Goal: Task Accomplishment & Management: Manage account settings

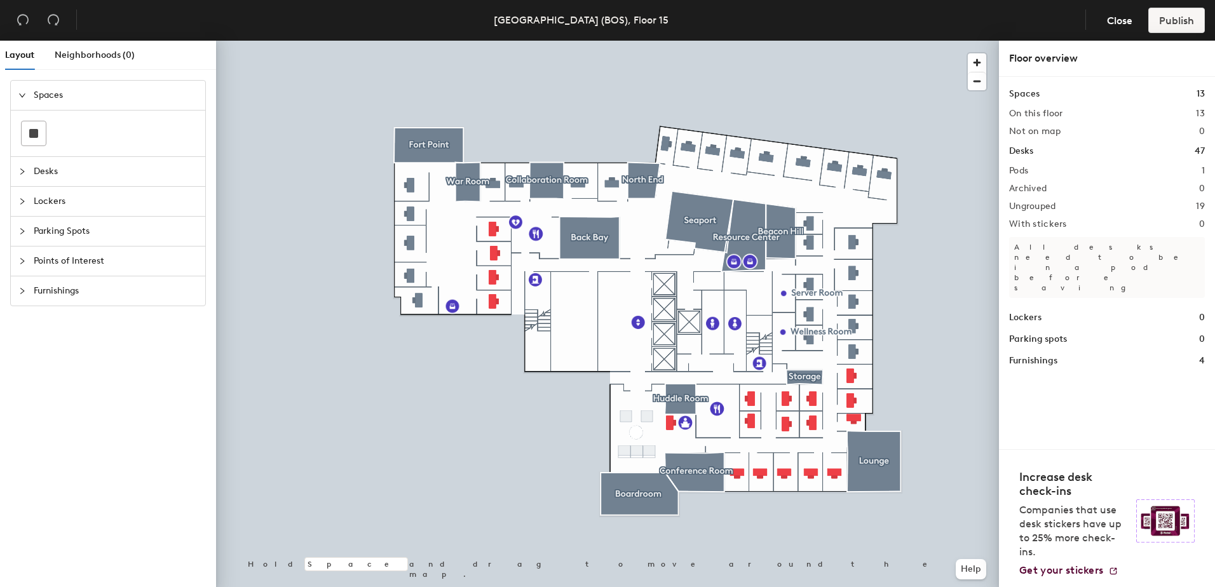
click at [420, 41] on div at bounding box center [607, 41] width 783 height 0
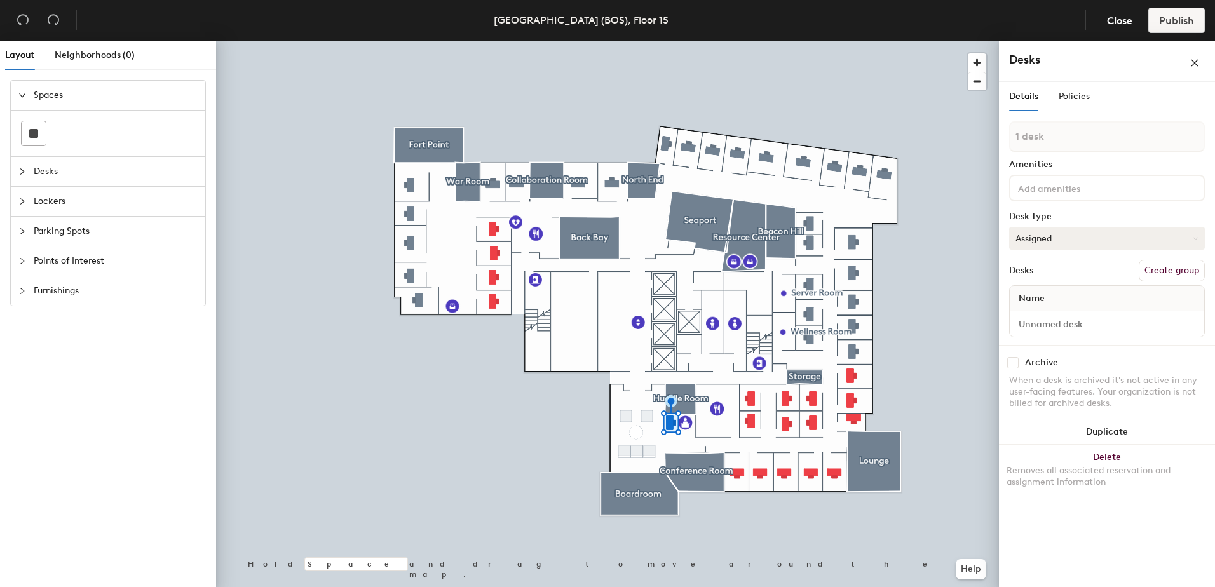
click at [1096, 238] on button "Assigned" at bounding box center [1107, 238] width 196 height 23
click at [1056, 301] on div "Name" at bounding box center [1107, 298] width 195 height 25
click at [1051, 320] on input at bounding box center [1107, 324] width 189 height 18
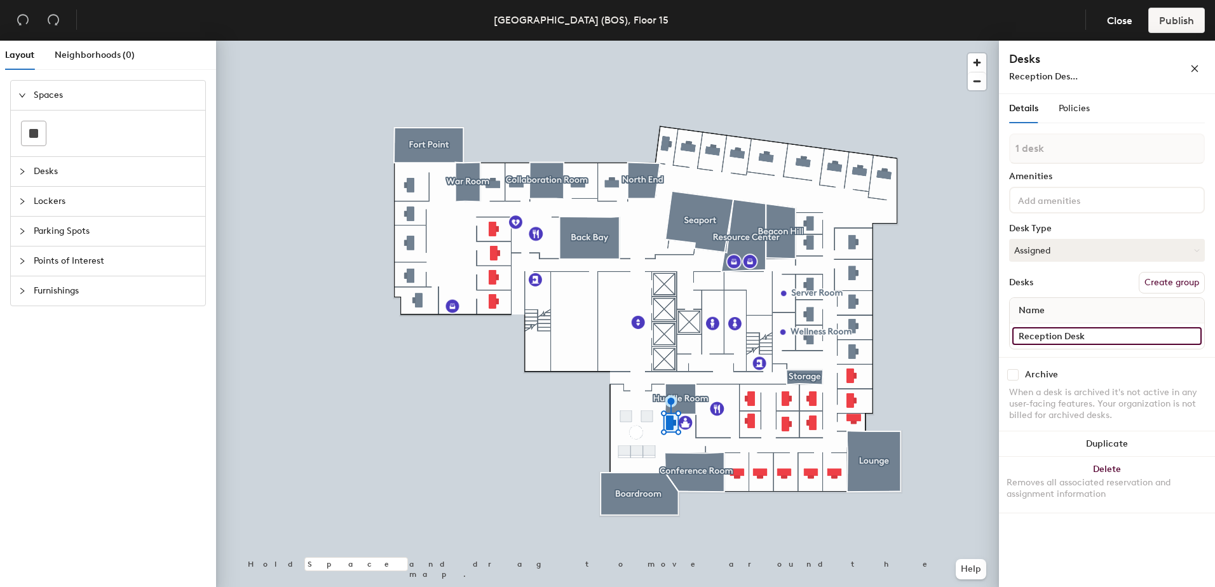
type input "Reception Desk"
click at [1079, 106] on span "Policies" at bounding box center [1074, 108] width 31 height 11
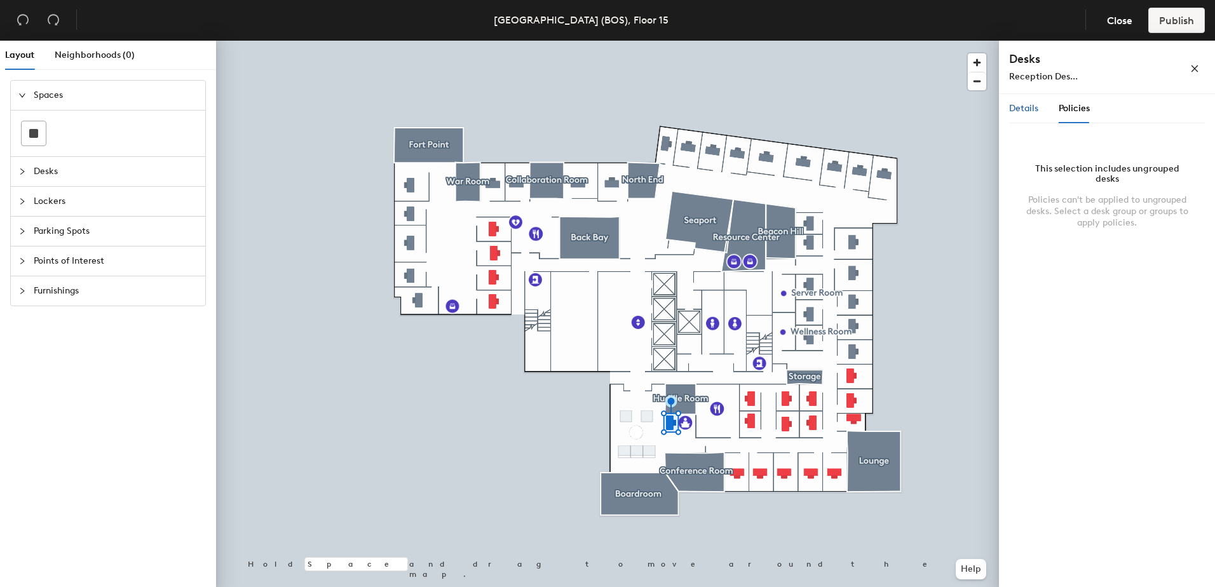
click at [1021, 106] on span "Details" at bounding box center [1023, 108] width 29 height 11
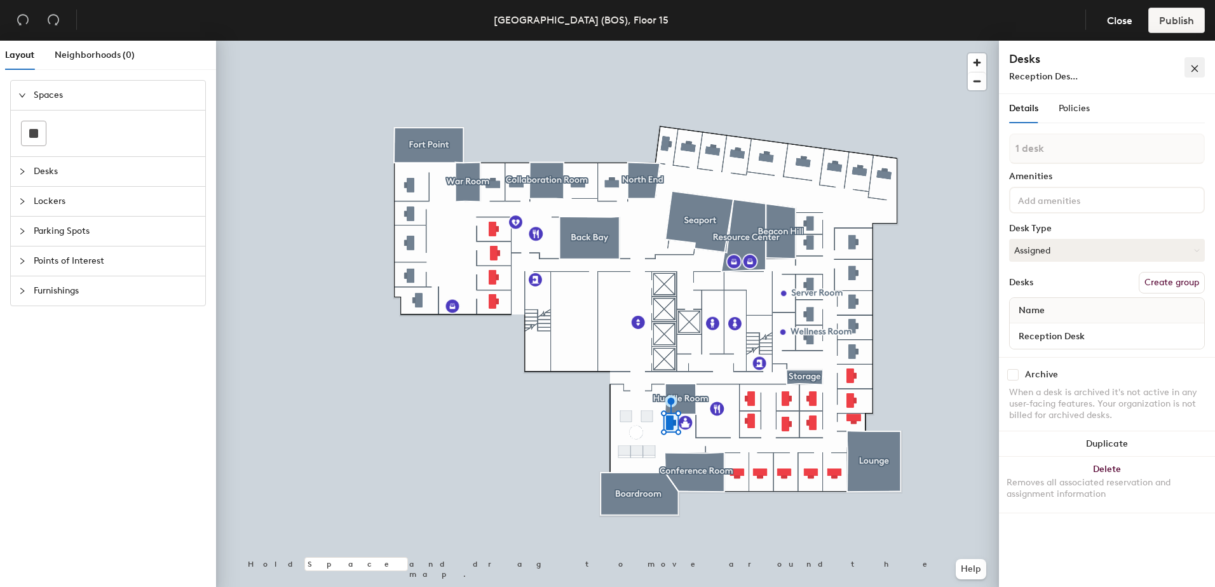
click at [1194, 68] on icon "close" at bounding box center [1195, 68] width 7 height 7
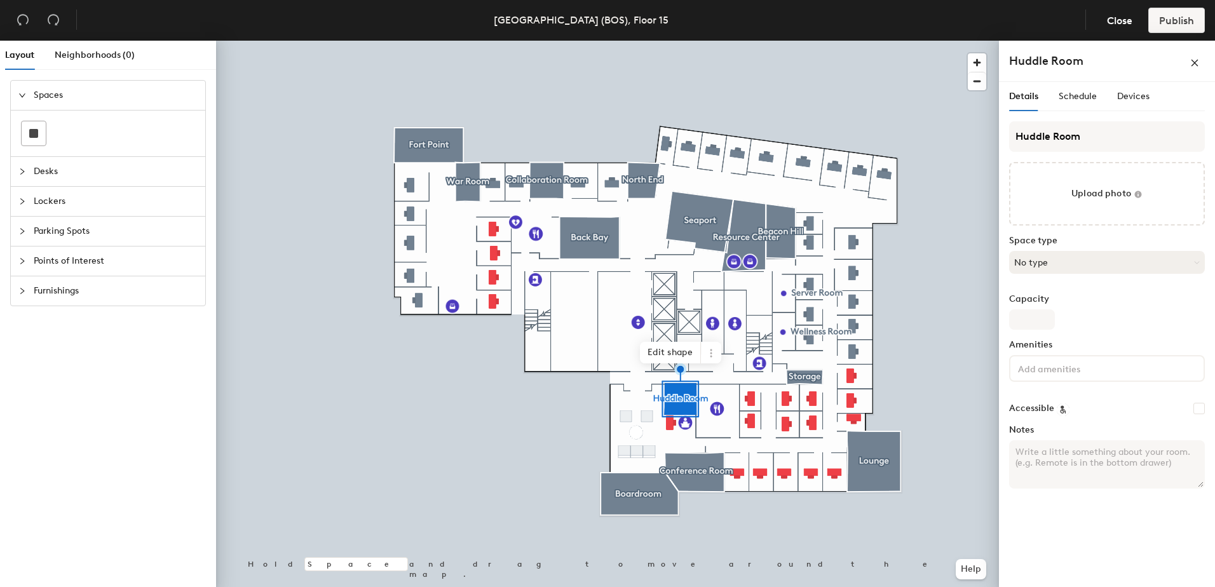
click at [1088, 259] on button "No type" at bounding box center [1107, 262] width 196 height 23
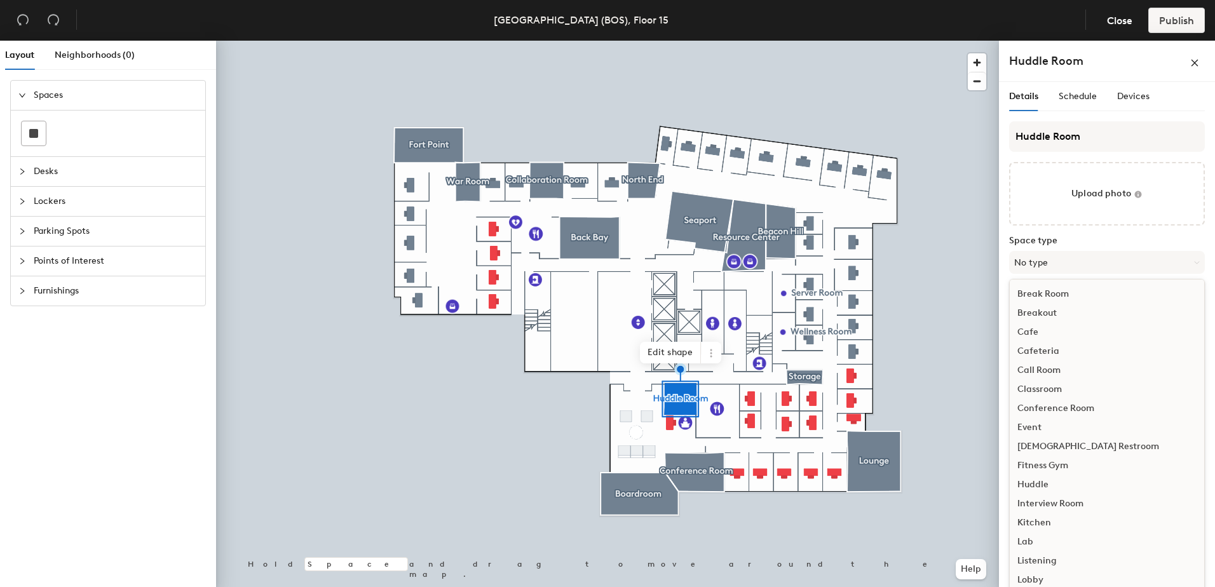
click at [1042, 312] on div "Breakout" at bounding box center [1107, 313] width 195 height 19
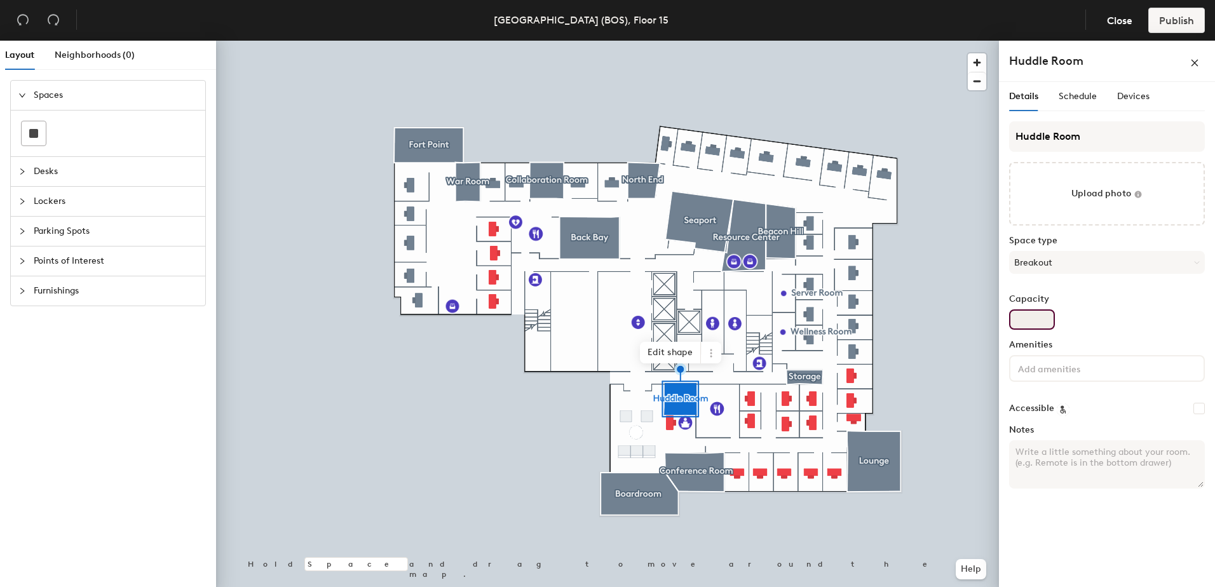
click at [1033, 320] on input "Capacity" at bounding box center [1032, 320] width 46 height 20
drag, startPoint x: 1047, startPoint y: 318, endPoint x: 1035, endPoint y: 325, distance: 14.3
click at [1044, 322] on input "Capacity" at bounding box center [1032, 320] width 46 height 20
click at [1035, 325] on input "Capacity" at bounding box center [1032, 320] width 46 height 20
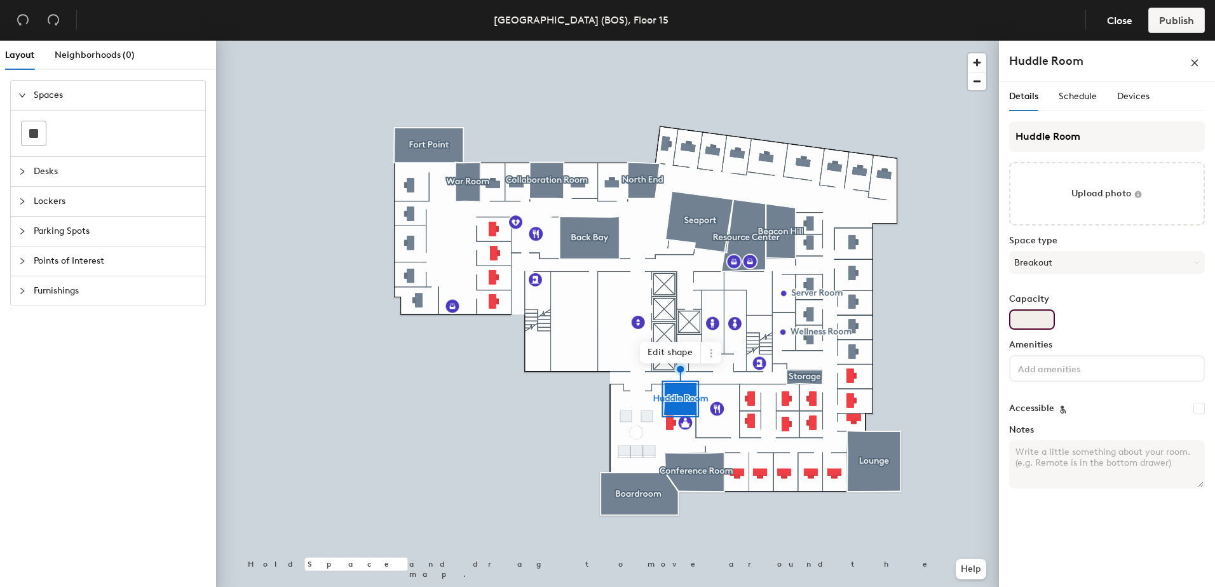
click at [1035, 325] on input "Capacity" at bounding box center [1032, 320] width 46 height 20
click at [1034, 321] on input "Capacity" at bounding box center [1032, 320] width 46 height 20
click at [1128, 308] on div "Capacity" at bounding box center [1107, 312] width 196 height 36
click at [1118, 369] on input at bounding box center [1073, 367] width 114 height 15
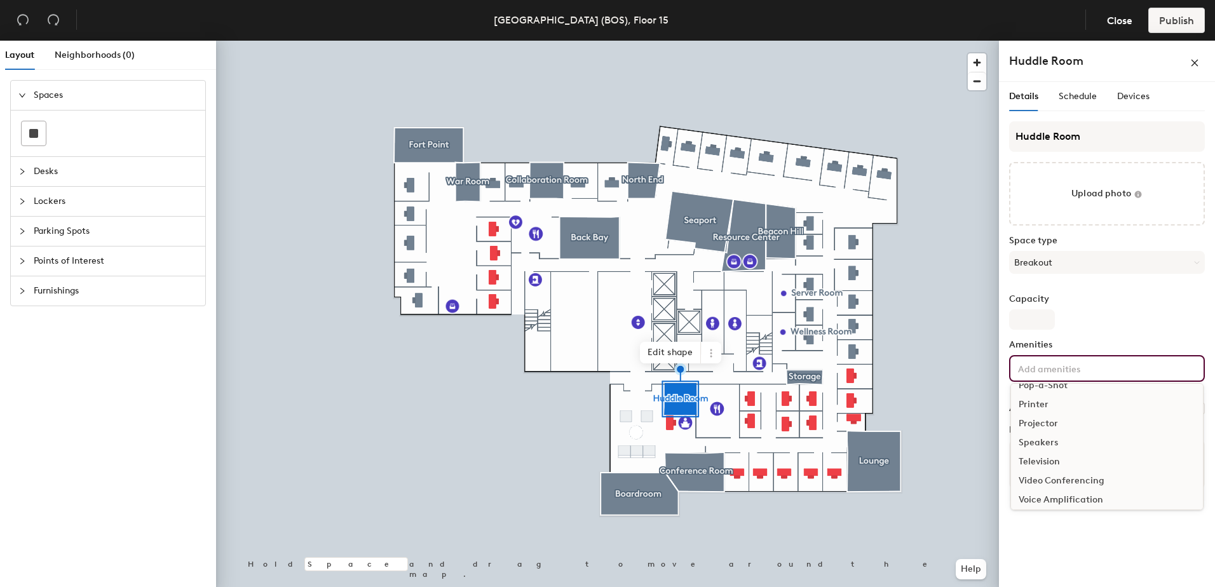
scroll to position [170, 0]
click at [1151, 298] on label "Capacity" at bounding box center [1107, 299] width 196 height 10
click at [1055, 310] on input "Capacity" at bounding box center [1032, 320] width 46 height 20
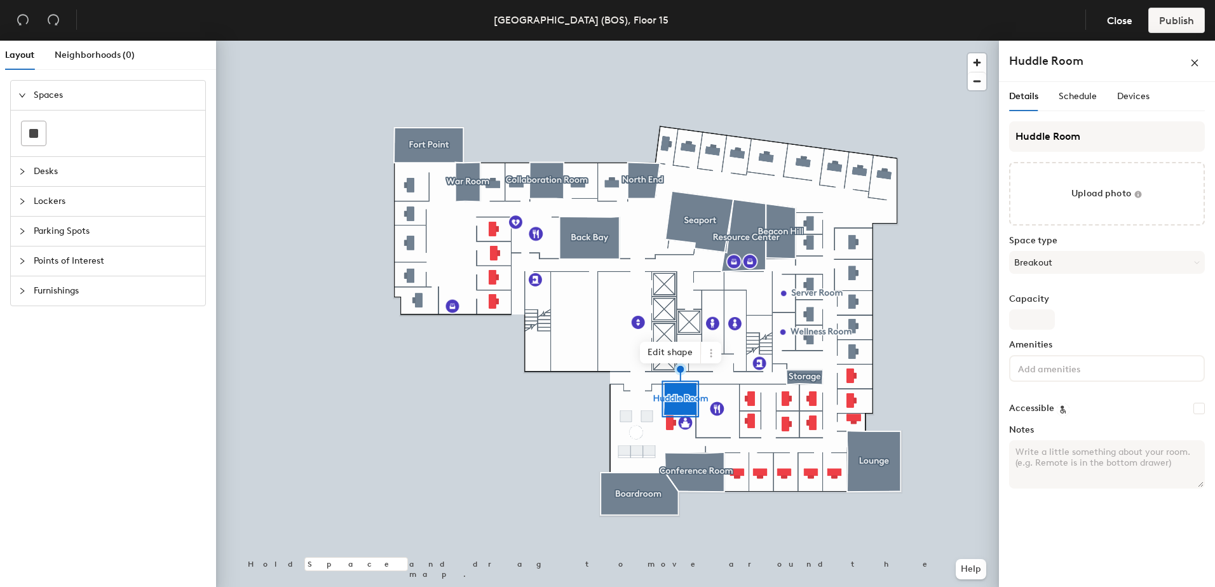
click at [1137, 545] on div "Details Schedule Devices Huddle Room Upload photo Space type Breakout Capacity …" at bounding box center [1107, 337] width 216 height 510
drag, startPoint x: 1017, startPoint y: 310, endPoint x: 1036, endPoint y: 310, distance: 19.1
click at [1018, 310] on input "Capacity" at bounding box center [1032, 320] width 46 height 20
click at [1144, 312] on div "Capacity" at bounding box center [1107, 312] width 196 height 36
click at [1085, 98] on span "Schedule" at bounding box center [1078, 96] width 38 height 11
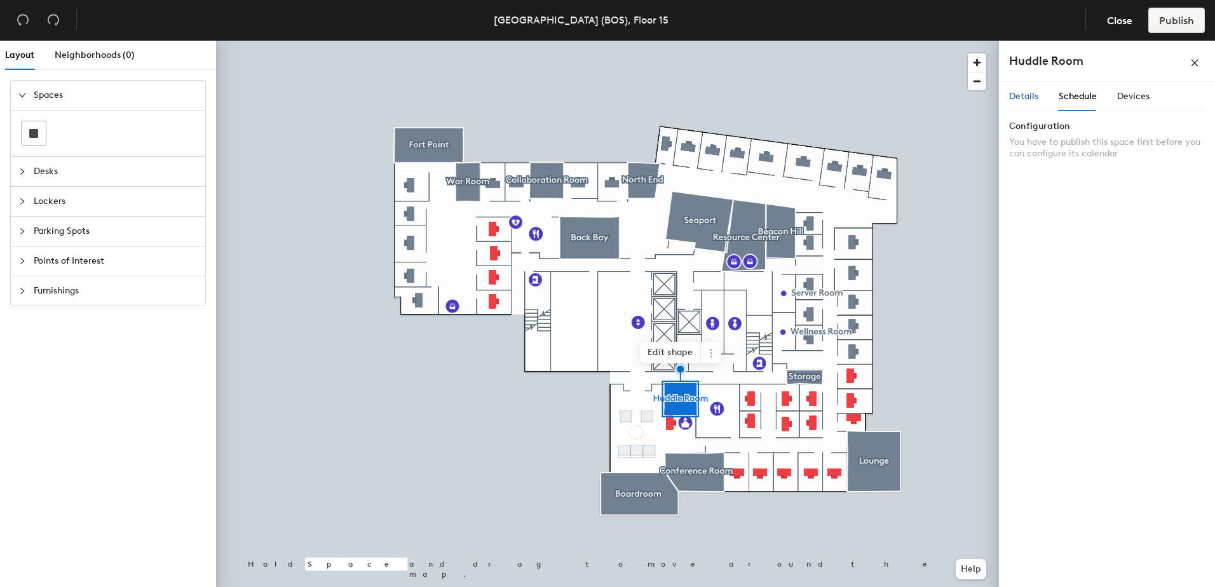
click at [1023, 93] on span "Details" at bounding box center [1023, 96] width 29 height 11
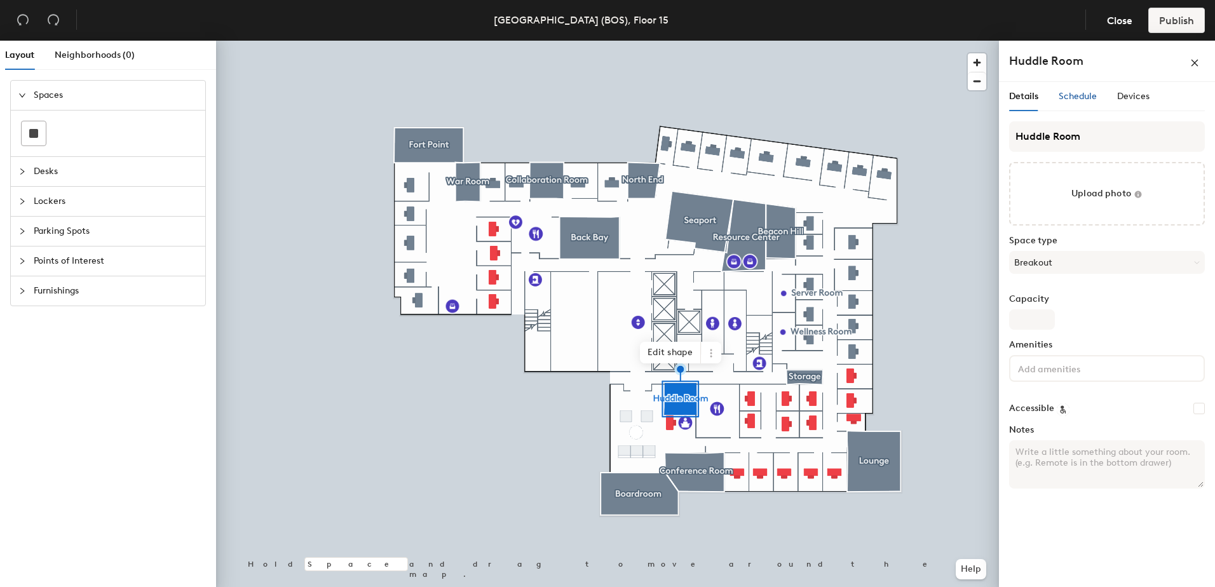
drag, startPoint x: 1074, startPoint y: 97, endPoint x: 1083, endPoint y: 96, distance: 9.6
click at [1074, 96] on span "Schedule" at bounding box center [1078, 96] width 38 height 11
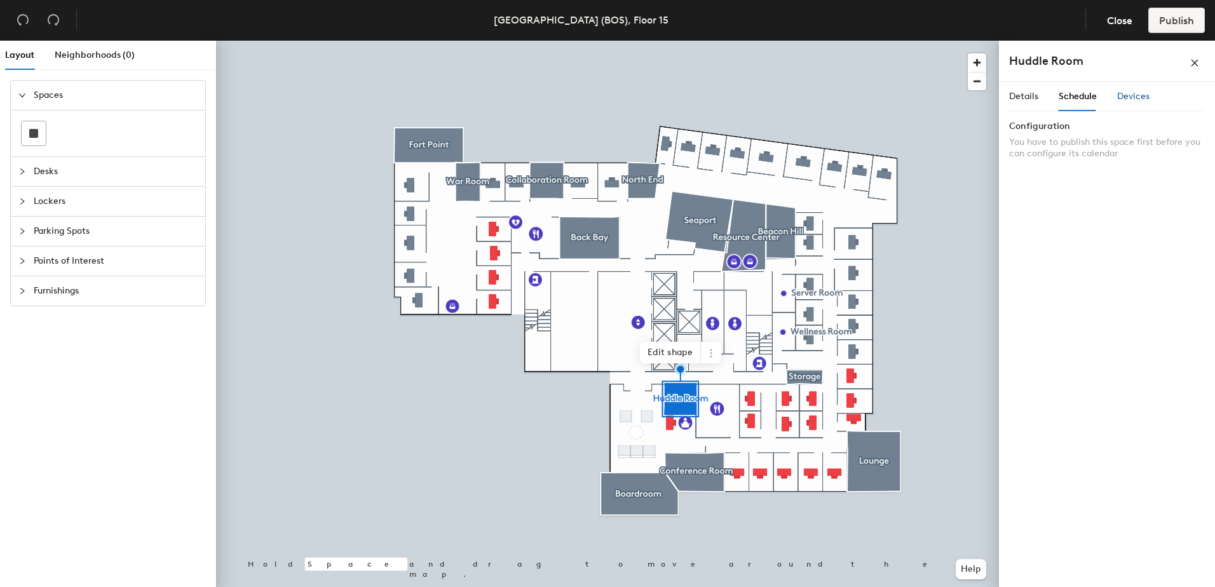
click at [1134, 94] on span "Devices" at bounding box center [1133, 96] width 32 height 11
click at [1029, 94] on span "Details" at bounding box center [1023, 96] width 29 height 11
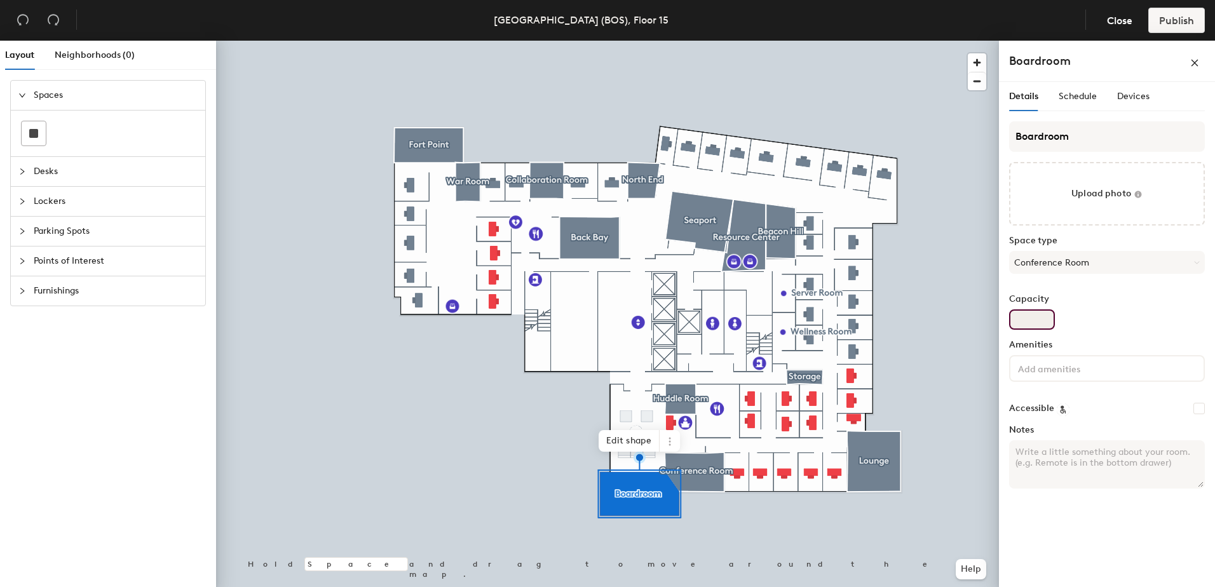
click at [1034, 324] on input "Capacity" at bounding box center [1032, 320] width 46 height 20
click at [1088, 316] on div "Capacity" at bounding box center [1107, 312] width 196 height 36
click at [1096, 364] on input at bounding box center [1073, 367] width 114 height 15
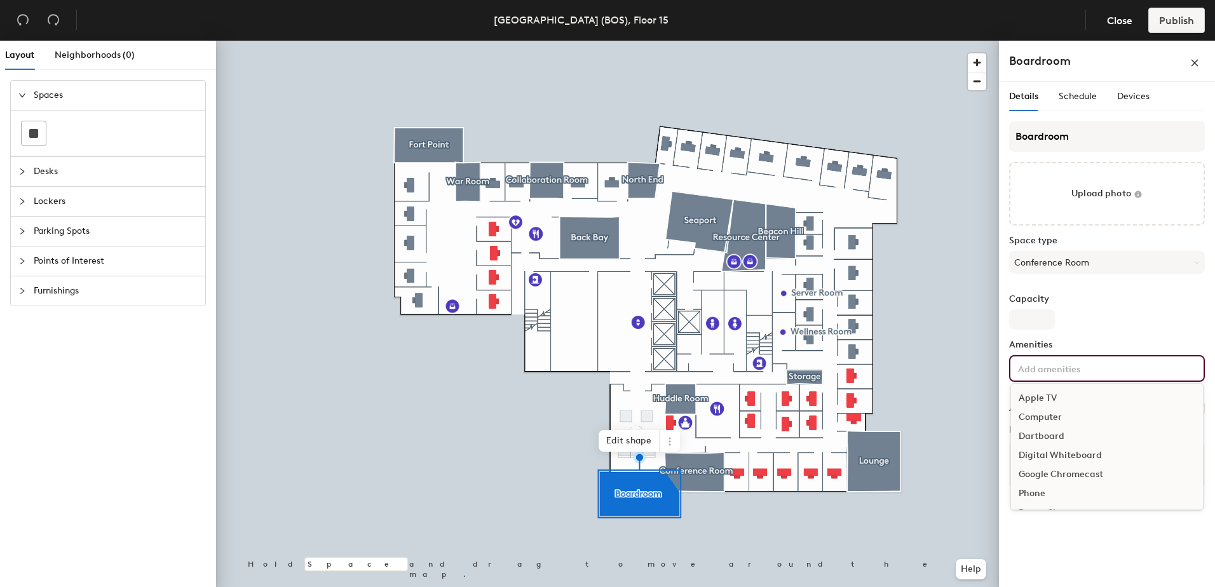
click at [1037, 399] on div "Apple TV" at bounding box center [1107, 398] width 192 height 19
click at [1053, 426] on div "Speakers" at bounding box center [1107, 426] width 192 height 19
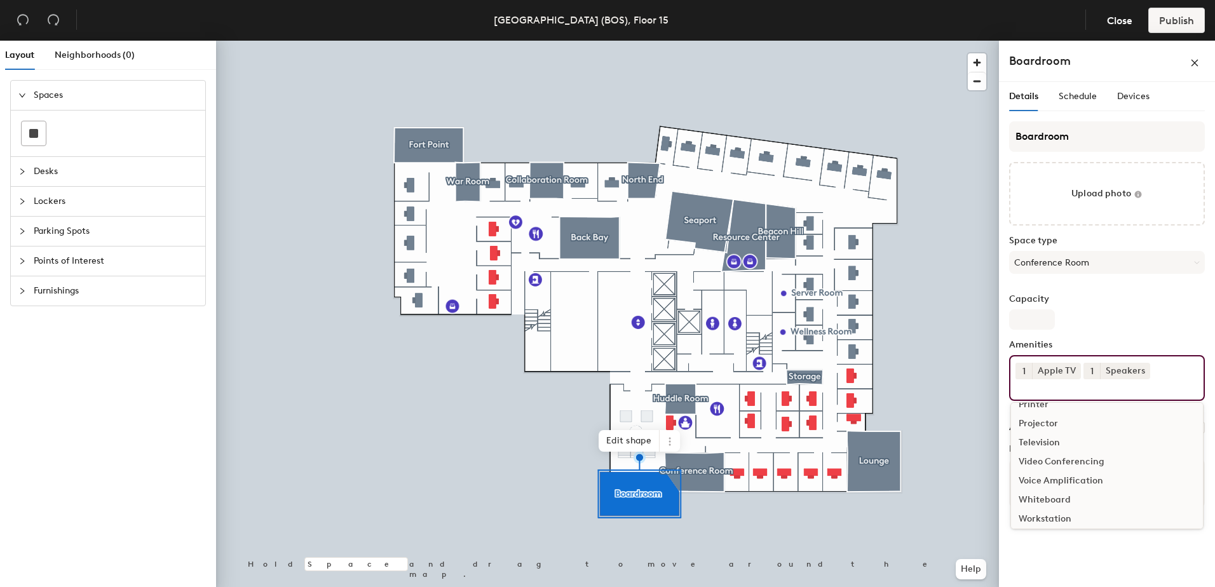
click at [1049, 440] on div "Television" at bounding box center [1107, 443] width 192 height 19
click at [1069, 474] on div "Video Conferencing" at bounding box center [1107, 476] width 192 height 19
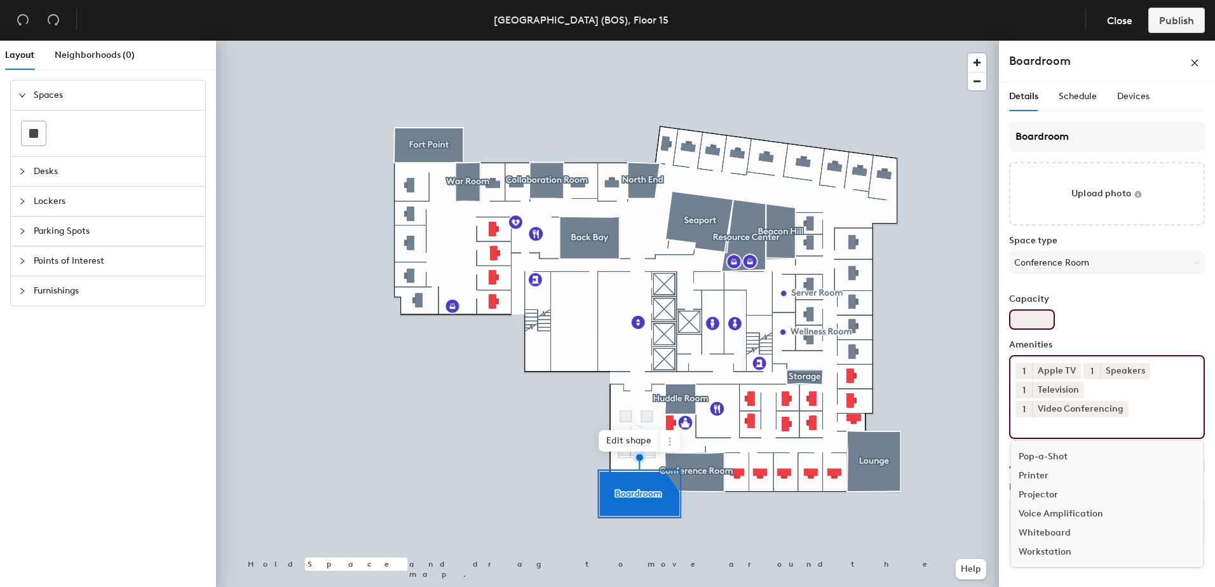
click at [1141, 314] on div "Capacity" at bounding box center [1107, 312] width 196 height 36
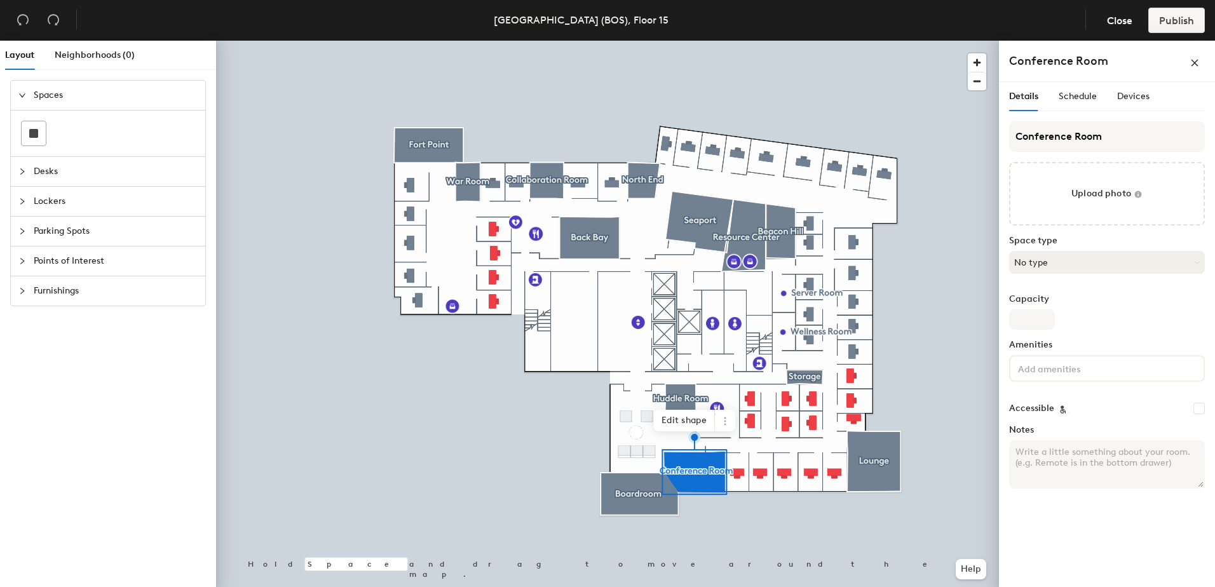
click at [1098, 262] on button "No type" at bounding box center [1107, 262] width 196 height 23
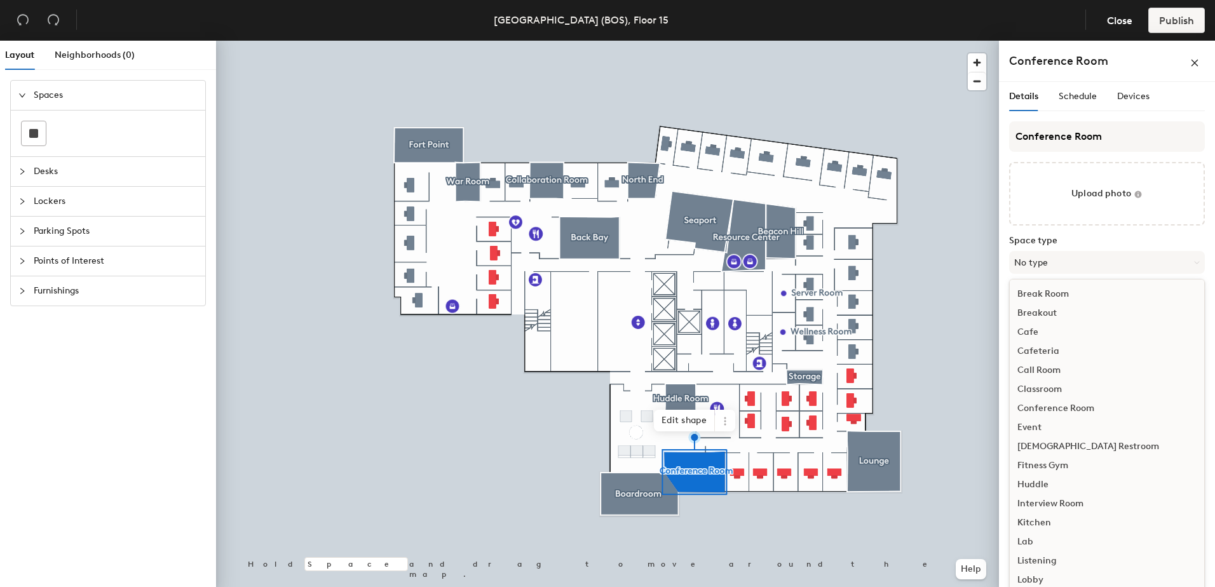
click at [1083, 405] on div "Conference Room" at bounding box center [1107, 408] width 195 height 19
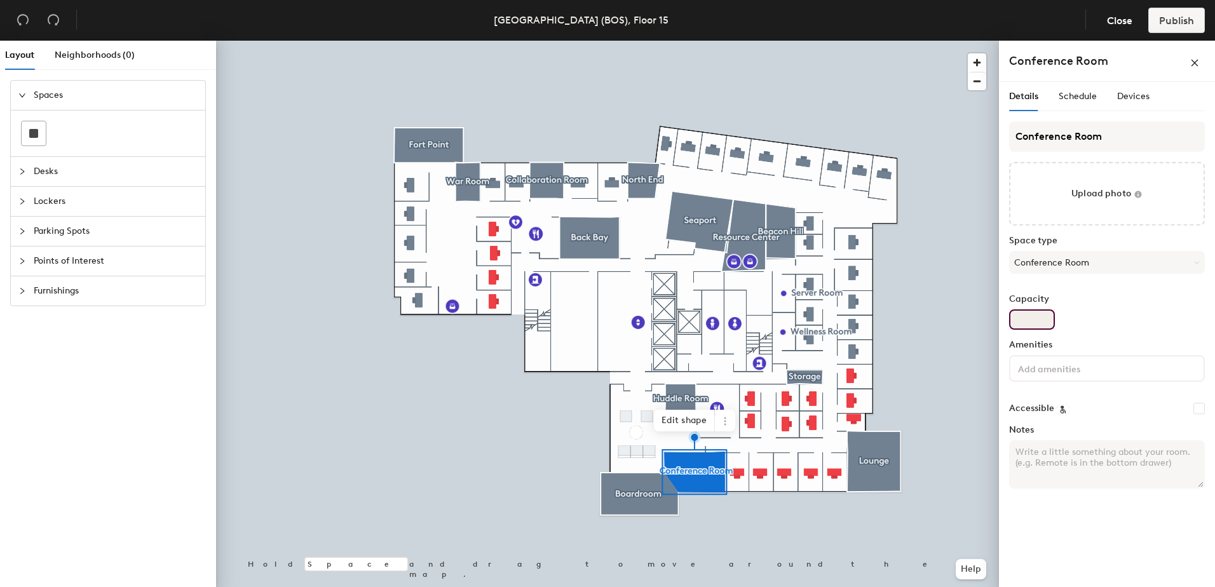
click at [1037, 317] on input "Capacity" at bounding box center [1032, 320] width 46 height 20
click at [1084, 368] on input at bounding box center [1073, 367] width 114 height 15
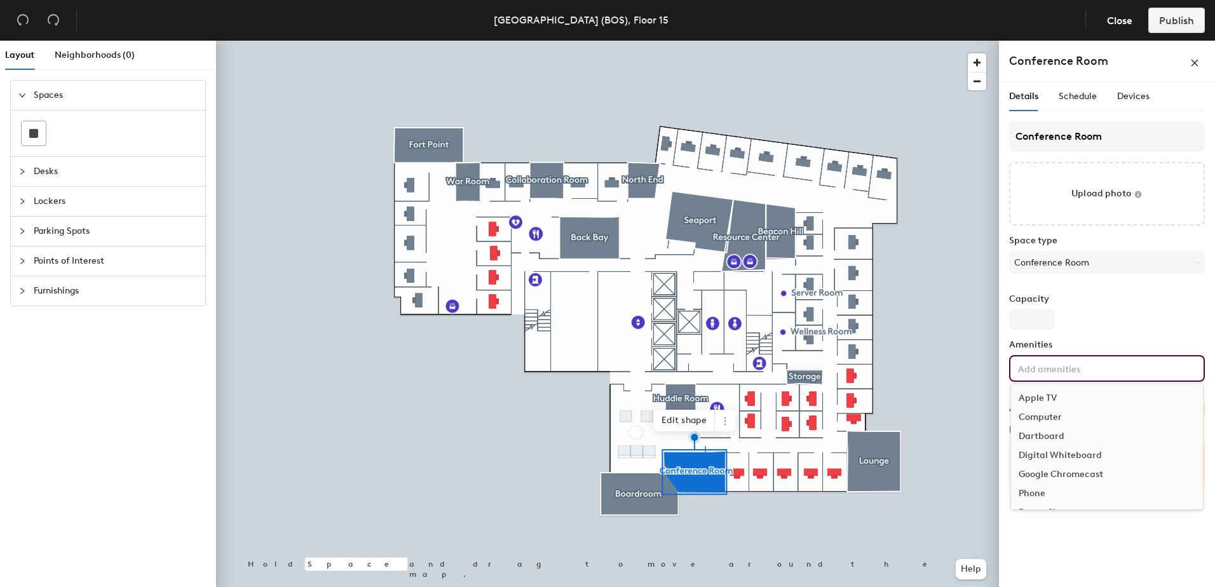
click at [1040, 397] on div "Apple TV" at bounding box center [1107, 398] width 192 height 19
click at [1046, 422] on div "Speakers" at bounding box center [1107, 426] width 192 height 19
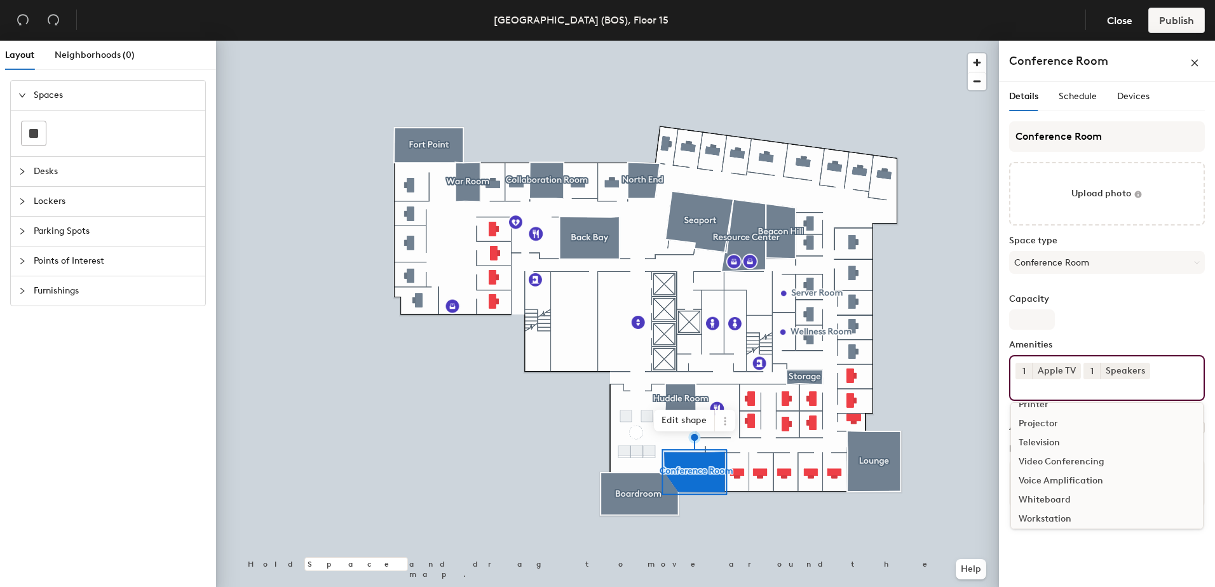
click at [1046, 440] on div "Television" at bounding box center [1107, 443] width 192 height 19
click at [1074, 474] on div "Video Conferencing" at bounding box center [1107, 476] width 192 height 19
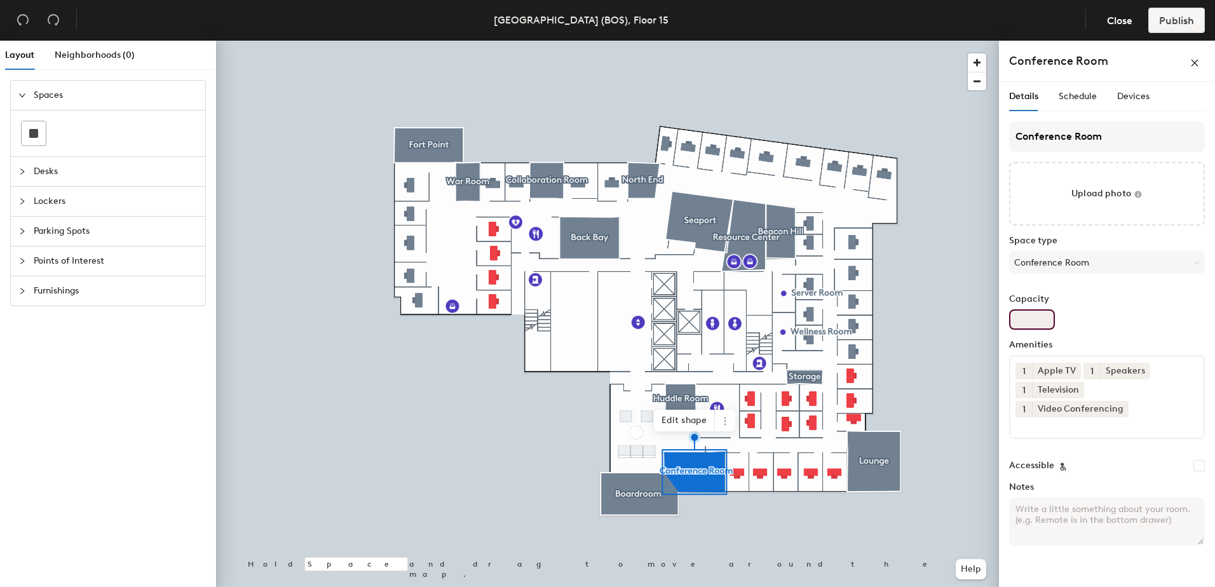
click at [1121, 304] on div "Capacity" at bounding box center [1107, 312] width 196 height 36
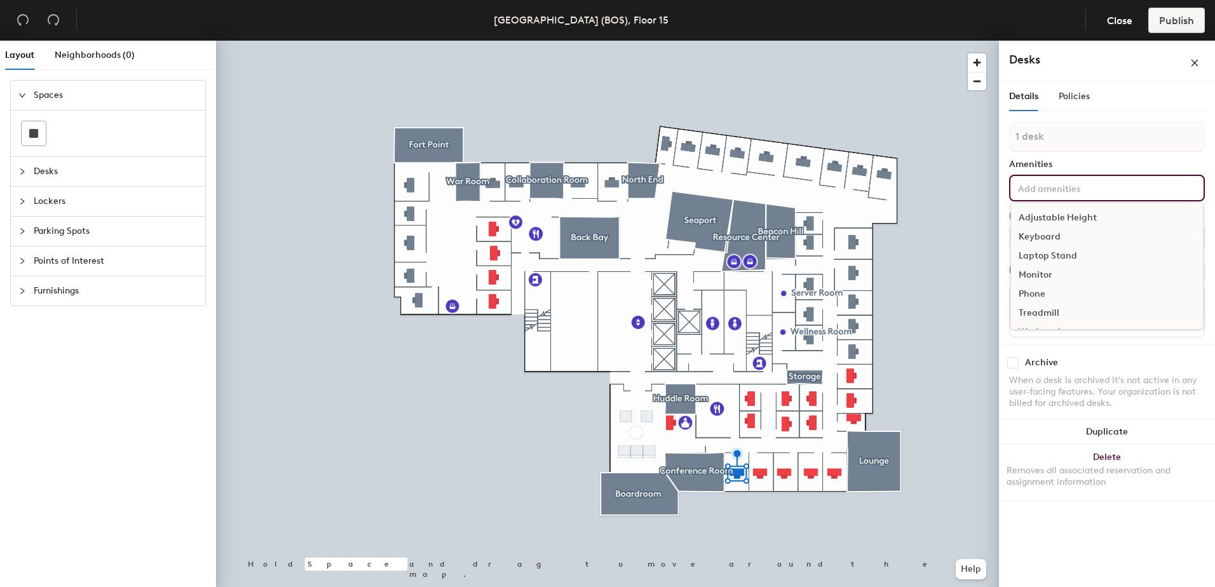
click at [1061, 186] on input at bounding box center [1073, 187] width 114 height 15
click at [1110, 160] on div "Amenities" at bounding box center [1107, 165] width 196 height 10
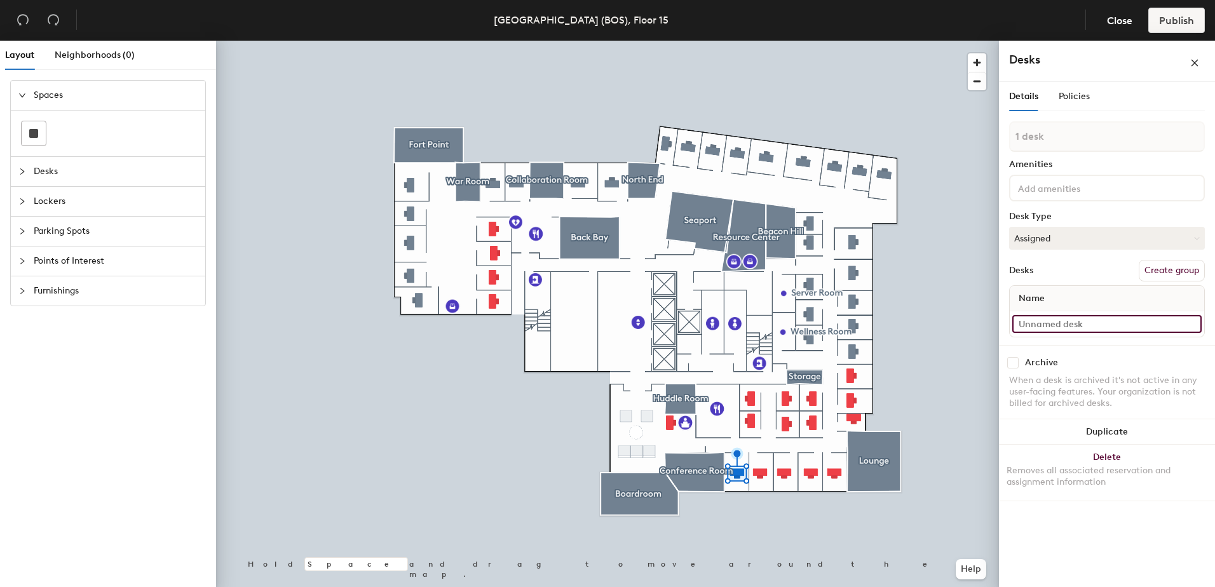
click at [1069, 326] on input at bounding box center [1107, 324] width 189 height 18
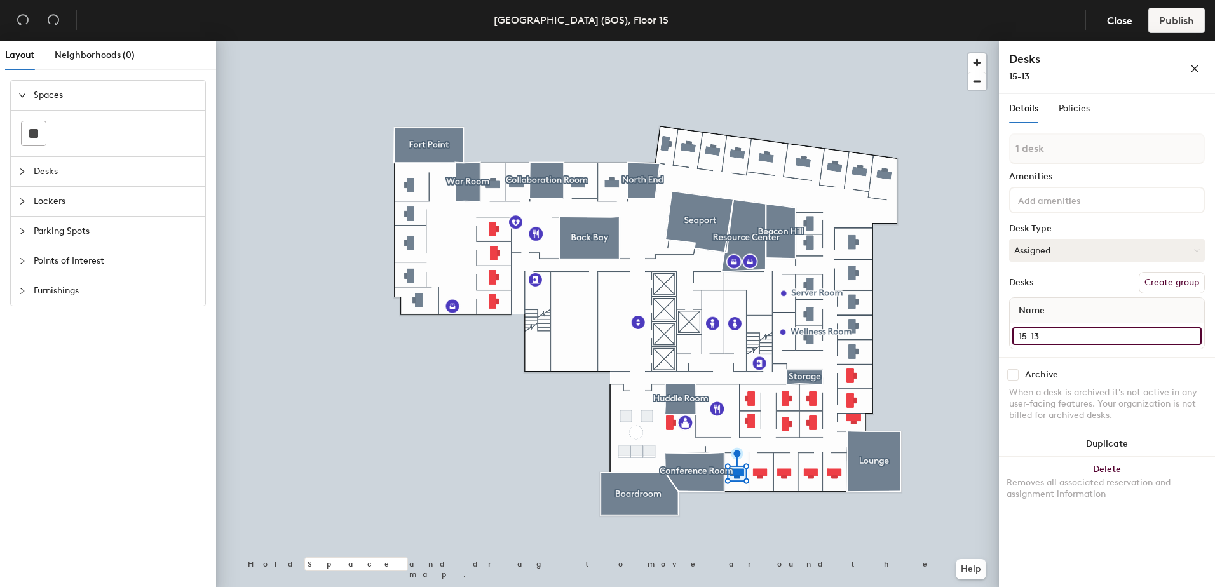
type input "15-13"
click at [1065, 312] on div "Name" at bounding box center [1107, 310] width 195 height 25
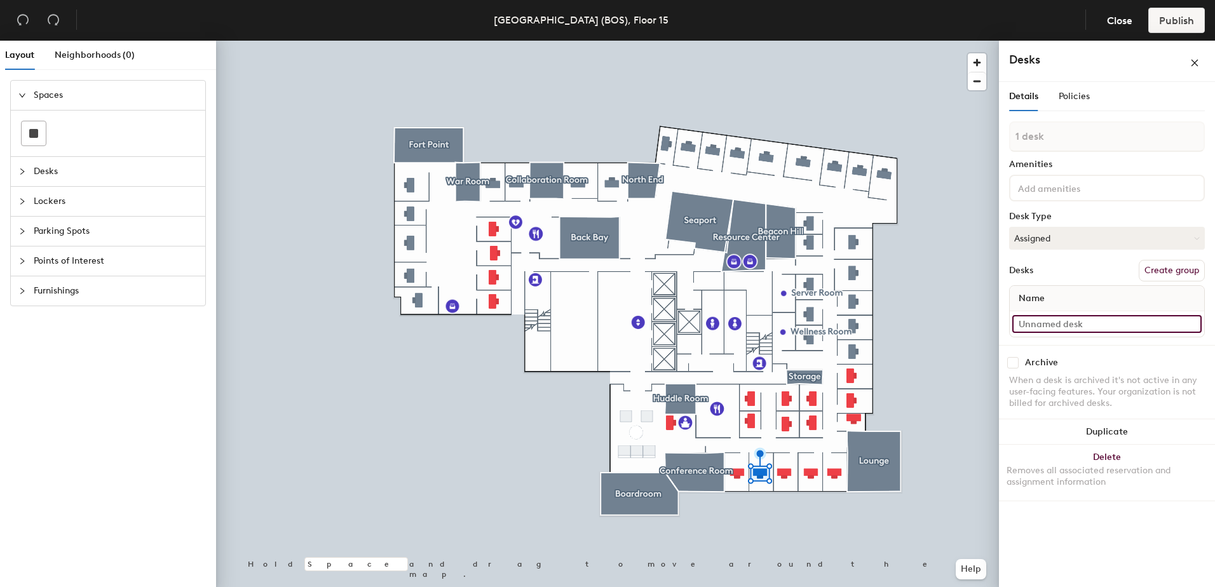
click at [1058, 326] on input at bounding box center [1107, 324] width 189 height 18
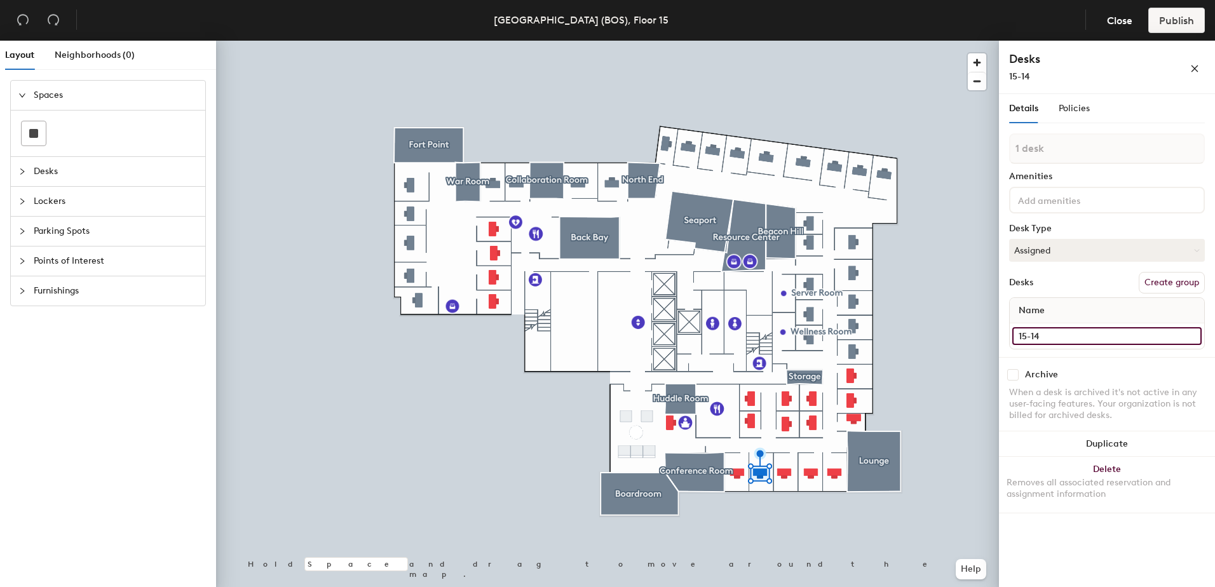
type input "15-14"
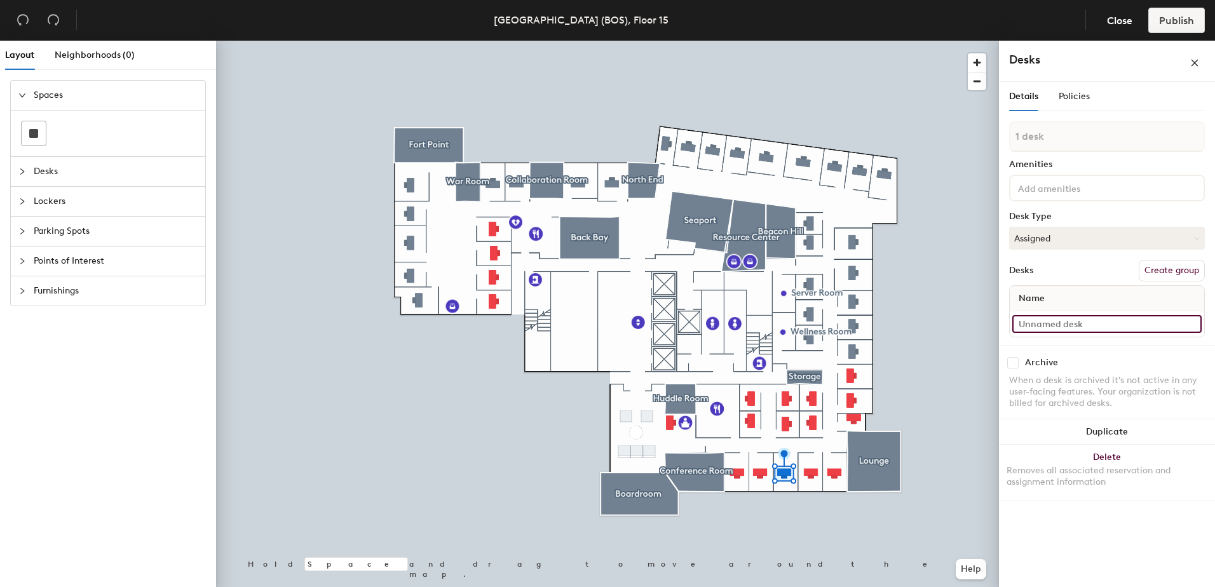
click at [1048, 324] on input at bounding box center [1107, 324] width 189 height 18
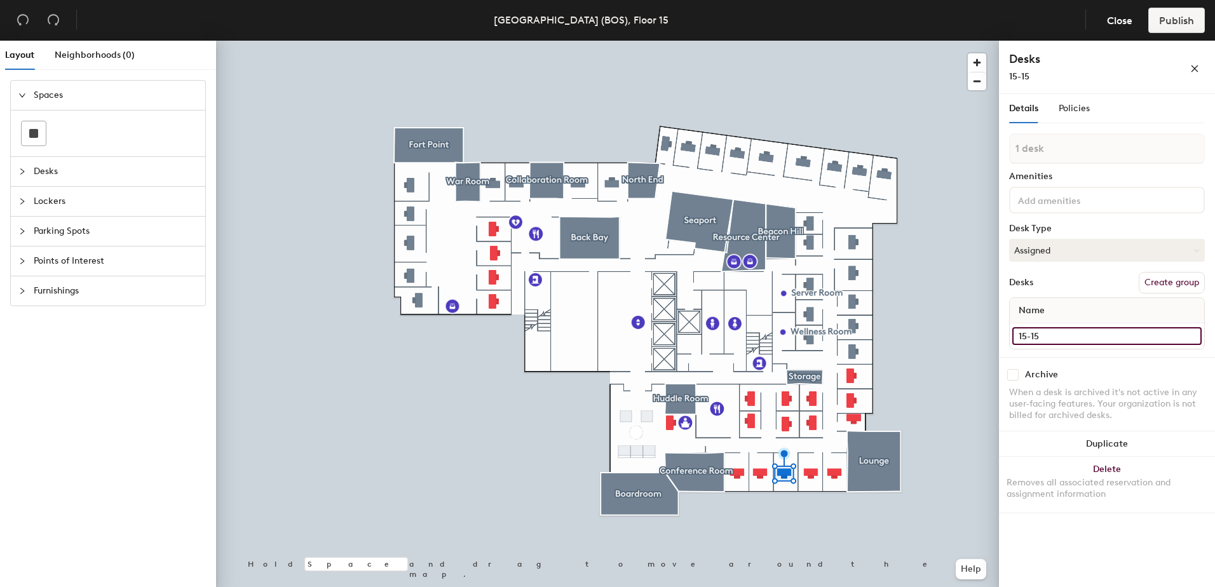
type input "15-15"
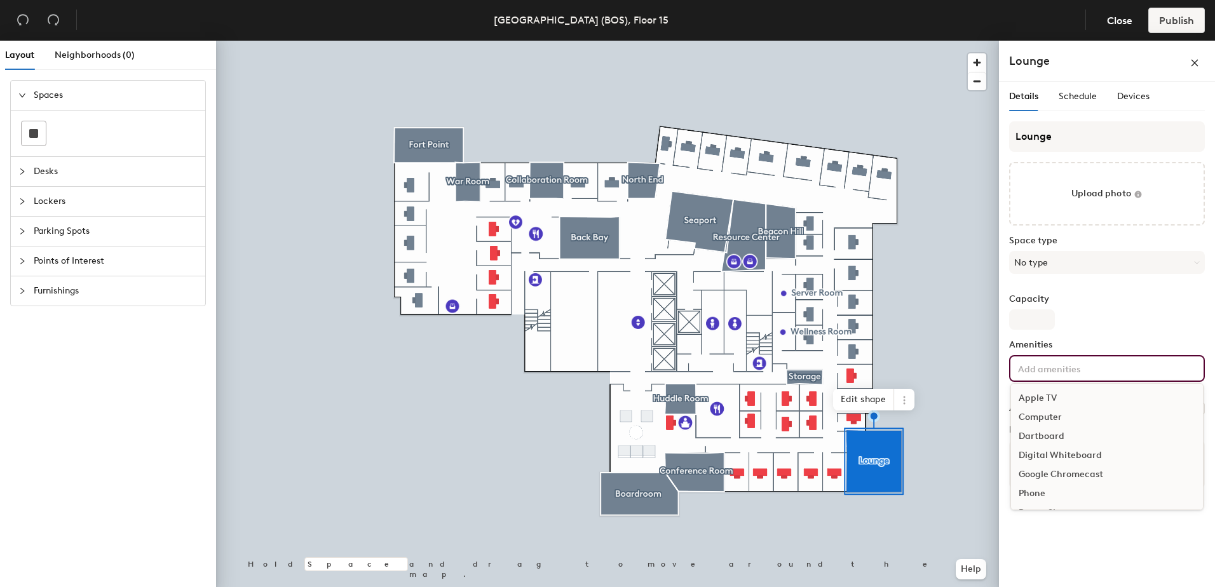
click at [1112, 367] on input at bounding box center [1073, 367] width 114 height 15
click at [1052, 397] on div "Apple TV" at bounding box center [1107, 398] width 192 height 19
click at [1047, 418] on div "Television" at bounding box center [1107, 421] width 192 height 19
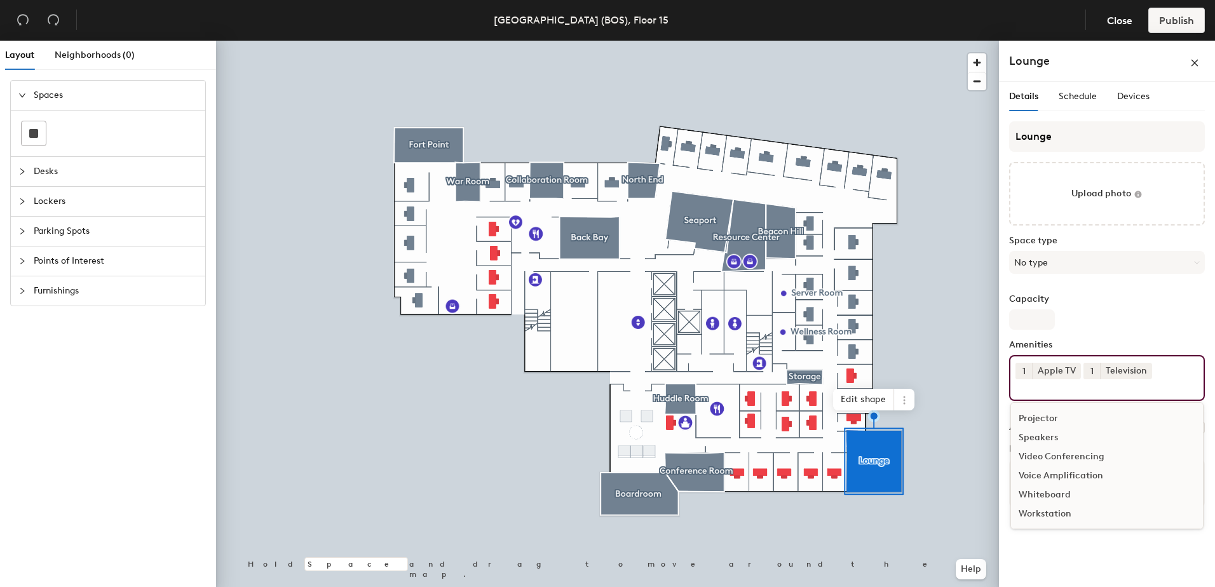
click at [1117, 324] on div "Capacity" at bounding box center [1107, 312] width 196 height 36
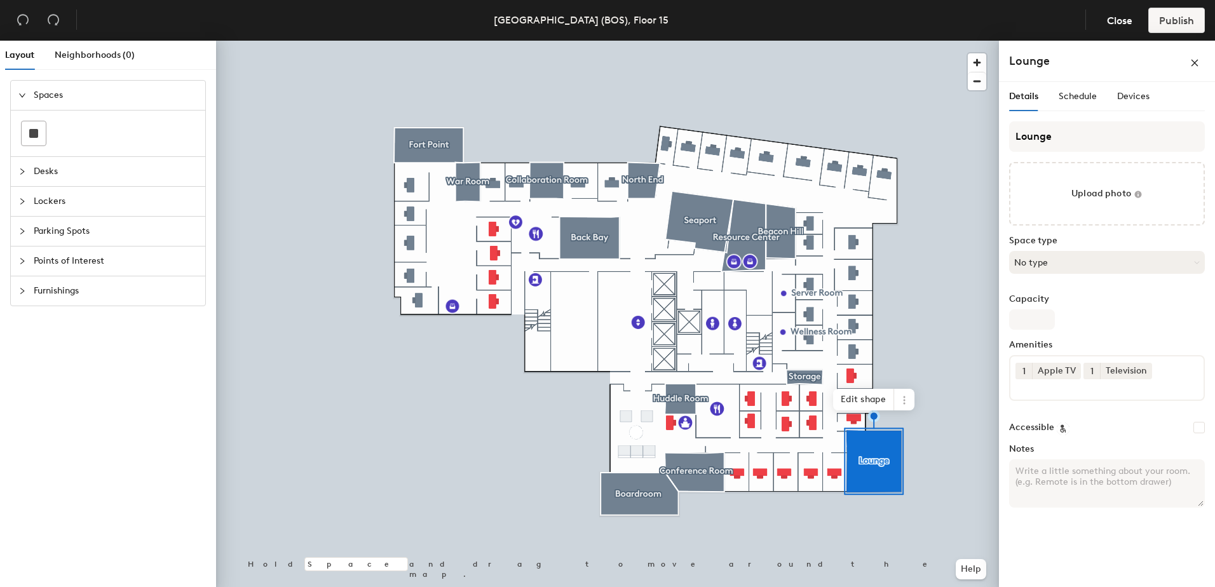
click at [1060, 263] on button "No type" at bounding box center [1107, 262] width 196 height 23
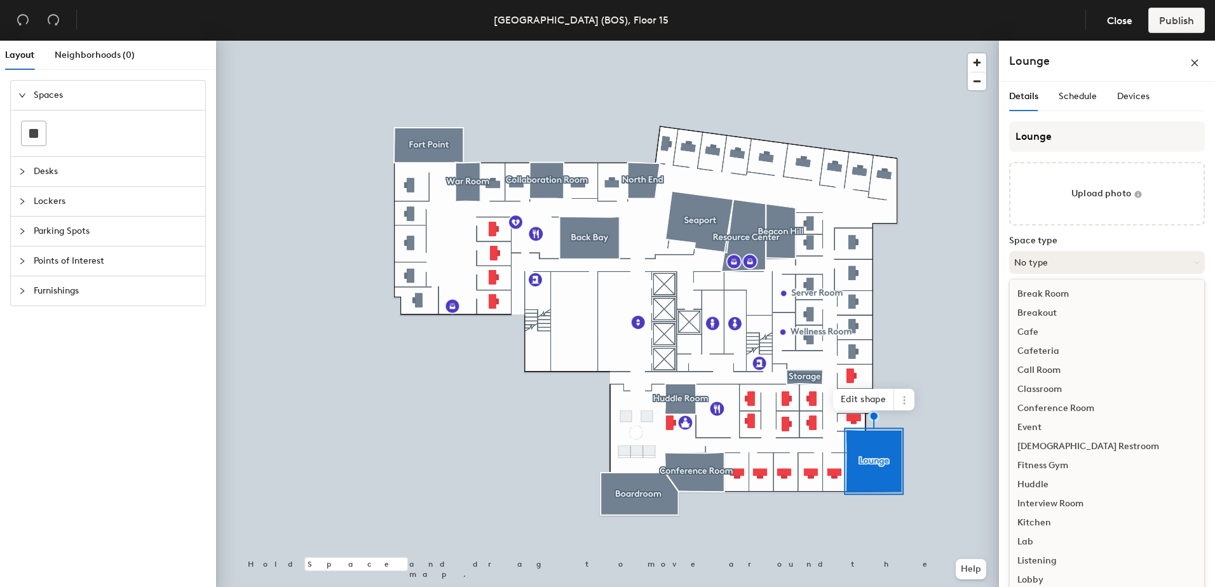
click at [1062, 262] on button "No type" at bounding box center [1107, 262] width 196 height 23
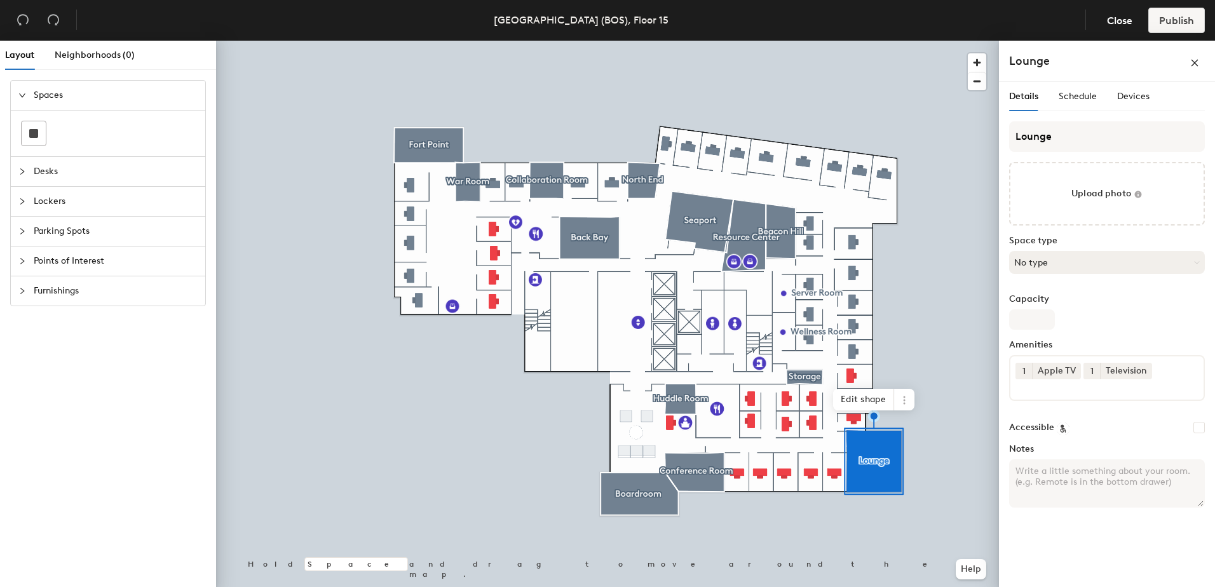
click at [1062, 262] on button "No type" at bounding box center [1107, 262] width 196 height 23
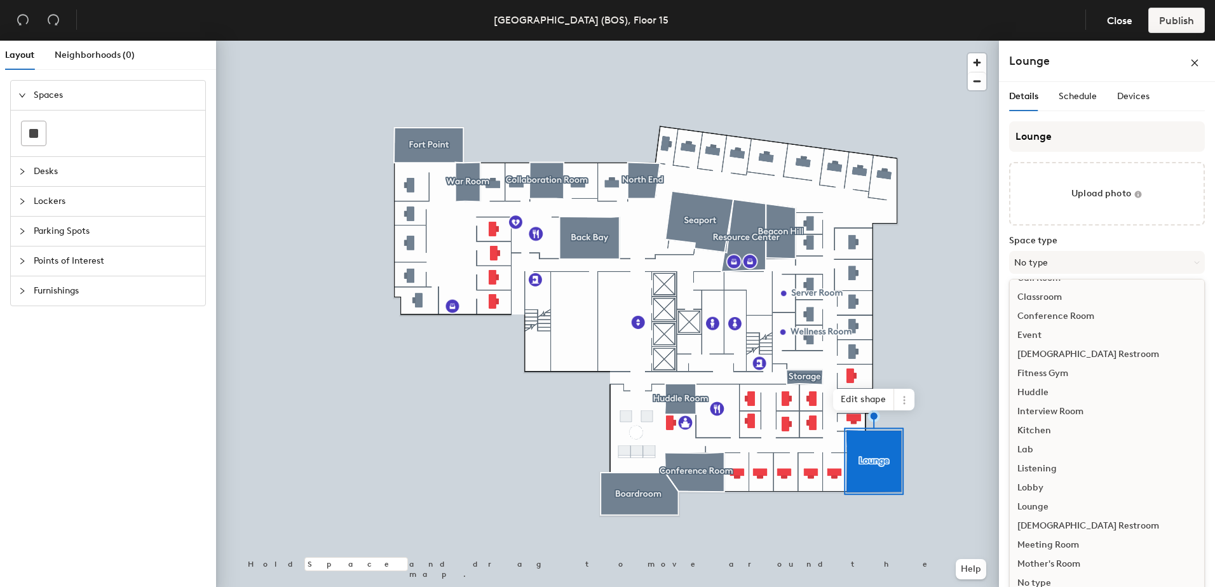
scroll to position [285, 0]
click at [1030, 311] on div "Lounge" at bounding box center [1107, 314] width 195 height 19
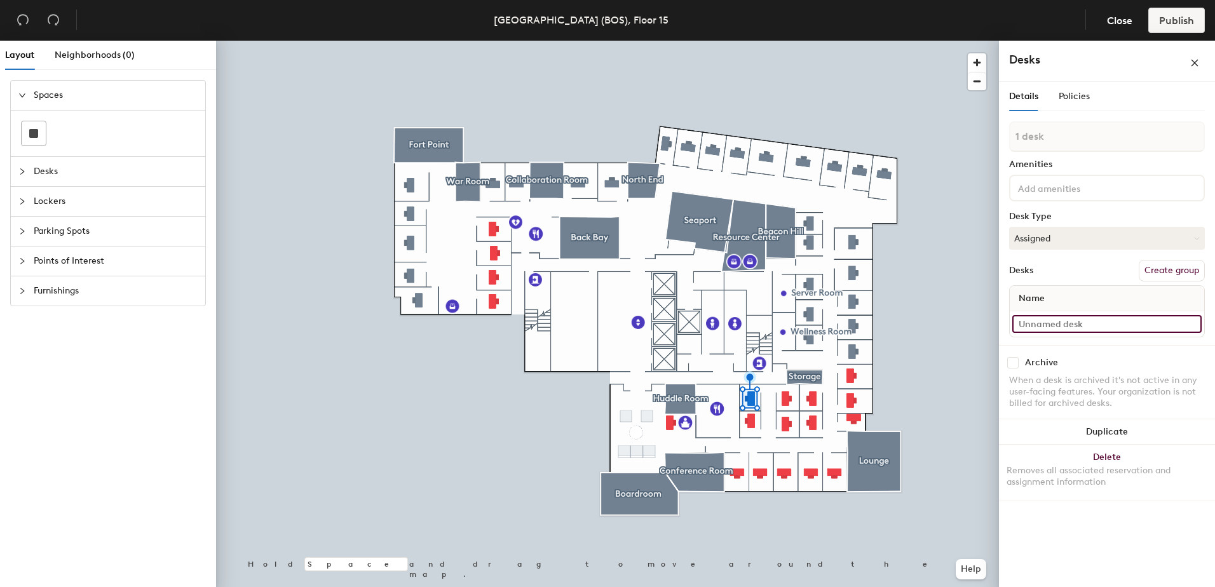
click at [1093, 327] on input at bounding box center [1107, 324] width 189 height 18
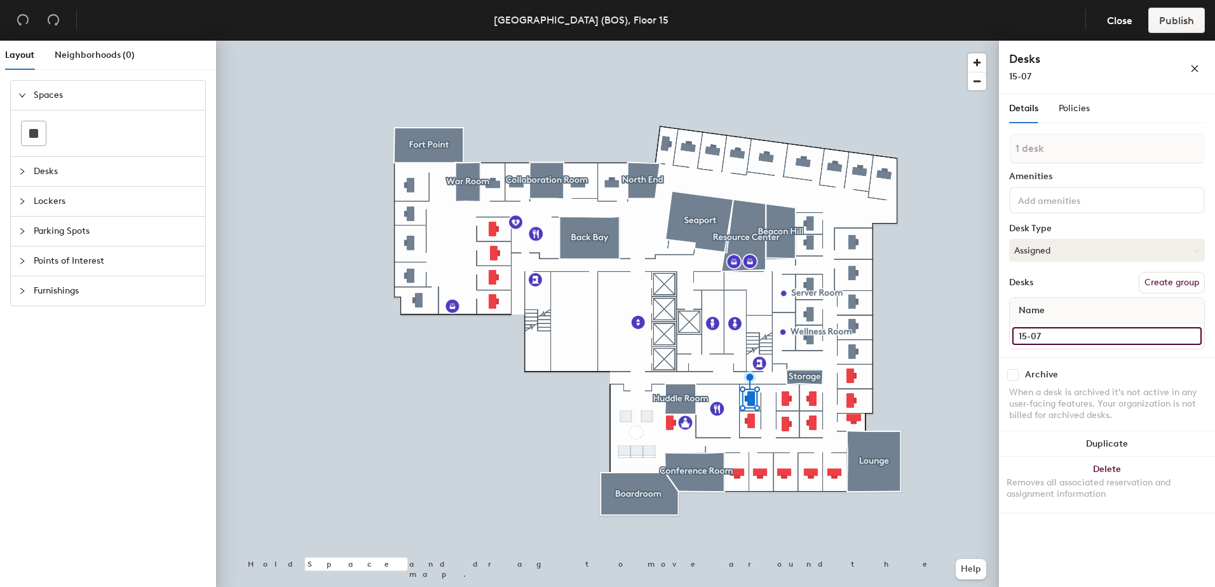
type input "15-07"
click at [753, 41] on div at bounding box center [607, 41] width 783 height 0
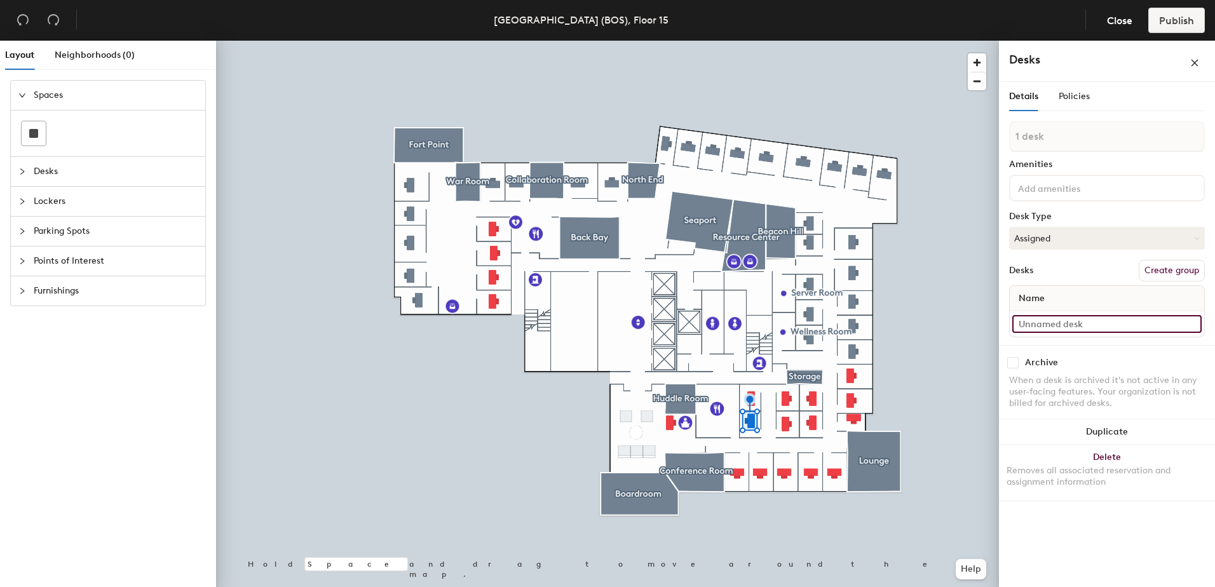
click at [1065, 324] on input at bounding box center [1107, 324] width 189 height 18
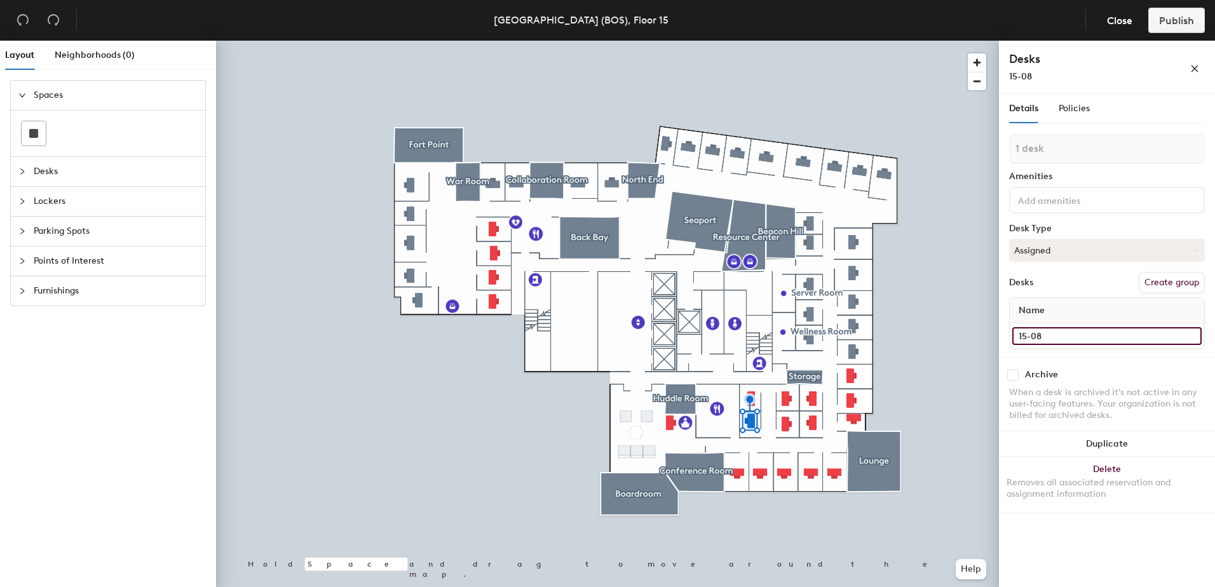
type input "15-08"
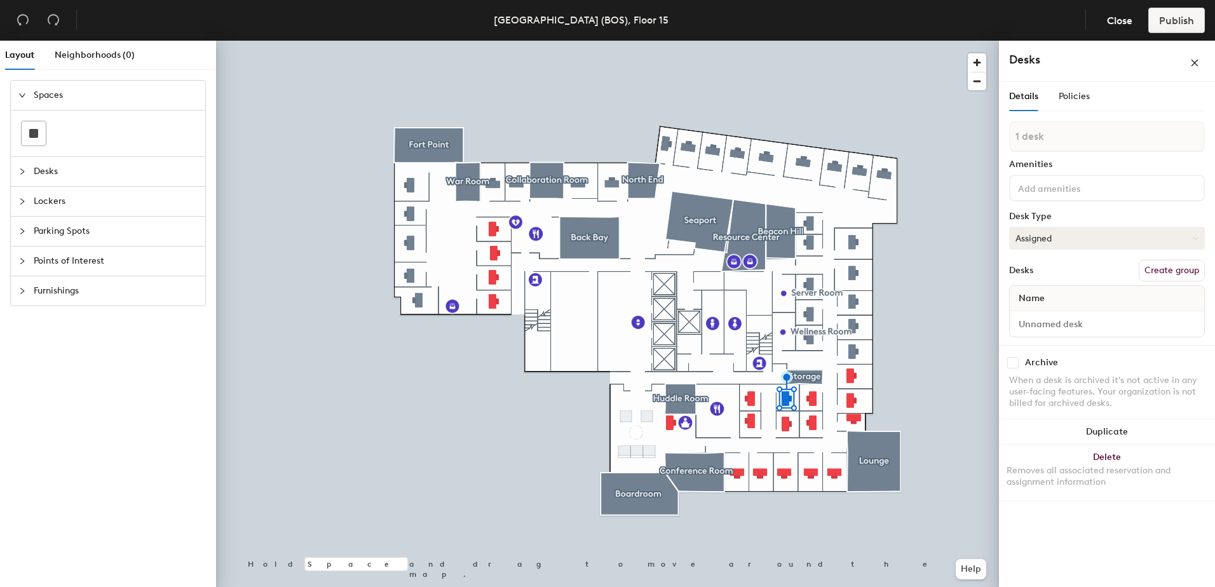
click at [1067, 234] on button "Assigned" at bounding box center [1107, 238] width 196 height 23
click at [1046, 321] on input at bounding box center [1107, 324] width 189 height 18
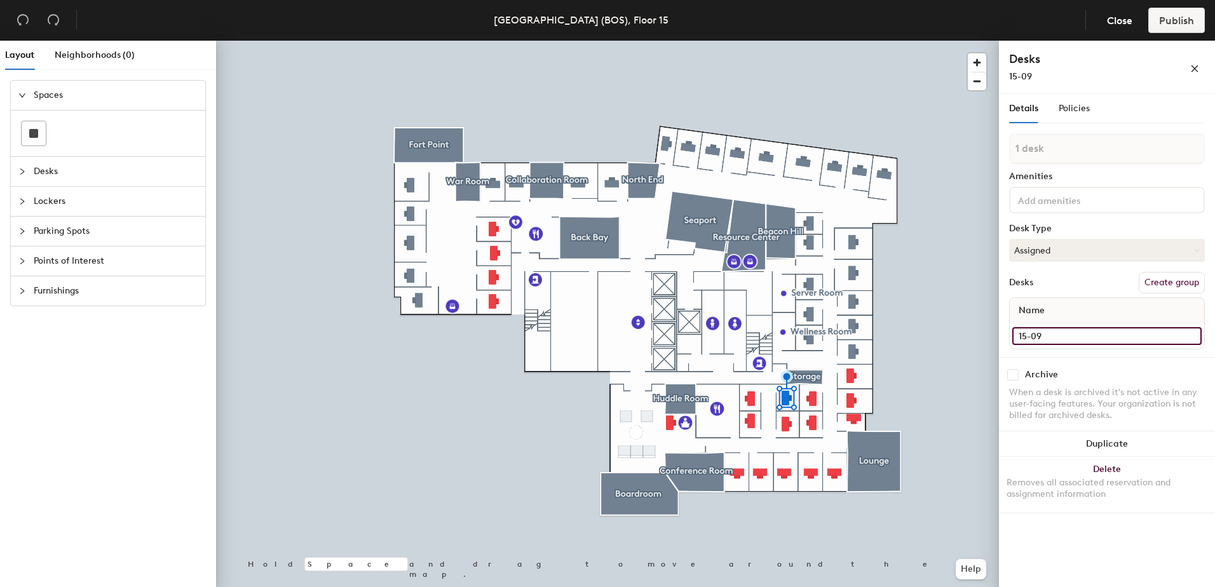
type input "15-09"
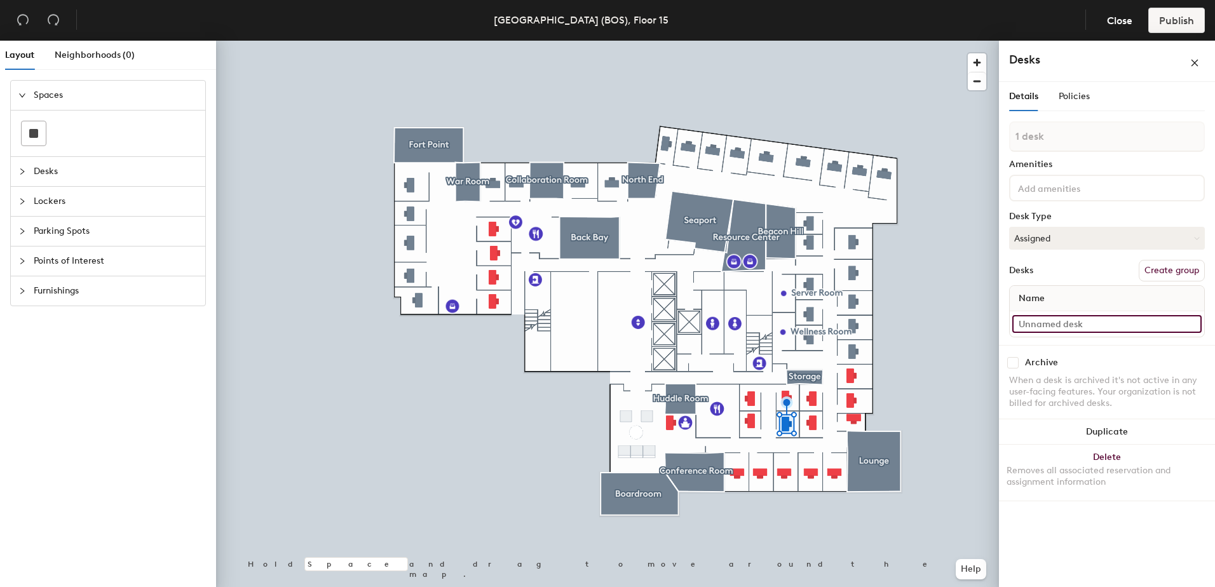
click at [1053, 327] on input at bounding box center [1107, 324] width 189 height 18
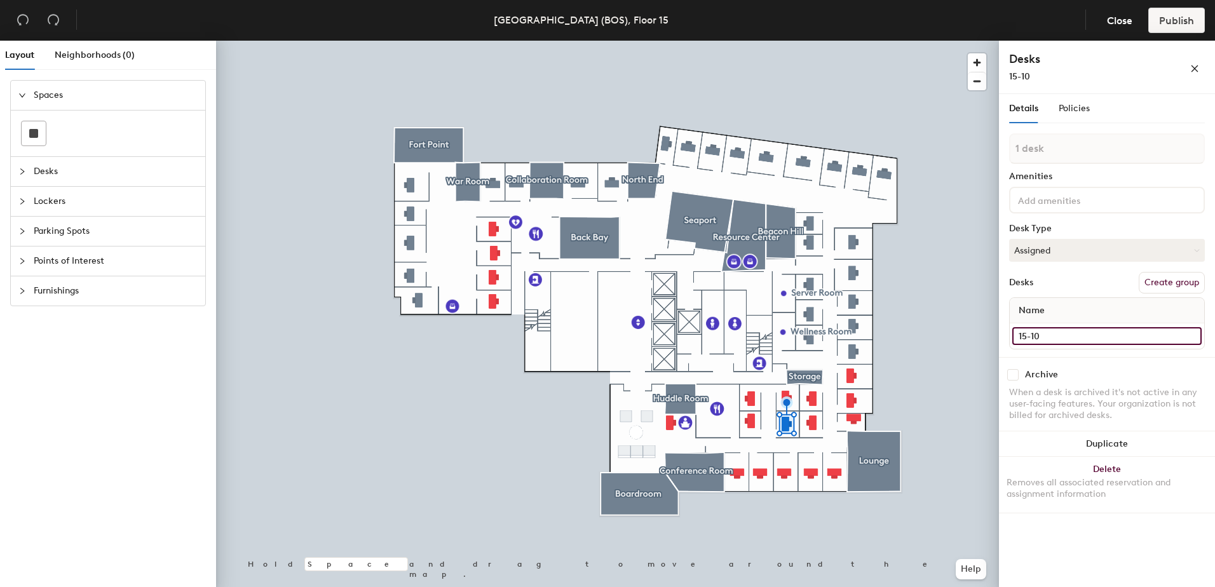
type input "15-10"
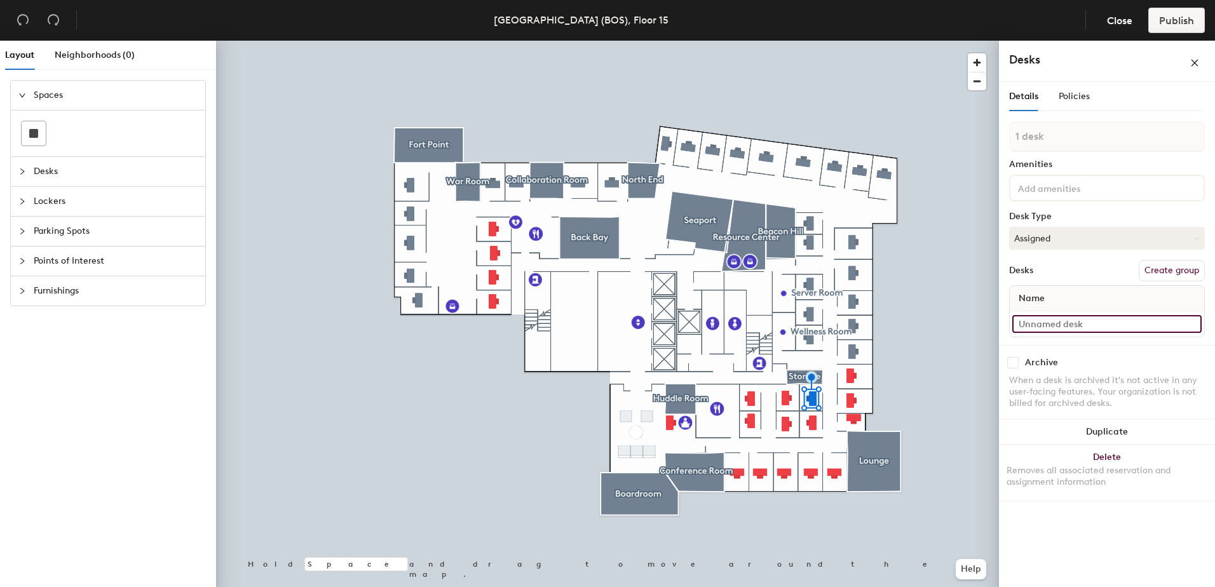
click at [1049, 322] on input at bounding box center [1107, 324] width 189 height 18
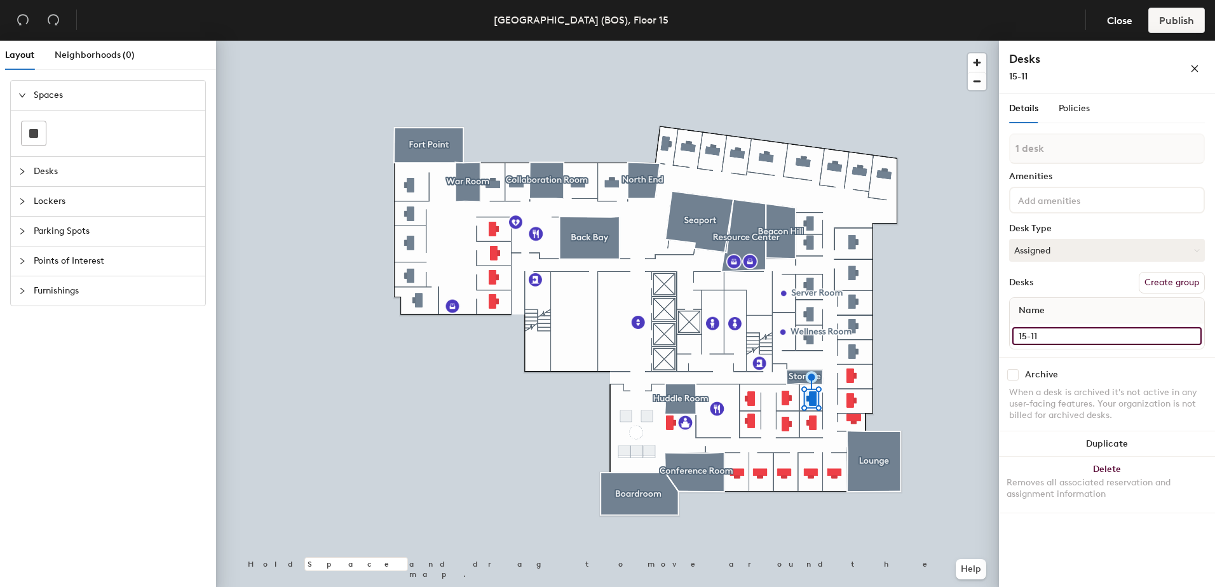
type input "15-11"
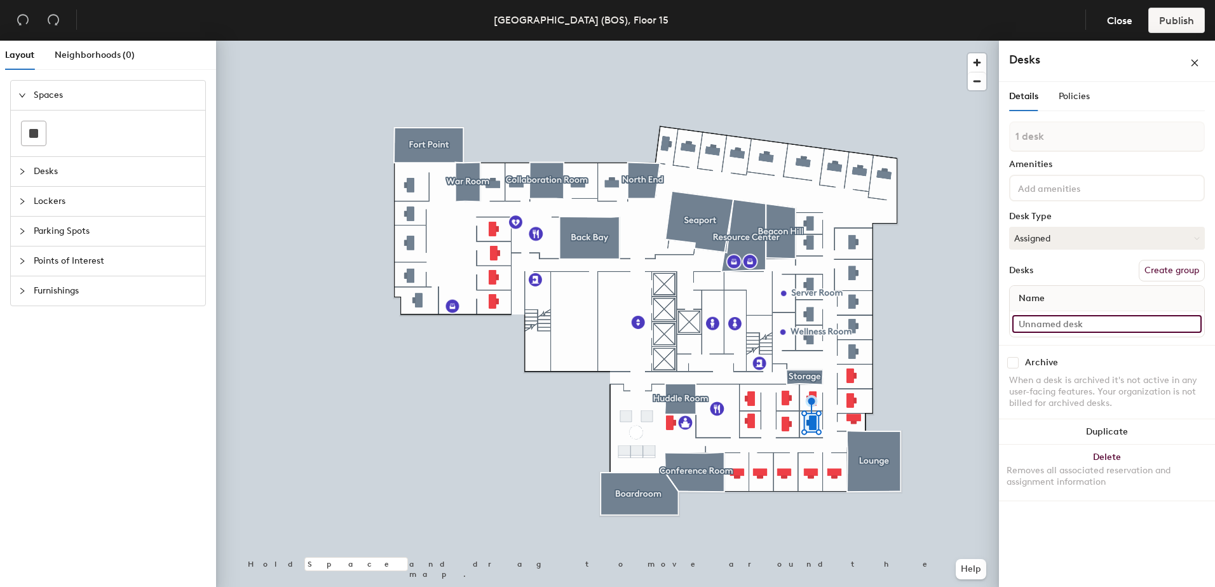
click at [1037, 325] on input at bounding box center [1107, 324] width 189 height 18
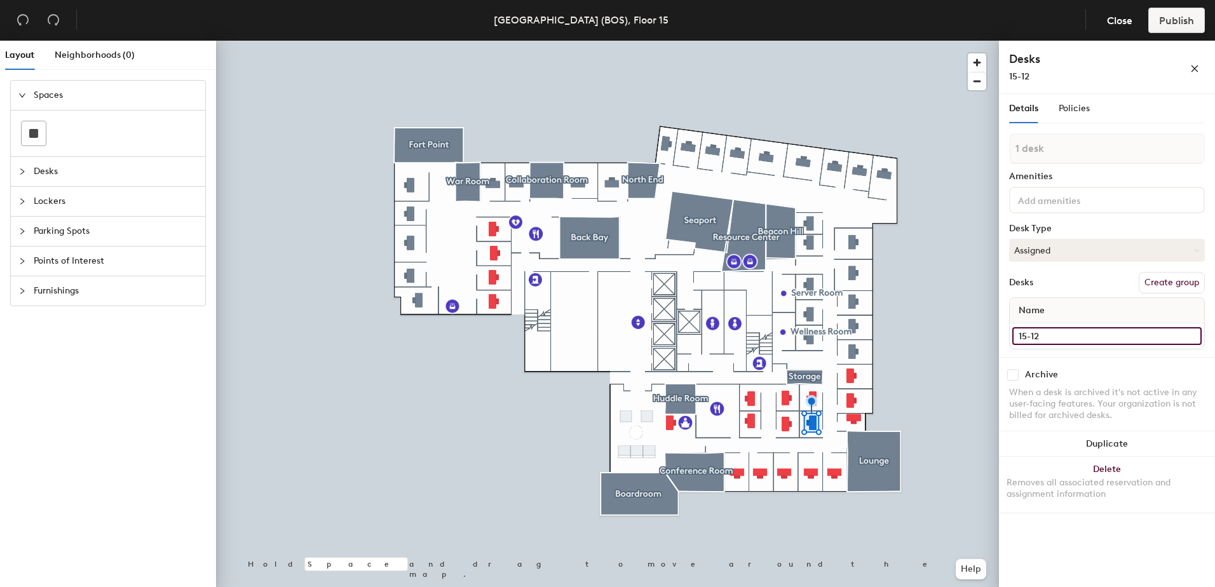
type input "15-12"
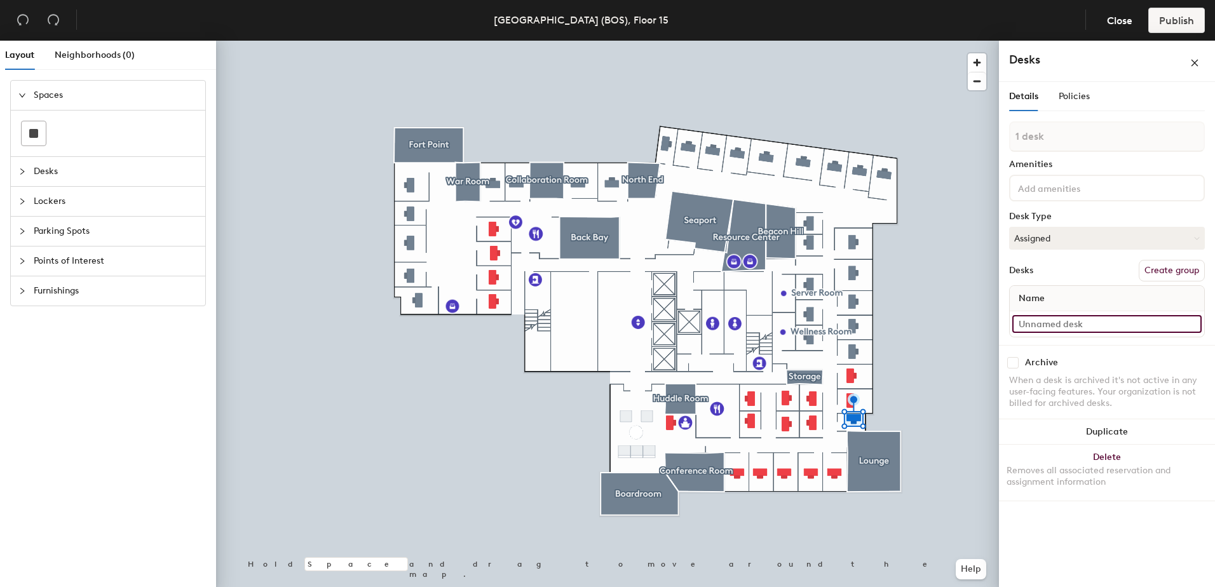
click at [1035, 320] on input at bounding box center [1107, 324] width 189 height 18
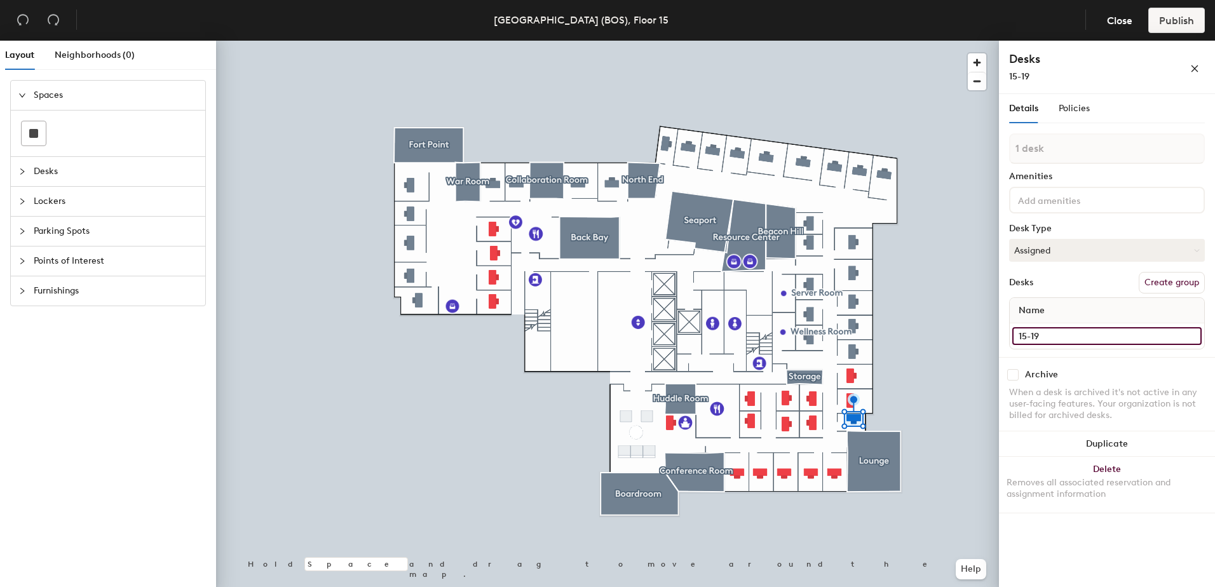
type input "15-19"
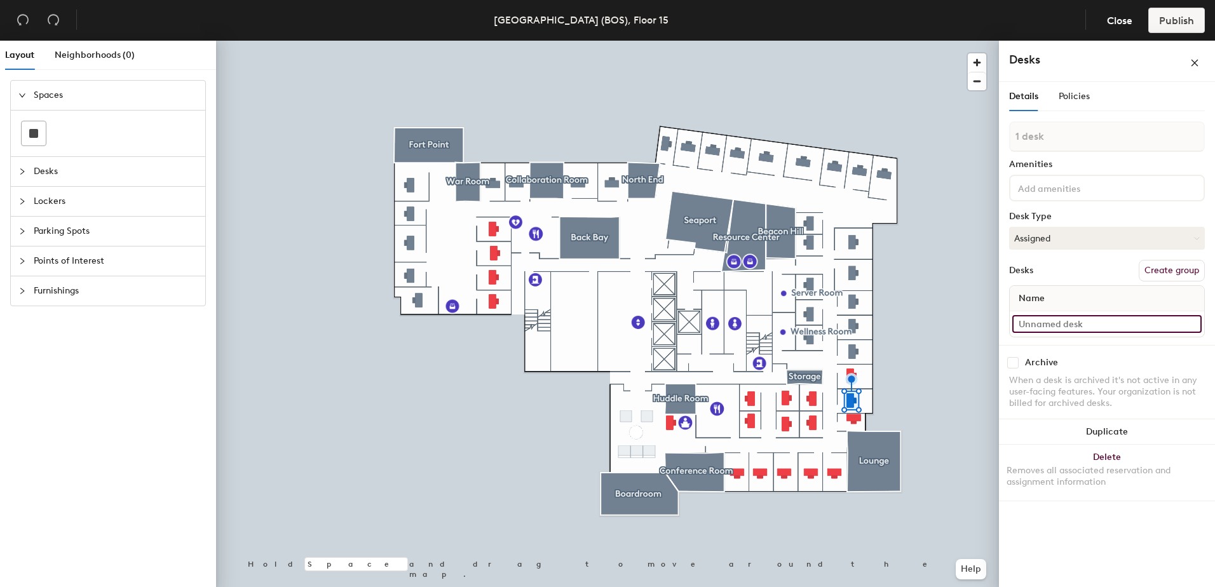
click at [1041, 324] on input at bounding box center [1107, 324] width 189 height 18
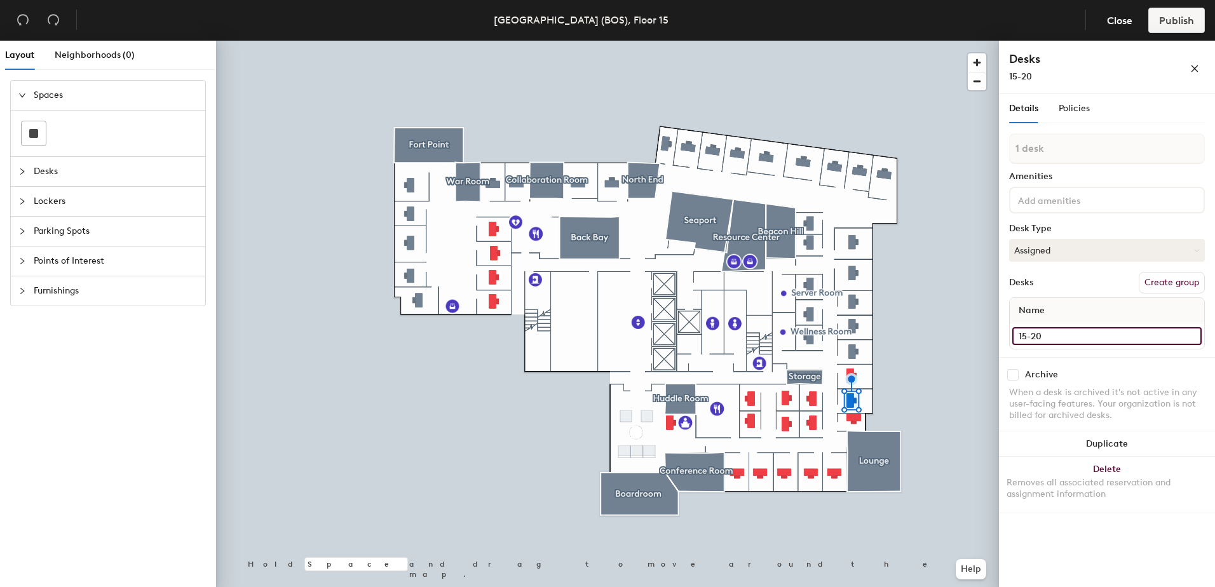
type input "15-20"
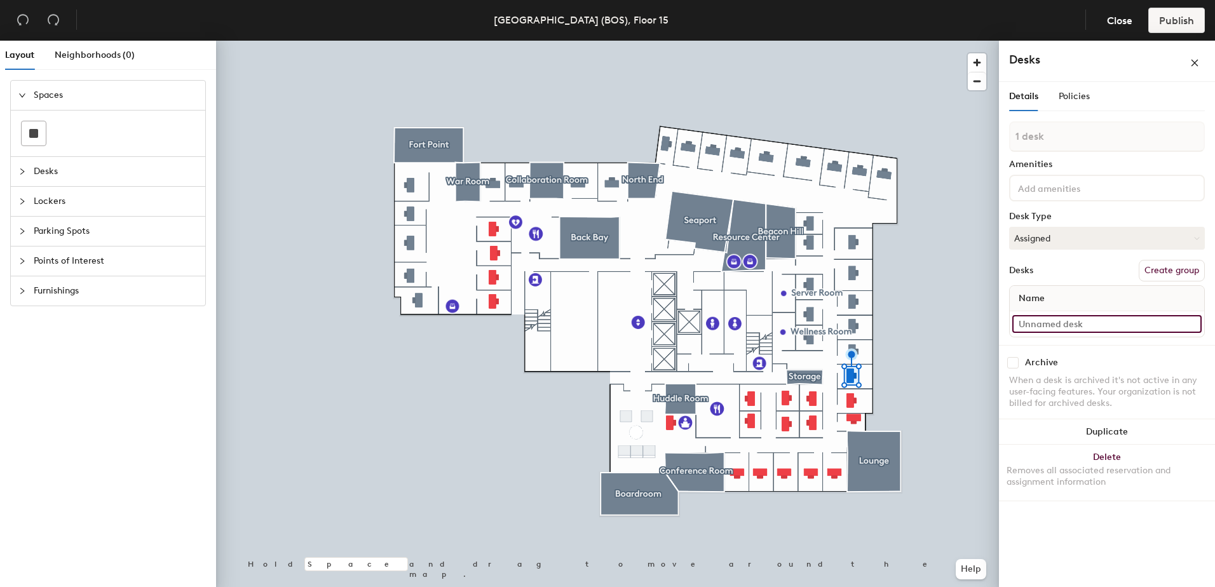
click at [1063, 326] on input at bounding box center [1107, 324] width 189 height 18
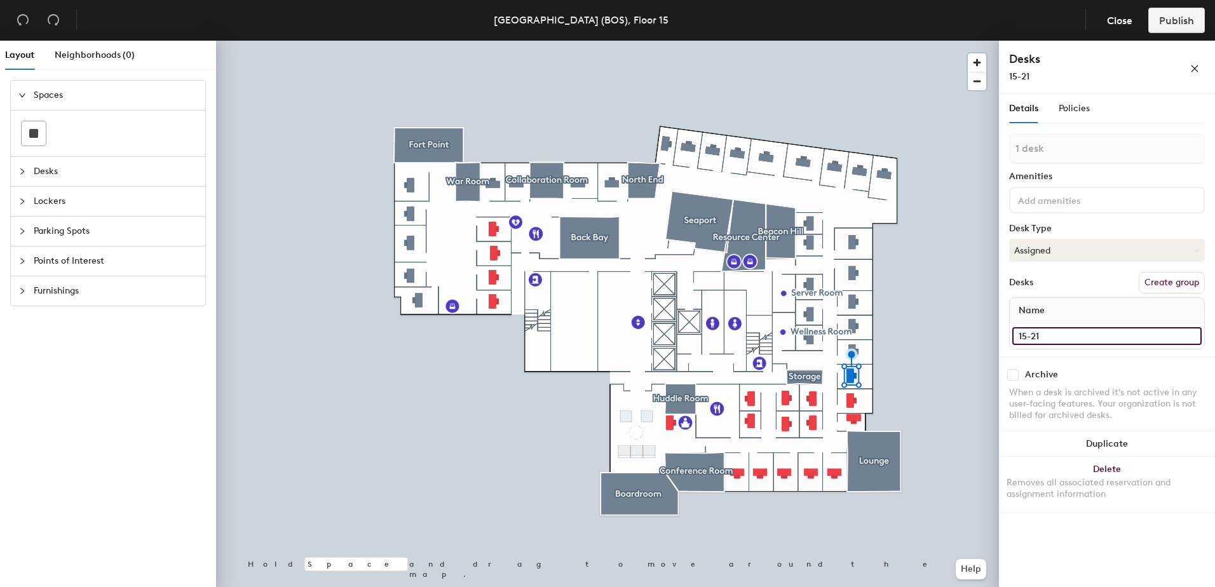
type input "15-21"
click at [1084, 342] on input "15-012" at bounding box center [1107, 336] width 189 height 18
type input "15-22"
click at [1052, 332] on input "15-013" at bounding box center [1107, 336] width 189 height 18
type input "15-23"
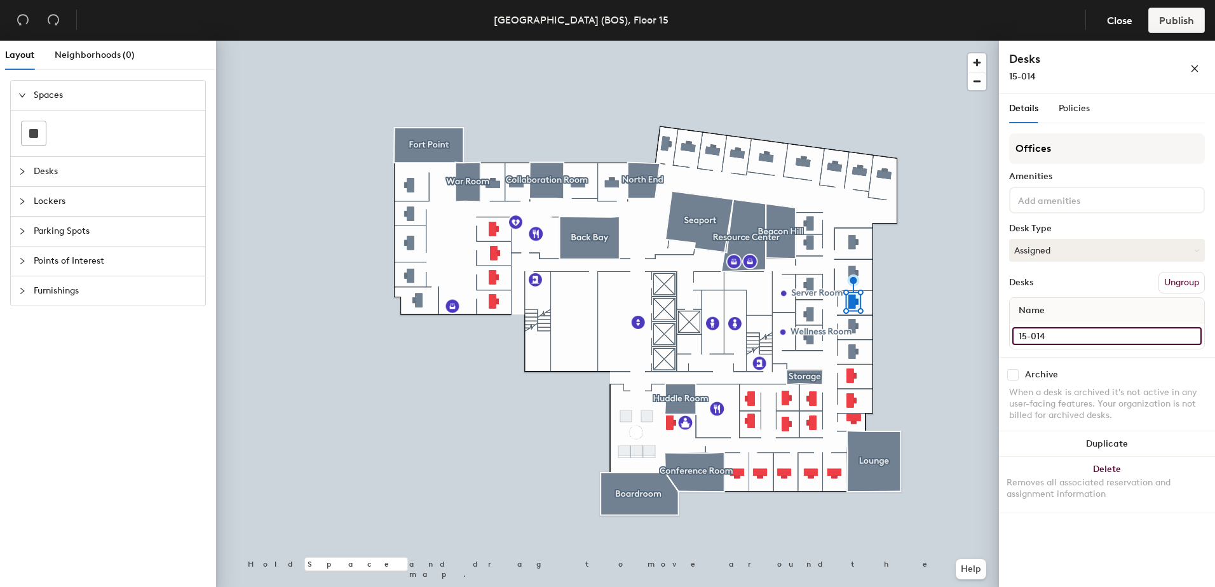
click at [1057, 334] on input "15-014" at bounding box center [1107, 336] width 189 height 18
type input "15-24"
click at [1086, 332] on input "15-015" at bounding box center [1107, 336] width 189 height 18
type input "15-25"
click at [1082, 336] on input "15-016" at bounding box center [1107, 336] width 189 height 18
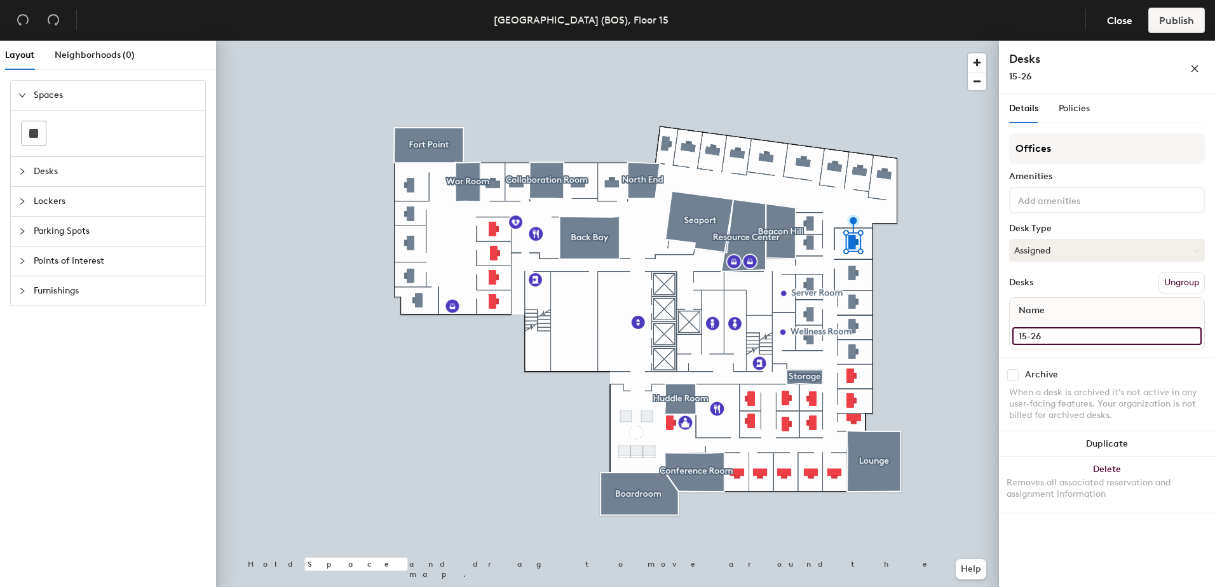
type input "15-26"
click at [1072, 330] on input "15-009" at bounding box center [1107, 336] width 189 height 18
type input "15-29"
click at [1058, 338] on input "15-008" at bounding box center [1107, 336] width 189 height 18
type input "15-30"
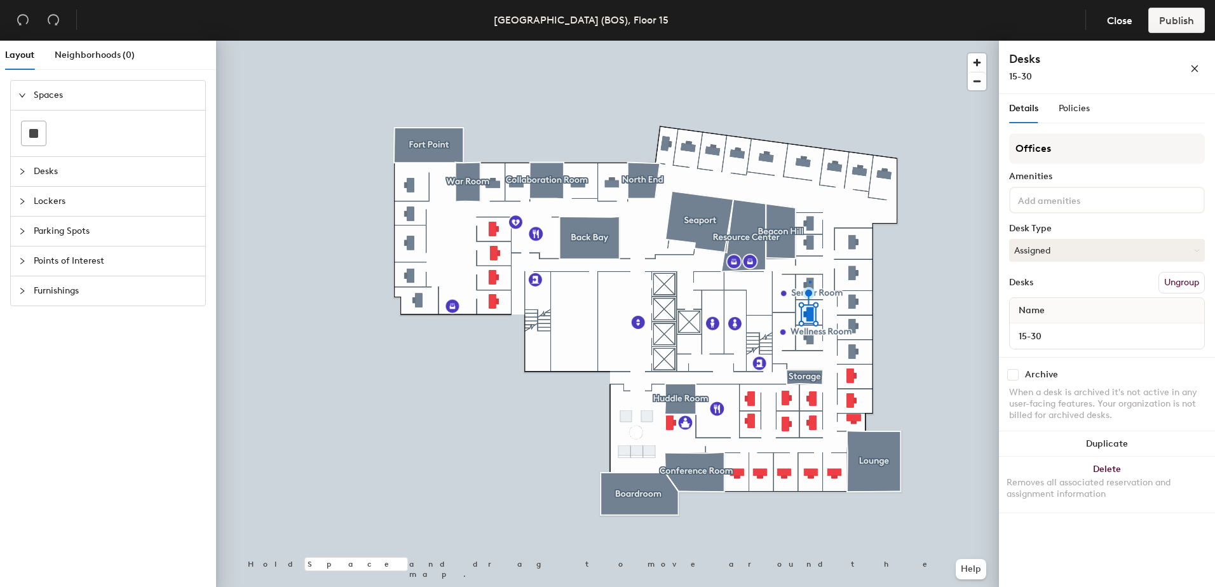
click at [809, 41] on div at bounding box center [607, 41] width 783 height 0
click at [1074, 339] on input "15-007" at bounding box center [1107, 336] width 189 height 18
type input "15-31"
click at [1064, 332] on input "15-009A" at bounding box center [1107, 336] width 189 height 18
type input "15-32"
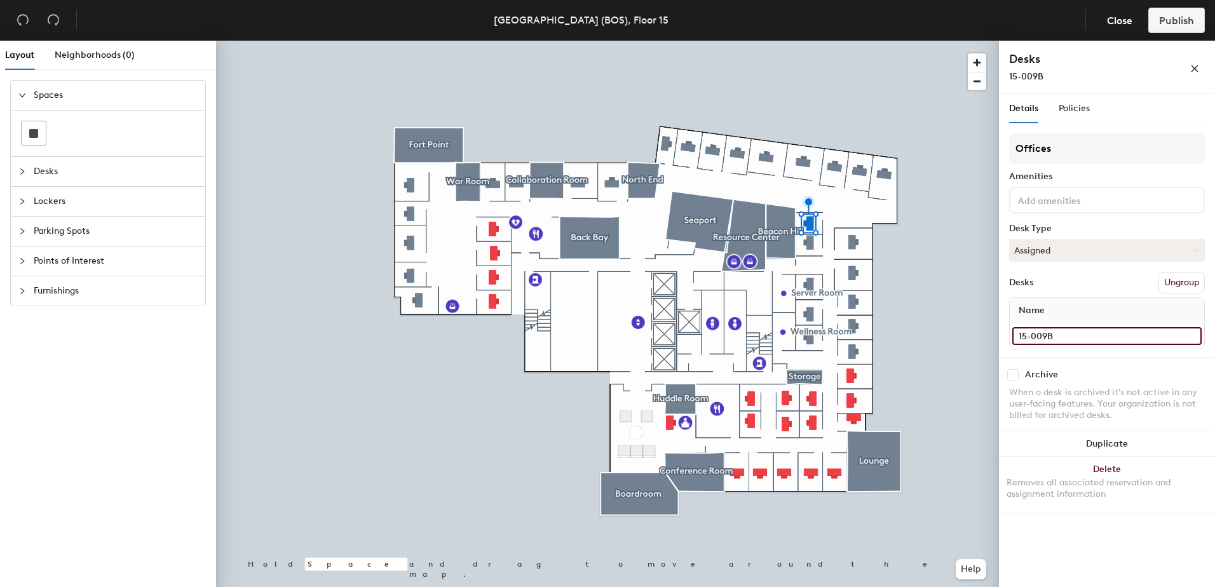
click at [1067, 336] on input "15-009B" at bounding box center [1107, 336] width 189 height 18
type input "15-33"
click at [784, 41] on div at bounding box center [607, 41] width 783 height 0
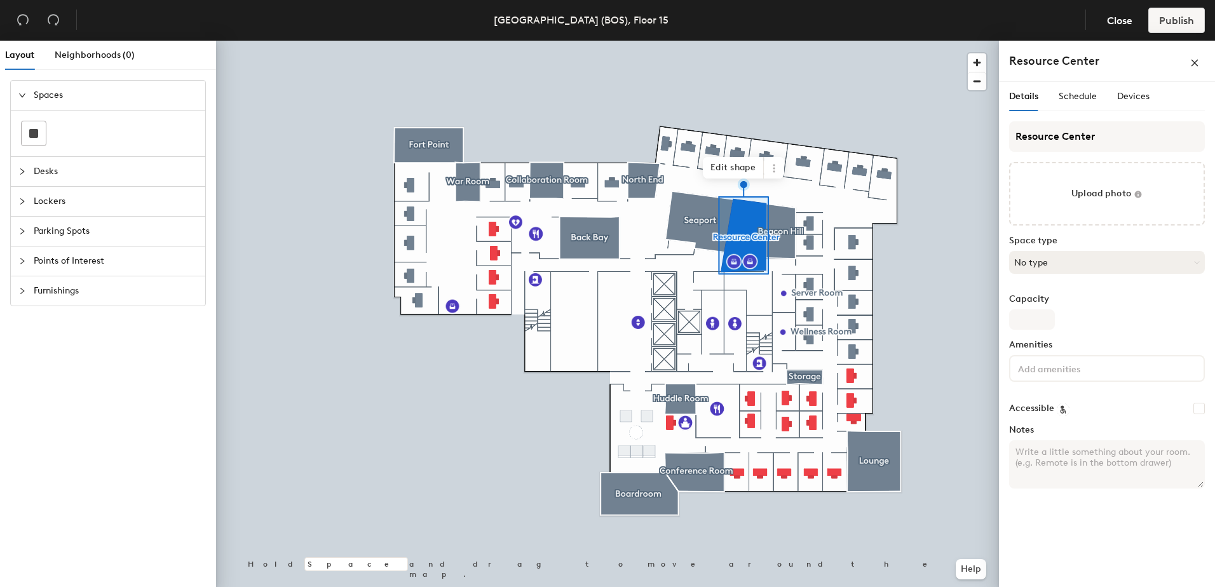
click at [1097, 267] on button "No type" at bounding box center [1107, 262] width 196 height 23
click at [1098, 266] on button "No type" at bounding box center [1107, 262] width 196 height 23
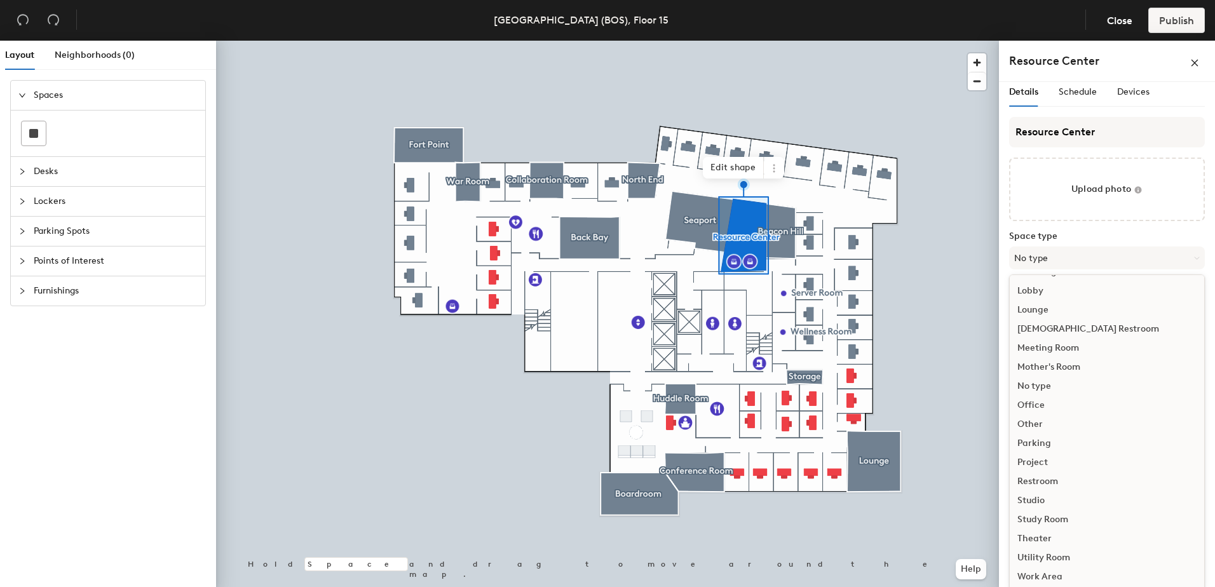
click at [1031, 423] on div "Other" at bounding box center [1107, 424] width 195 height 19
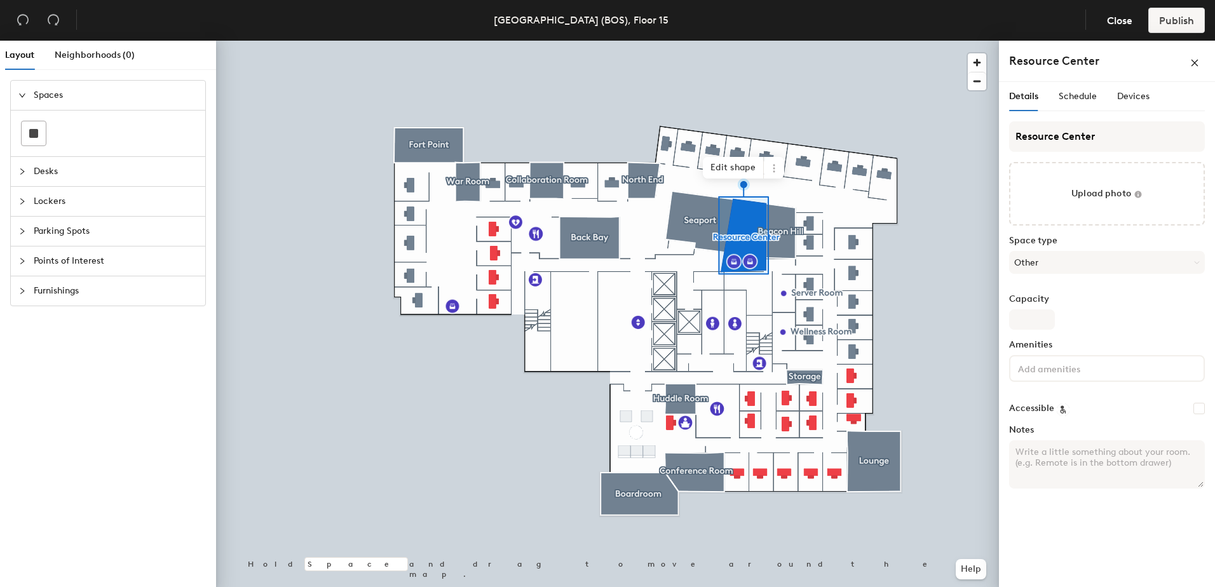
click at [1056, 367] on input at bounding box center [1073, 367] width 114 height 15
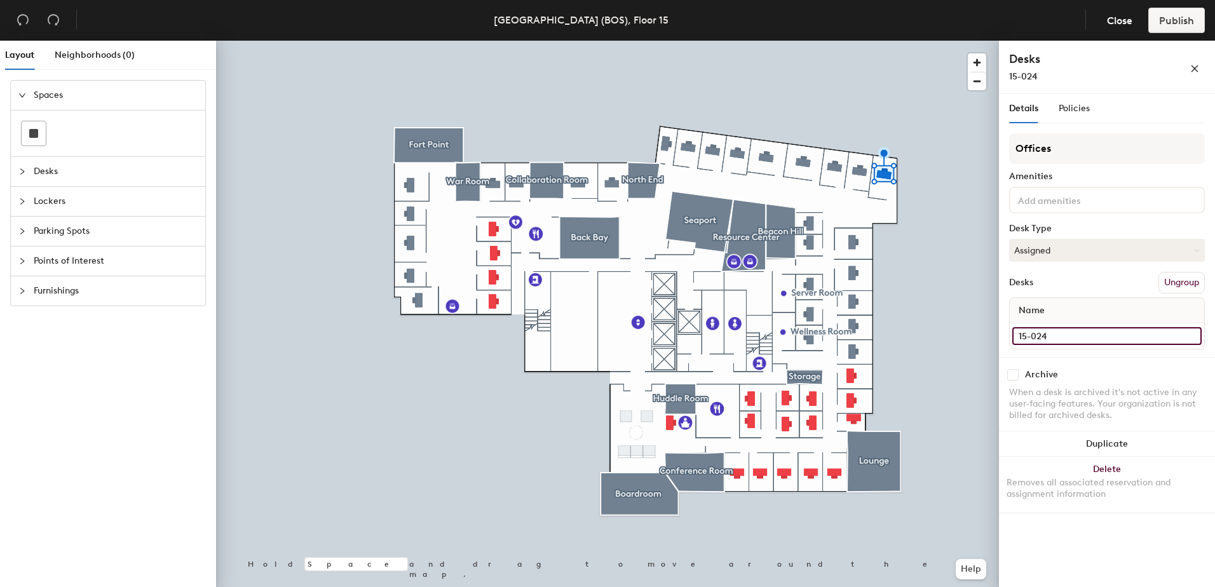
click at [1065, 331] on input "15-024" at bounding box center [1107, 336] width 189 height 18
type input "15-34"
click at [1060, 334] on input "15-025" at bounding box center [1107, 336] width 189 height 18
type input "15-35"
click at [1073, 334] on input "15-026" at bounding box center [1107, 336] width 189 height 18
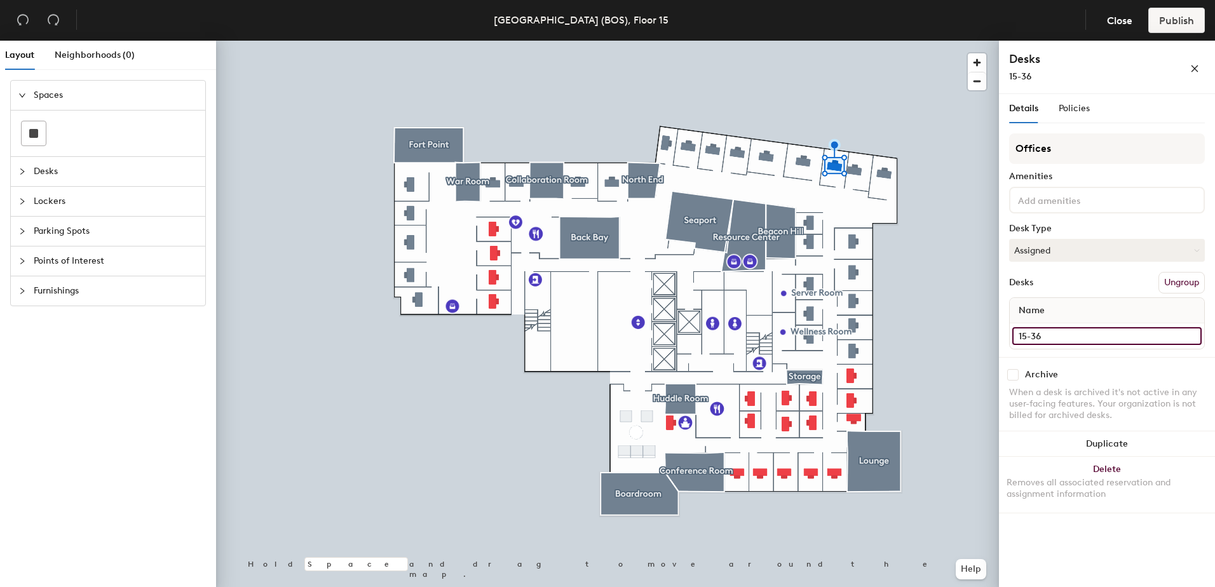
type input "15-36"
click at [1072, 333] on input "15-027" at bounding box center [1107, 336] width 189 height 18
type input "15-37"
click at [1072, 330] on input "15-028" at bounding box center [1107, 336] width 189 height 18
type input "15-38"
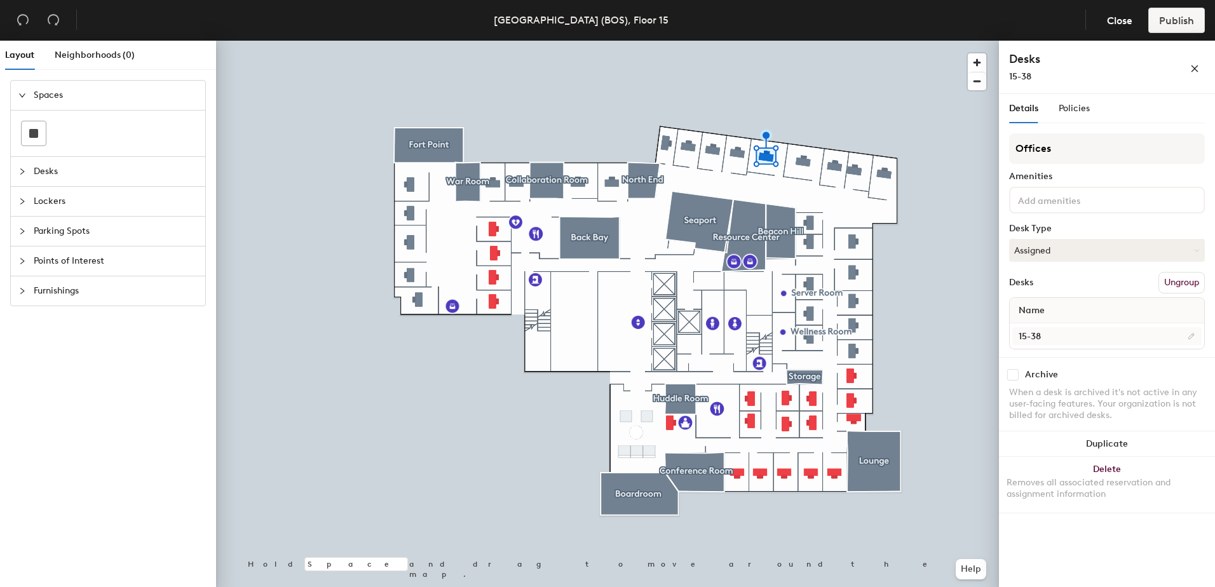
click at [741, 41] on div at bounding box center [607, 41] width 783 height 0
click at [1058, 331] on input "15-029" at bounding box center [1107, 336] width 189 height 18
type input "15-39"
click at [1072, 339] on input "15-031" at bounding box center [1107, 336] width 189 height 18
type input "15-40"
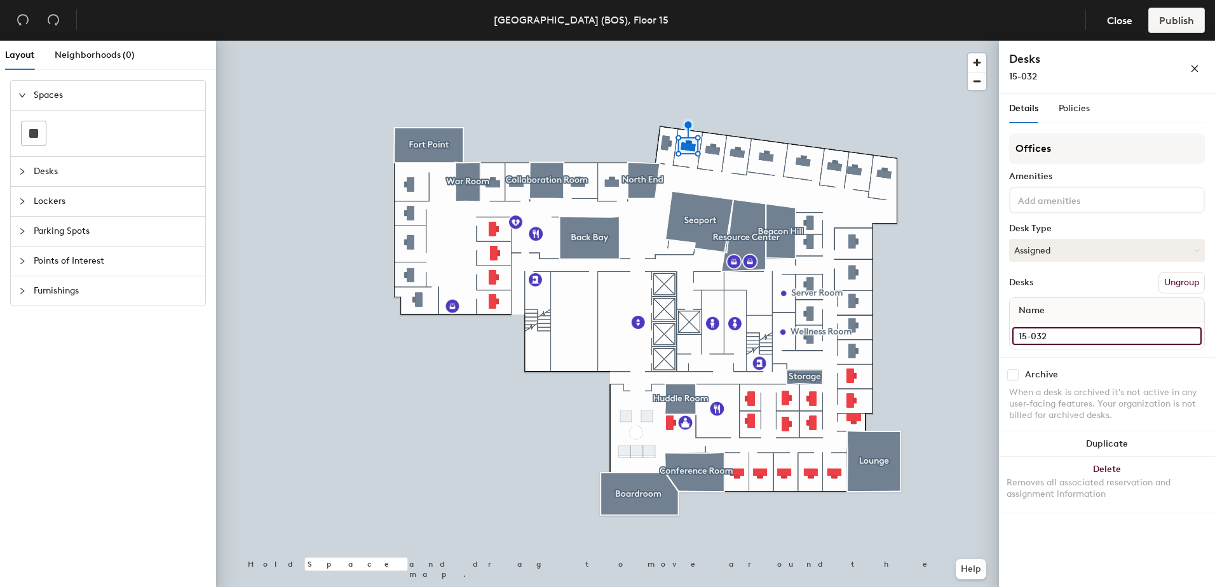
click at [1068, 339] on input "15-032" at bounding box center [1107, 336] width 189 height 18
type input "15-41"
click at [667, 41] on div at bounding box center [607, 41] width 783 height 0
click at [1060, 332] on input "15-033" at bounding box center [1107, 336] width 189 height 18
type input "15-42"
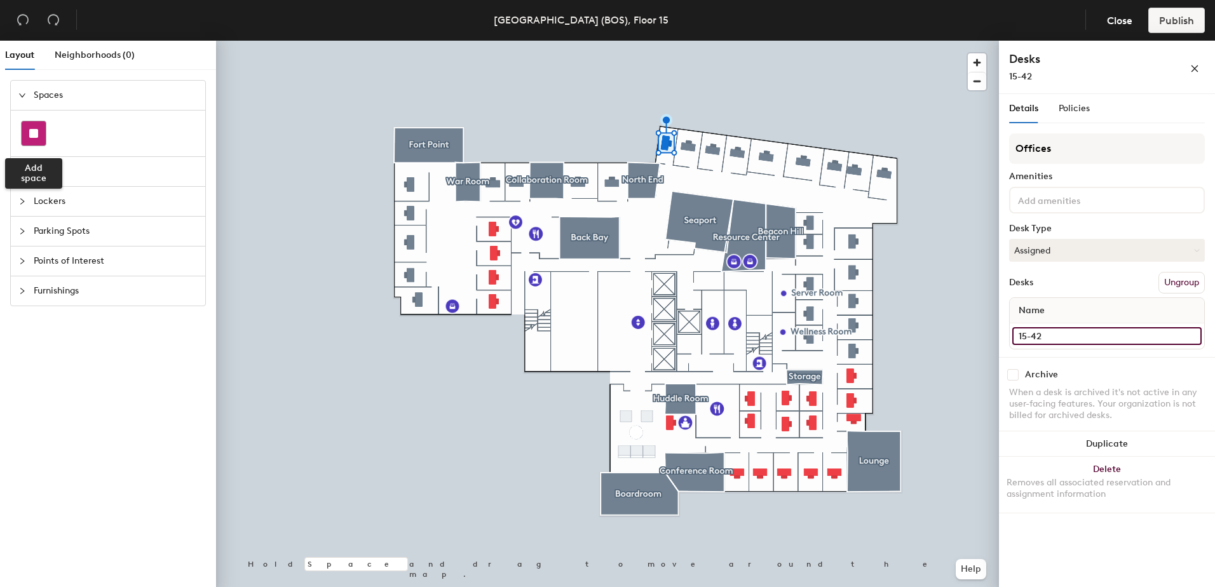
click at [37, 130] on rect at bounding box center [33, 133] width 9 height 9
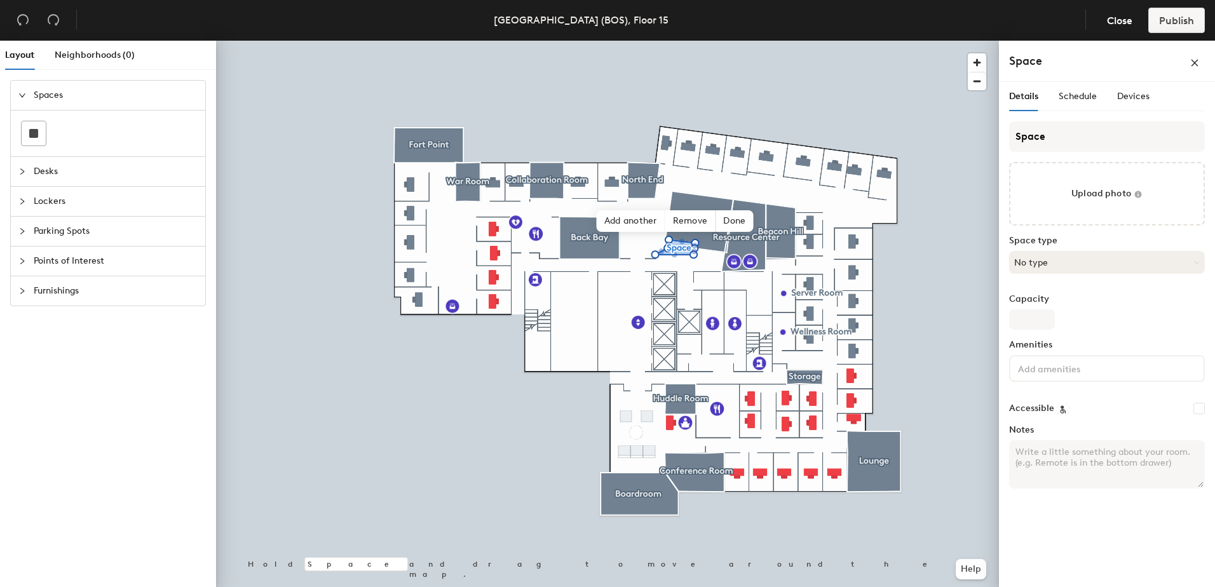
click at [1072, 268] on button "No type" at bounding box center [1107, 262] width 196 height 23
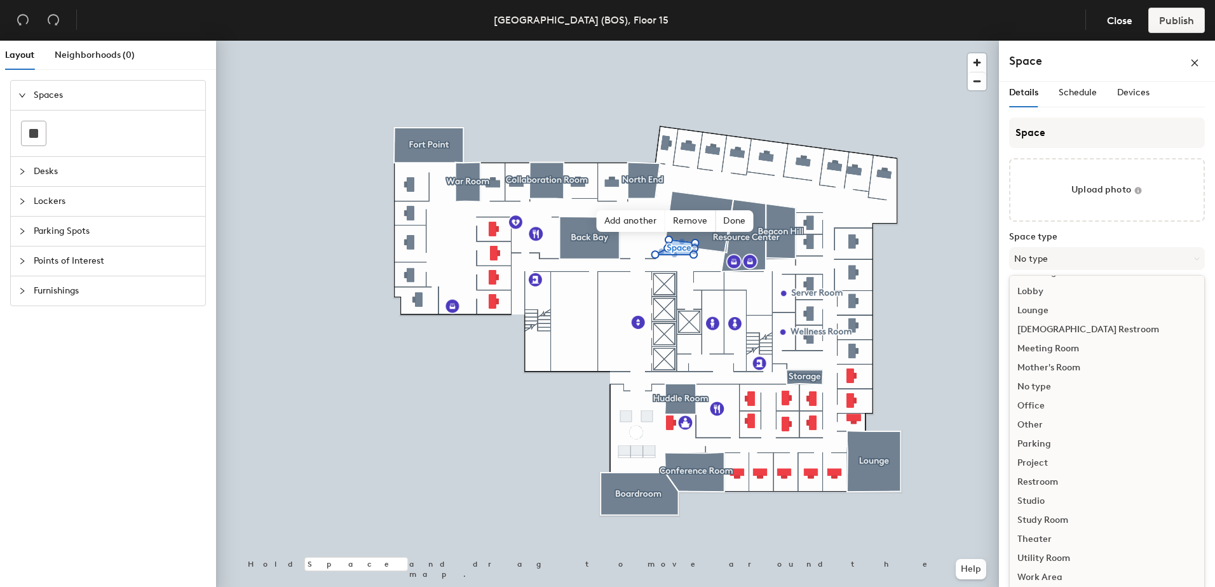
scroll to position [4, 0]
click at [1037, 422] on div "Other" at bounding box center [1107, 424] width 195 height 19
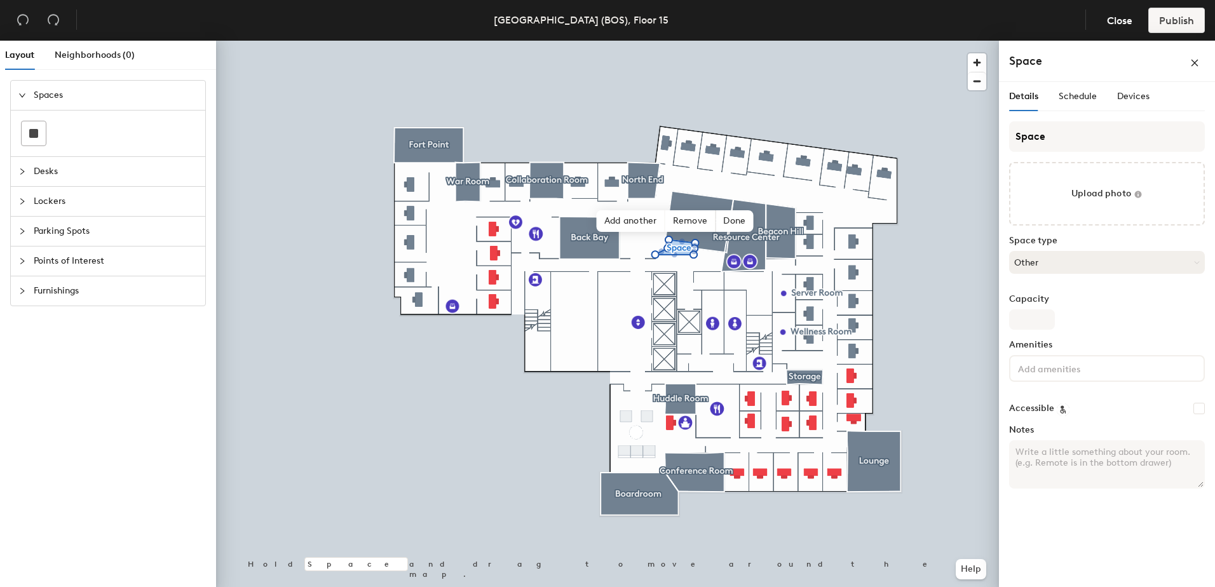
click at [1032, 263] on button "Other" at bounding box center [1107, 262] width 196 height 23
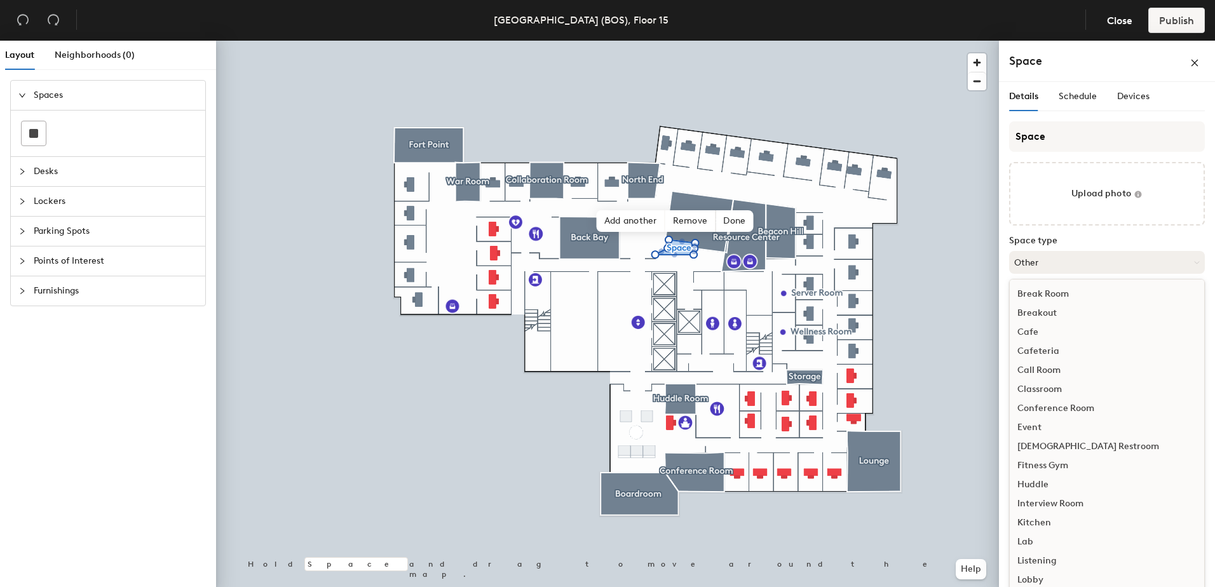
click at [1032, 263] on button "Other" at bounding box center [1107, 262] width 196 height 23
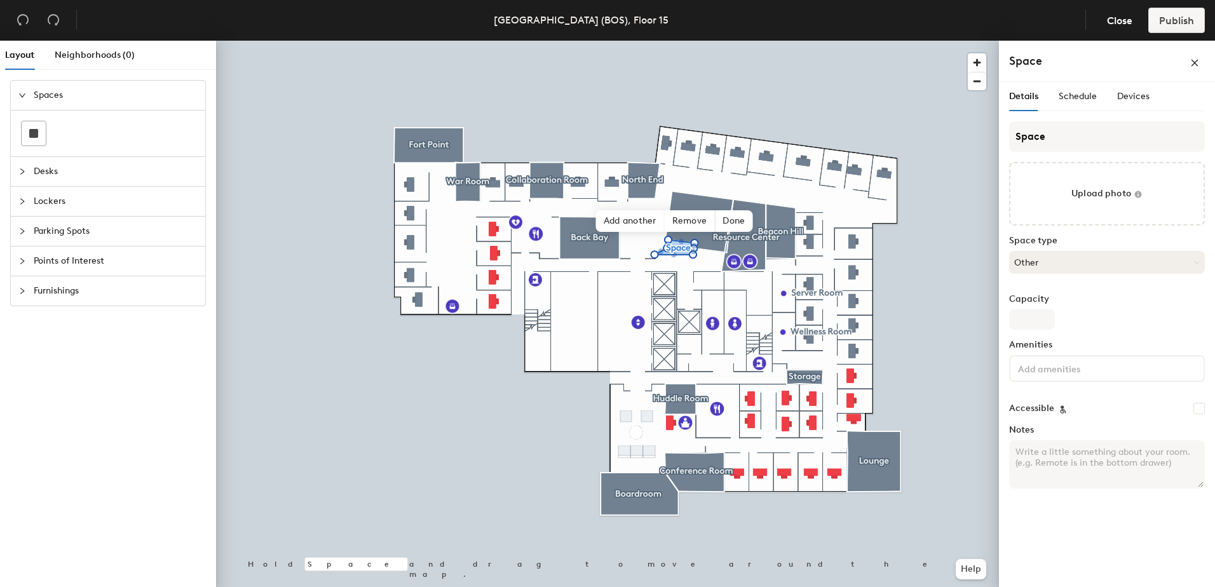
click at [1035, 259] on button "Other" at bounding box center [1107, 262] width 196 height 23
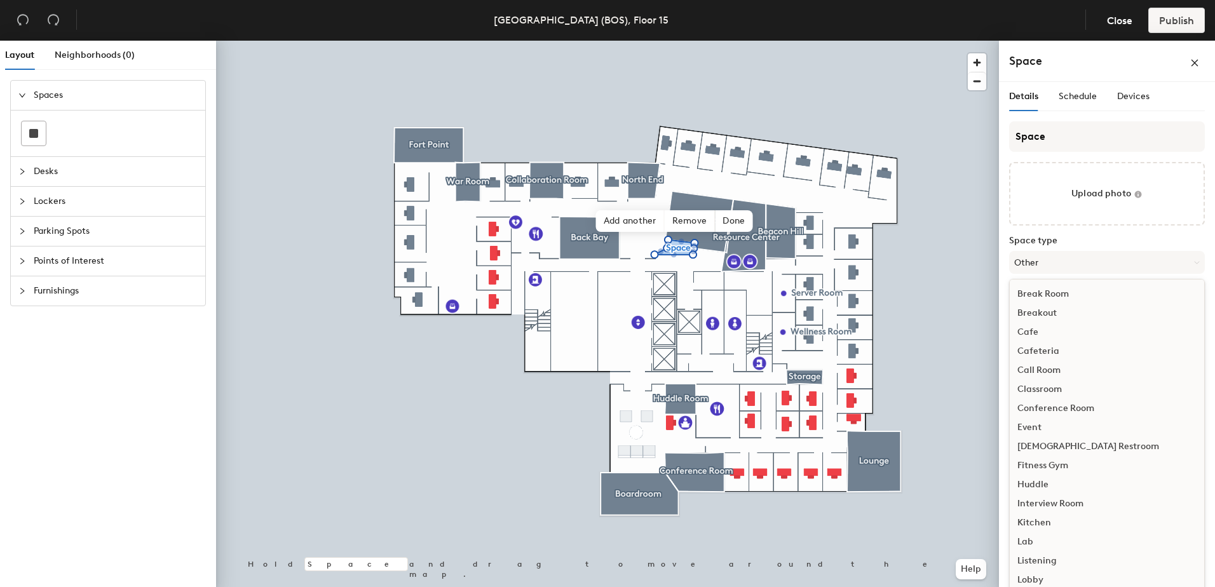
click at [1036, 240] on label "Space type" at bounding box center [1107, 241] width 196 height 10
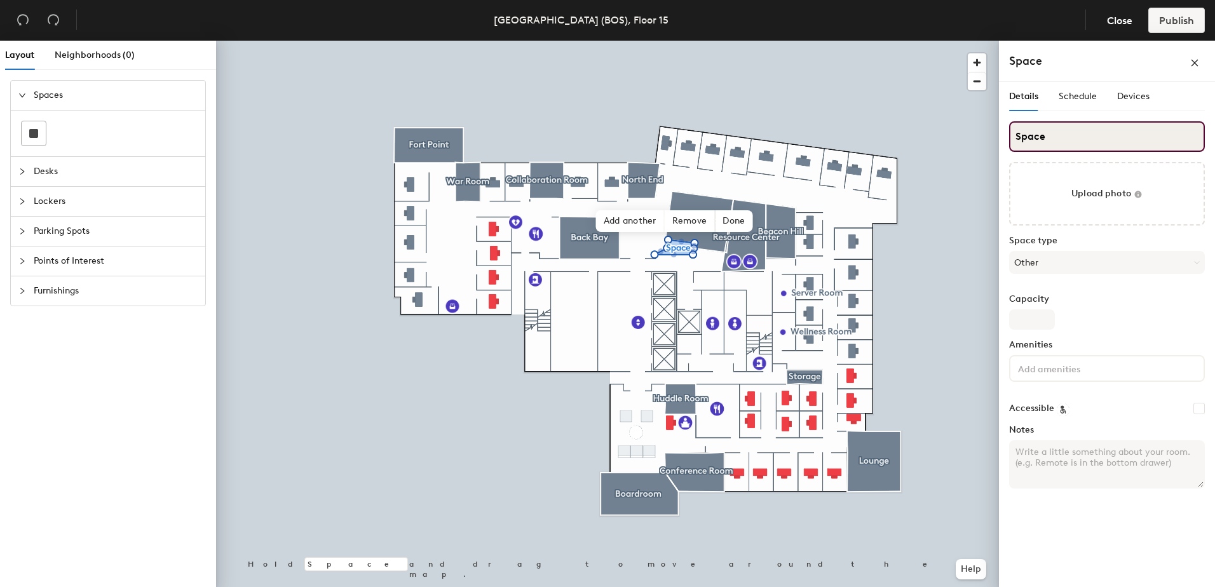
click at [1046, 137] on input "Space" at bounding box center [1107, 136] width 196 height 31
click at [966, 144] on div "Layout Neighborhoods (0) Spaces Desks Lockers Parking Spots Points of Interest …" at bounding box center [607, 317] width 1215 height 552
type input "Storage Room"
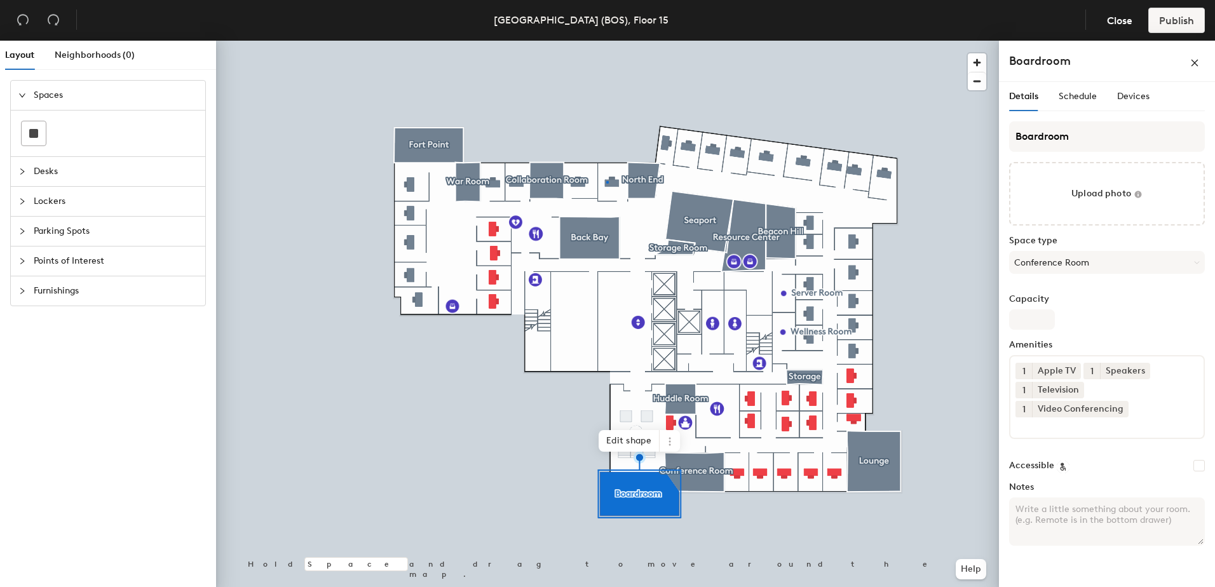
drag, startPoint x: 1003, startPoint y: 140, endPoint x: 1006, endPoint y: 451, distance: 311.5
click at [606, 41] on div at bounding box center [607, 41] width 783 height 0
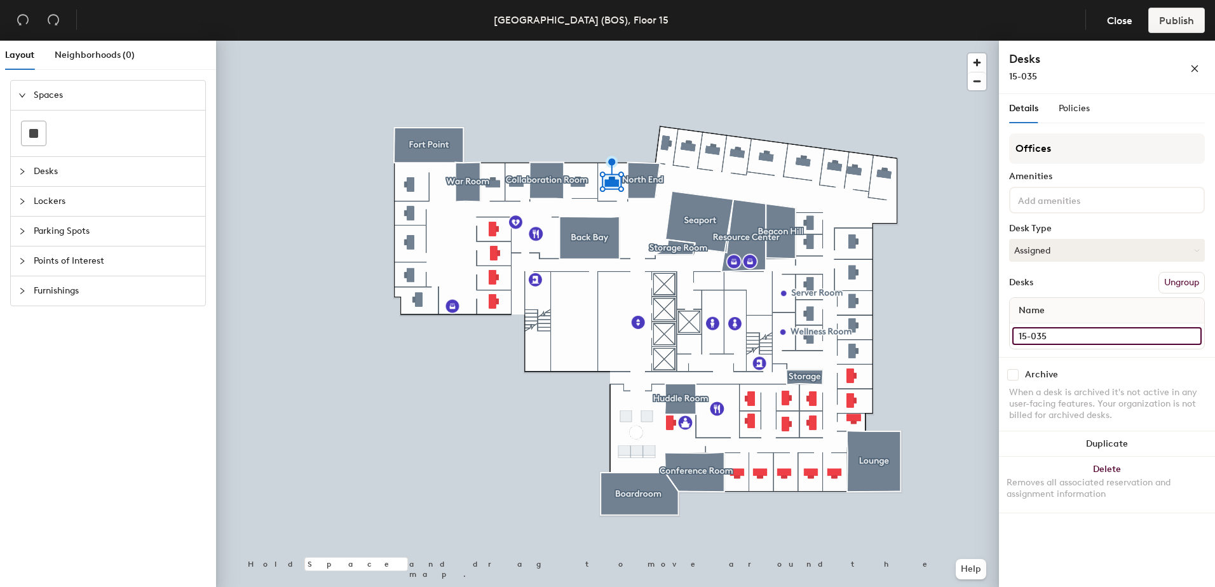
click at [1069, 334] on input "15-035" at bounding box center [1107, 336] width 189 height 18
type input "15-44"
click at [1072, 336] on input "15-036" at bounding box center [1107, 336] width 189 height 18
type input "15-45"
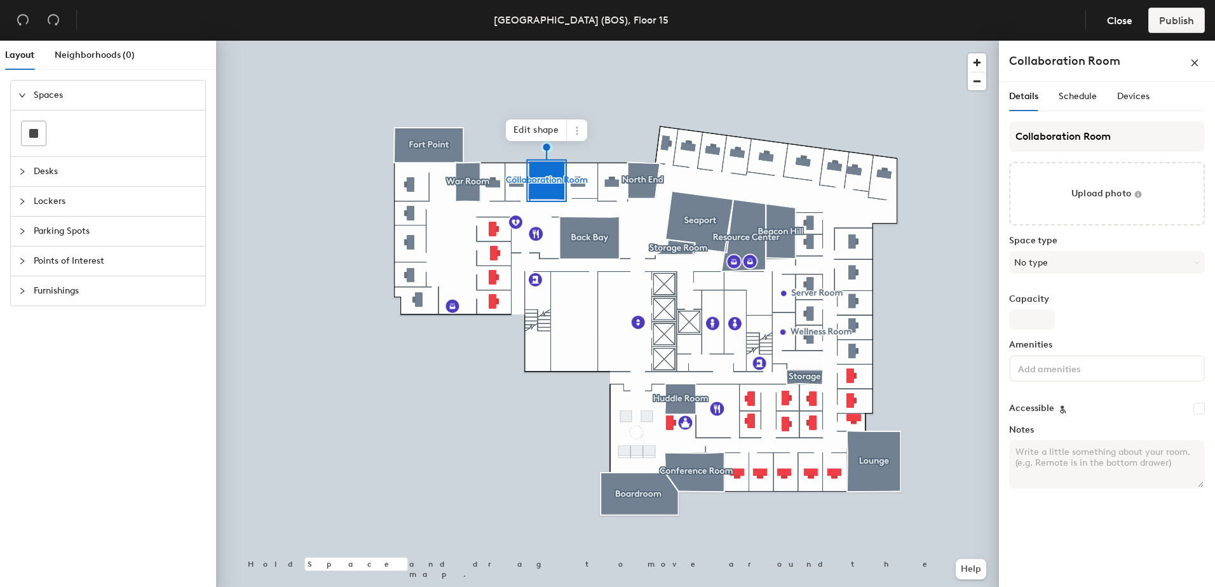
click at [1062, 361] on input at bounding box center [1073, 367] width 114 height 15
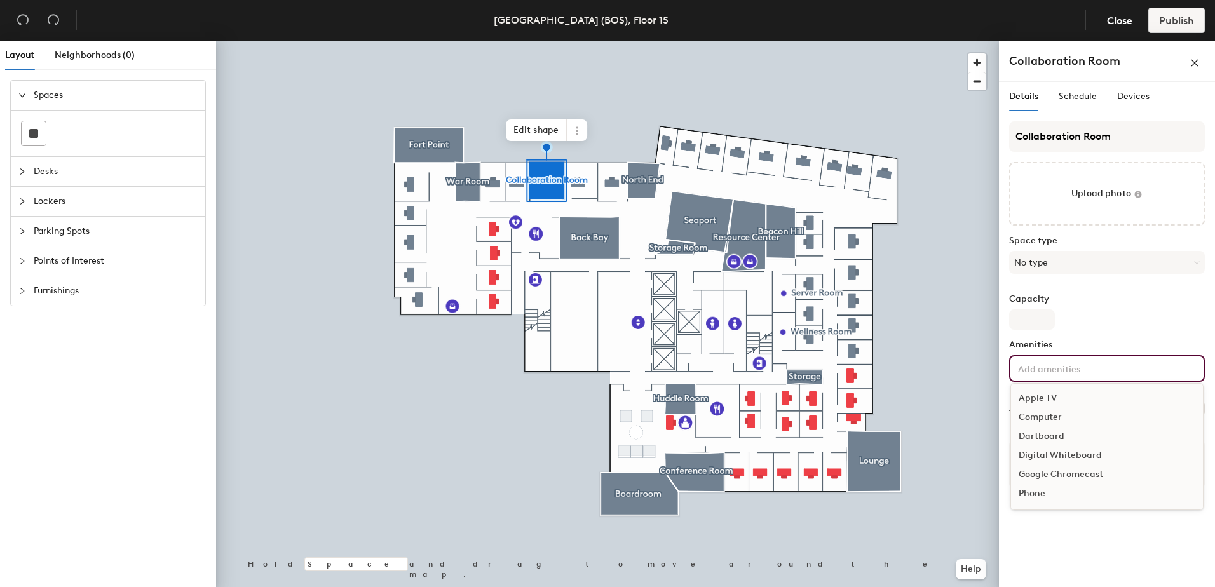
click at [1050, 401] on div "Apple TV" at bounding box center [1107, 398] width 192 height 19
click at [1124, 330] on div "Collaboration Room Upload photo Space type No type Capacity Amenities 1 Apple T…" at bounding box center [1107, 311] width 196 height 380
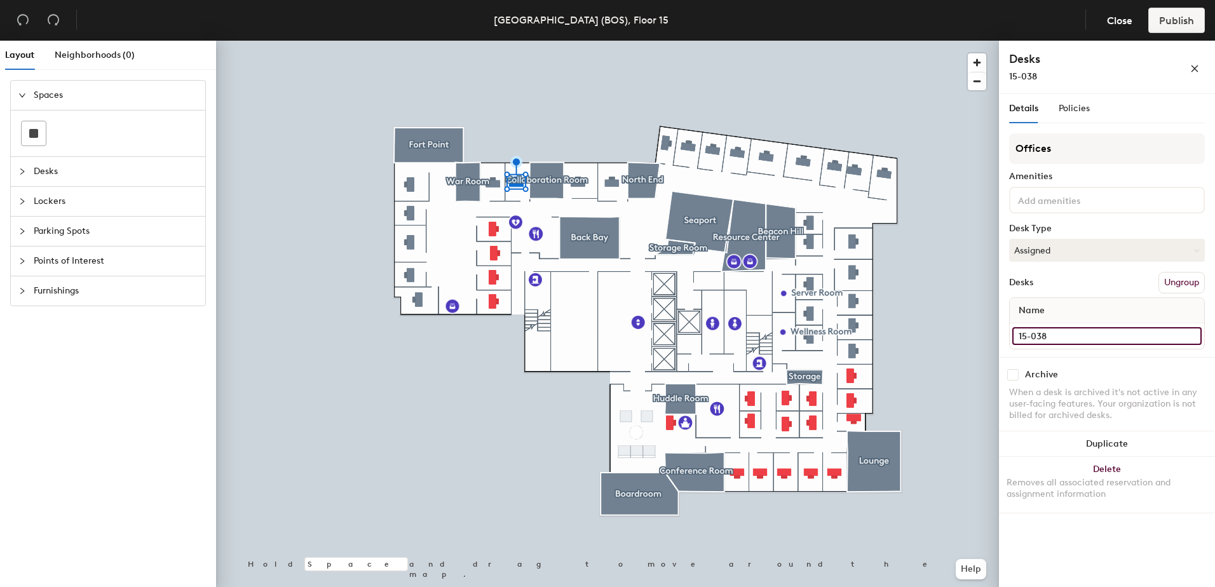
click at [1066, 336] on input "15-038" at bounding box center [1107, 336] width 189 height 18
type input "15-47"
click at [1074, 330] on input "15-039" at bounding box center [1107, 336] width 189 height 18
type input "15-48"
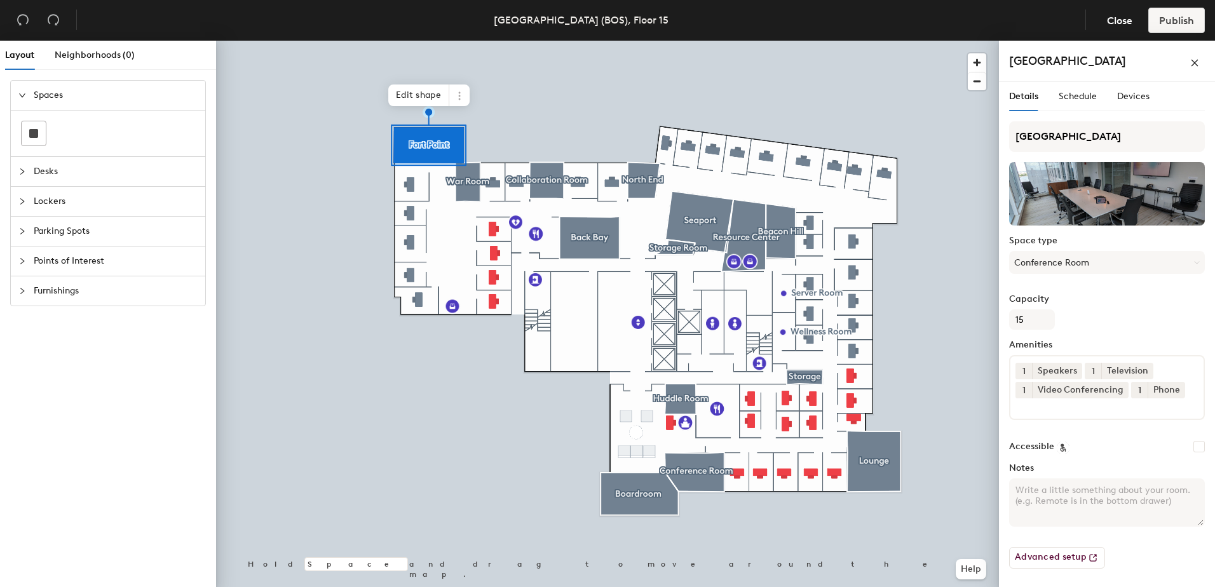
click at [416, 41] on div at bounding box center [607, 41] width 783 height 0
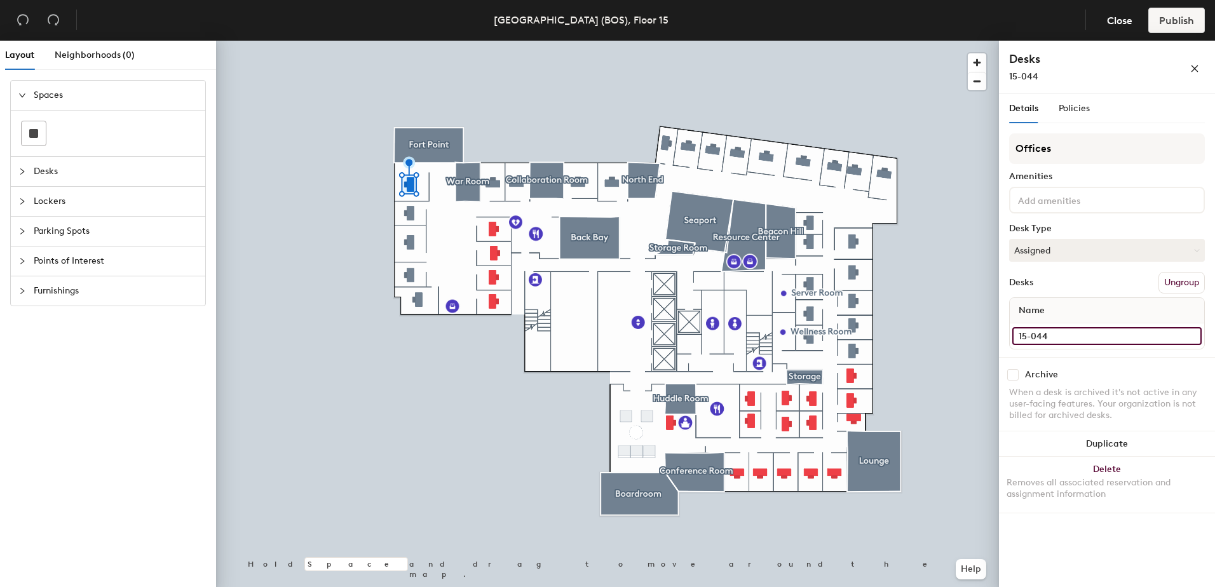
click at [1052, 333] on input "15-044" at bounding box center [1107, 336] width 189 height 18
type input "15-51"
click at [1096, 339] on input "15-045" at bounding box center [1107, 336] width 189 height 18
type input "15-52"
click at [1087, 335] on input "15-046" at bounding box center [1107, 336] width 189 height 18
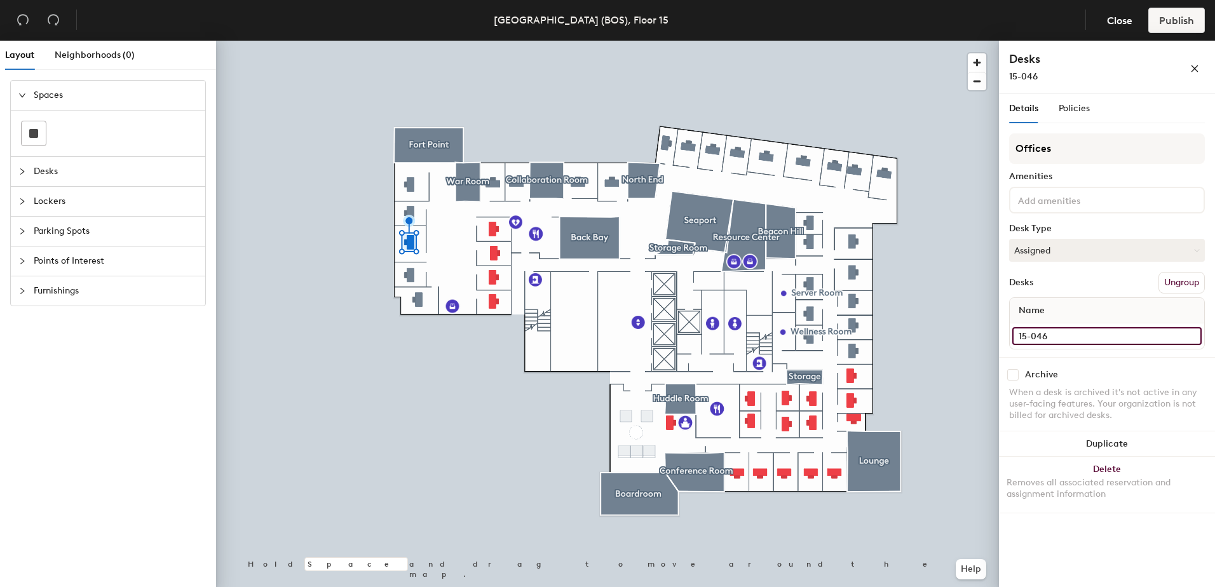
click at [1072, 334] on input "15-046" at bounding box center [1107, 336] width 189 height 18
type input "15-53"
click at [1082, 339] on input "15-047B" at bounding box center [1107, 336] width 189 height 18
type input "15-54"
click at [1086, 343] on input "15-074A" at bounding box center [1107, 336] width 189 height 18
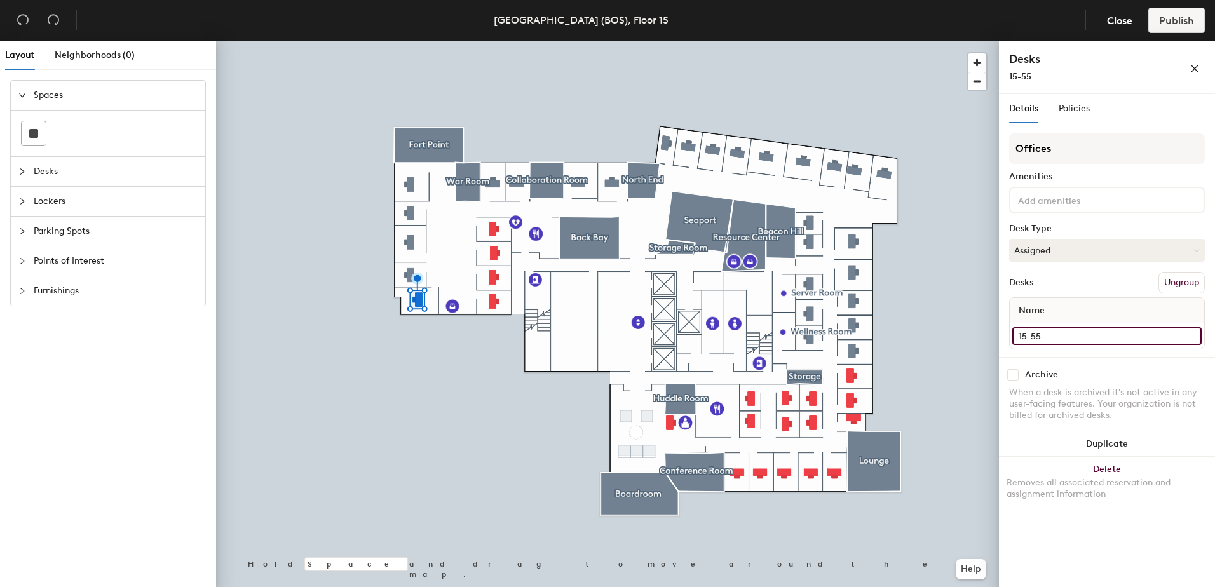
type input "15-55"
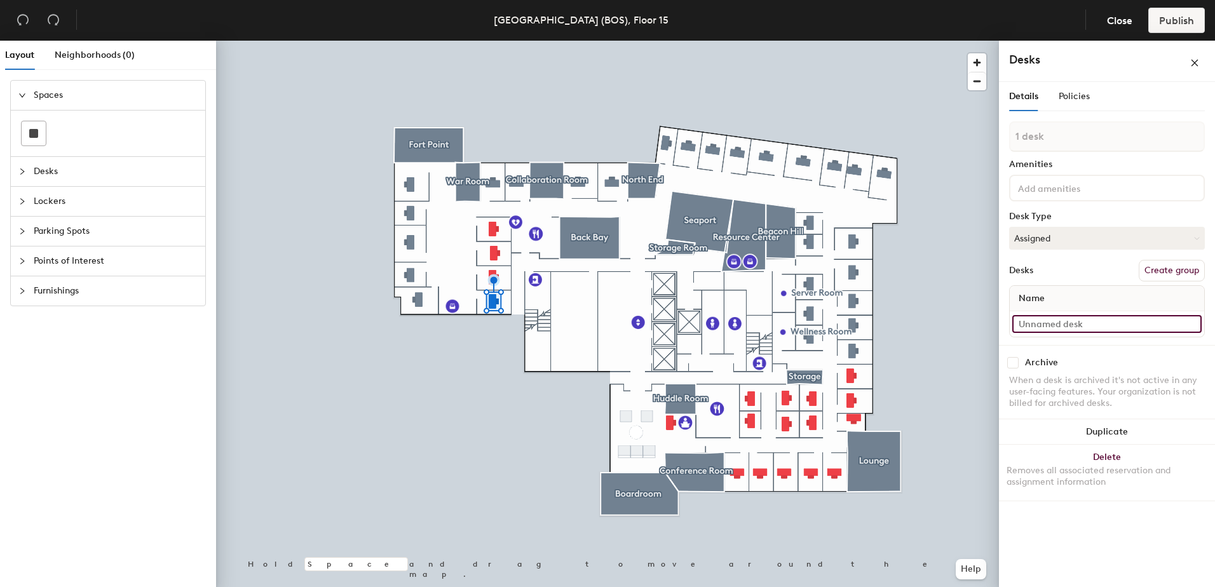
click at [1062, 326] on input at bounding box center [1107, 324] width 189 height 18
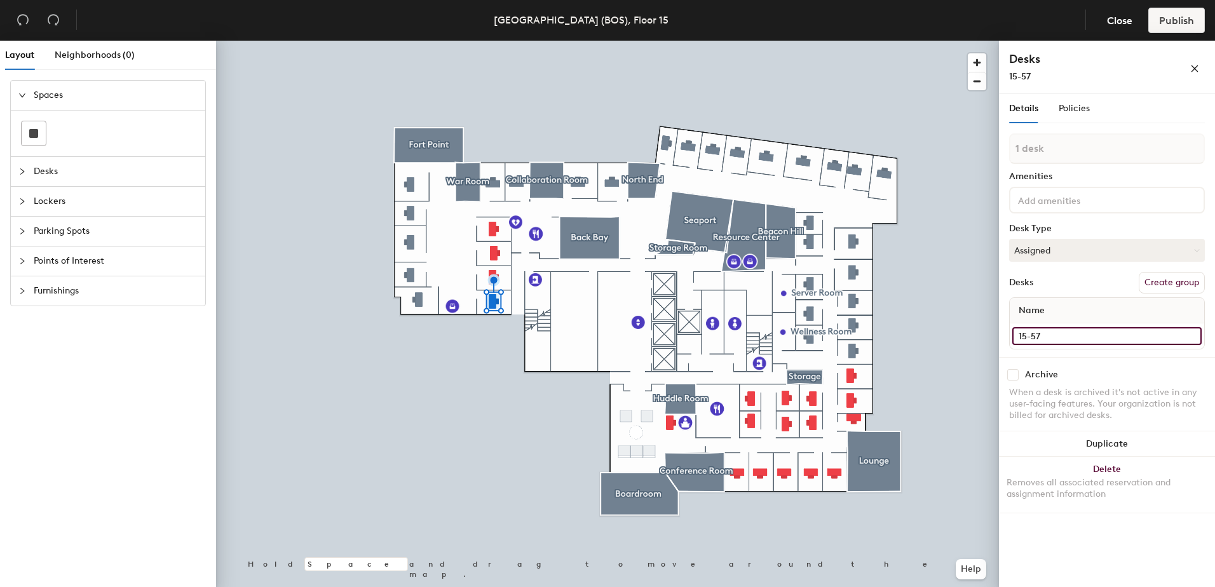
type input "15-57"
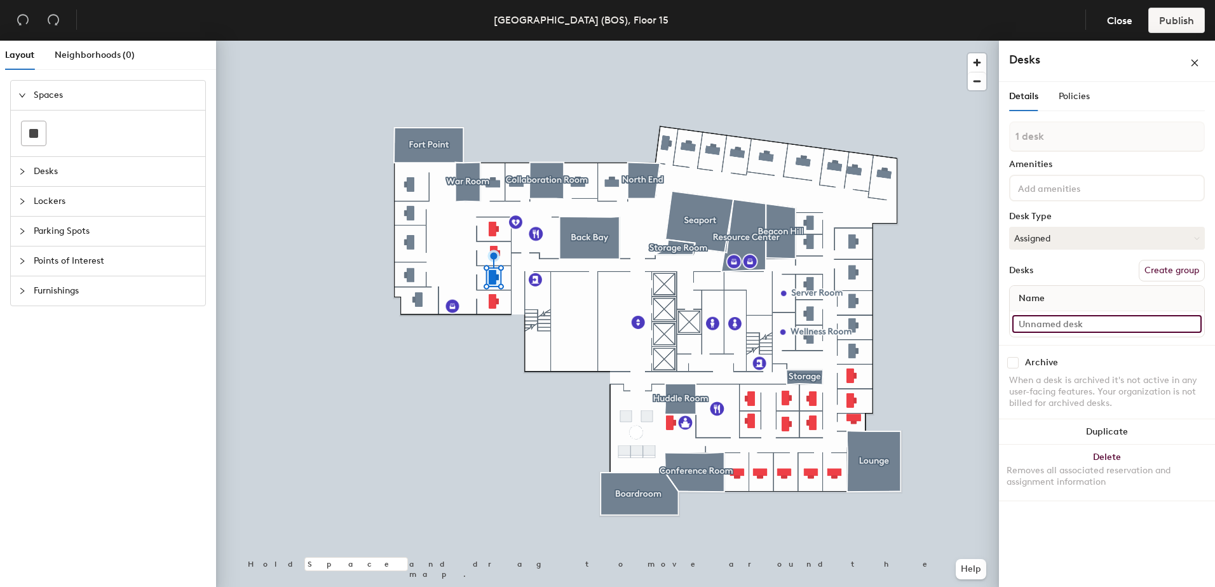
click at [1053, 324] on input at bounding box center [1107, 324] width 189 height 18
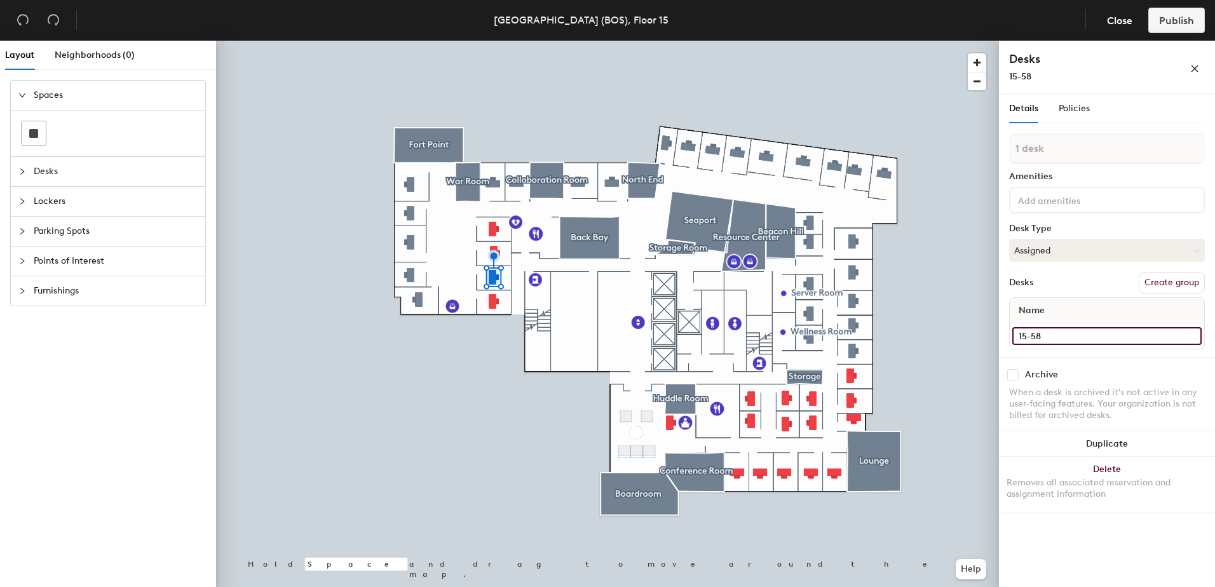
type input "15-58"
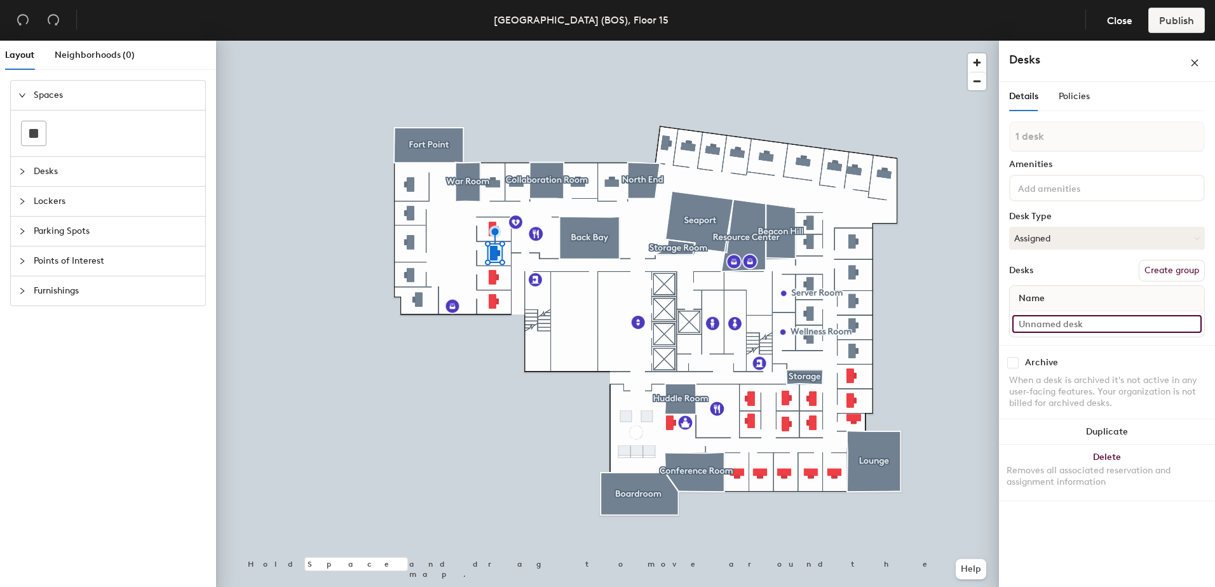
click at [1039, 322] on input at bounding box center [1107, 324] width 189 height 18
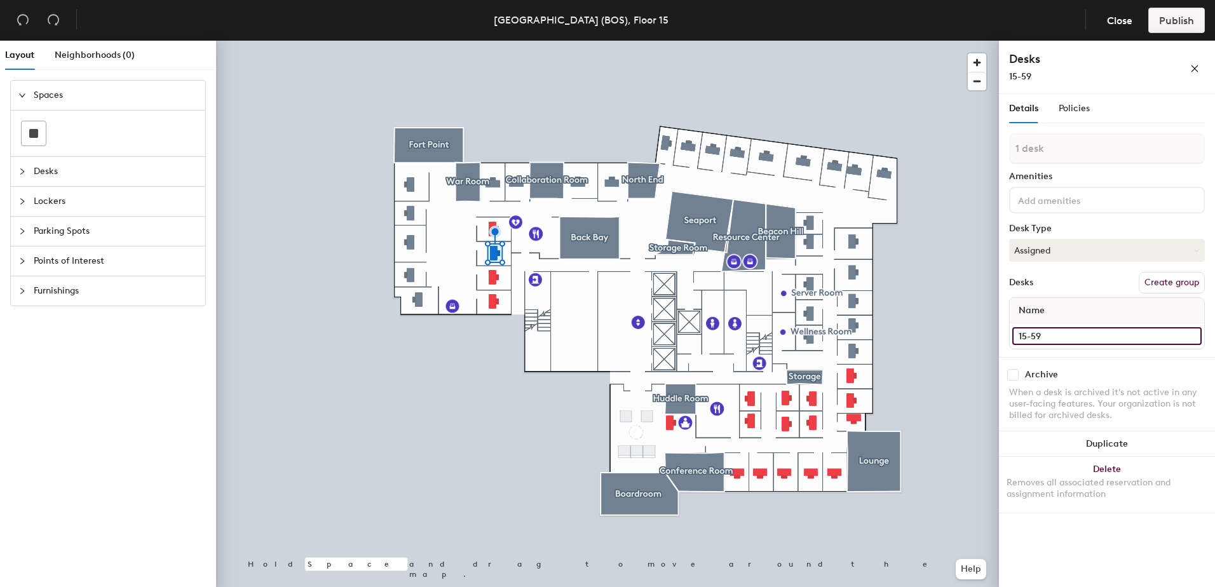
type input "15-59"
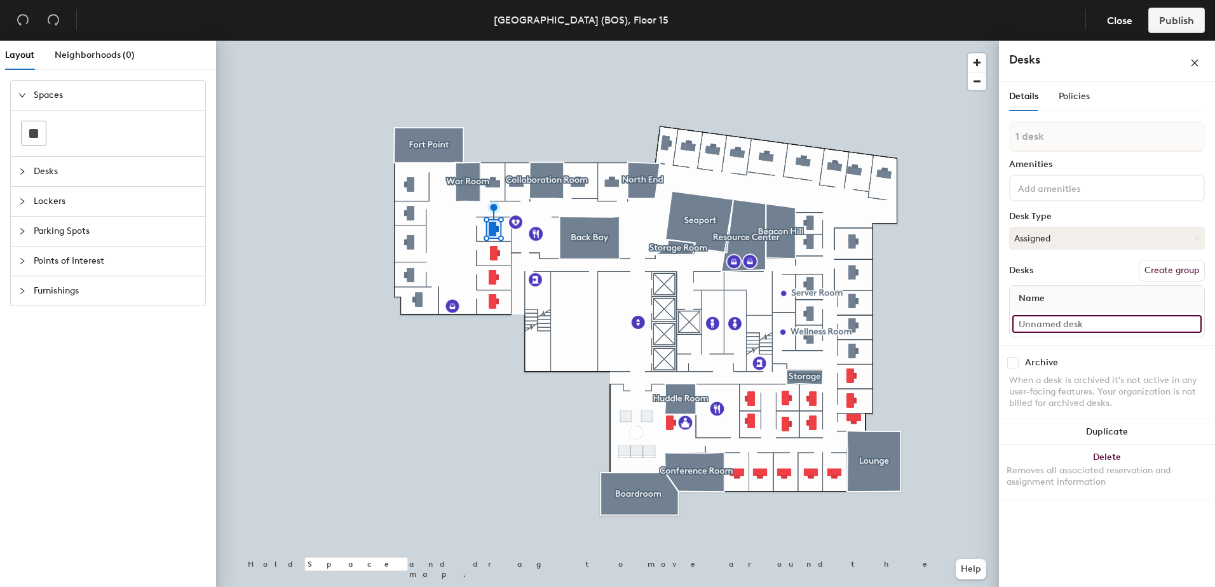
click at [1032, 323] on input at bounding box center [1107, 324] width 189 height 18
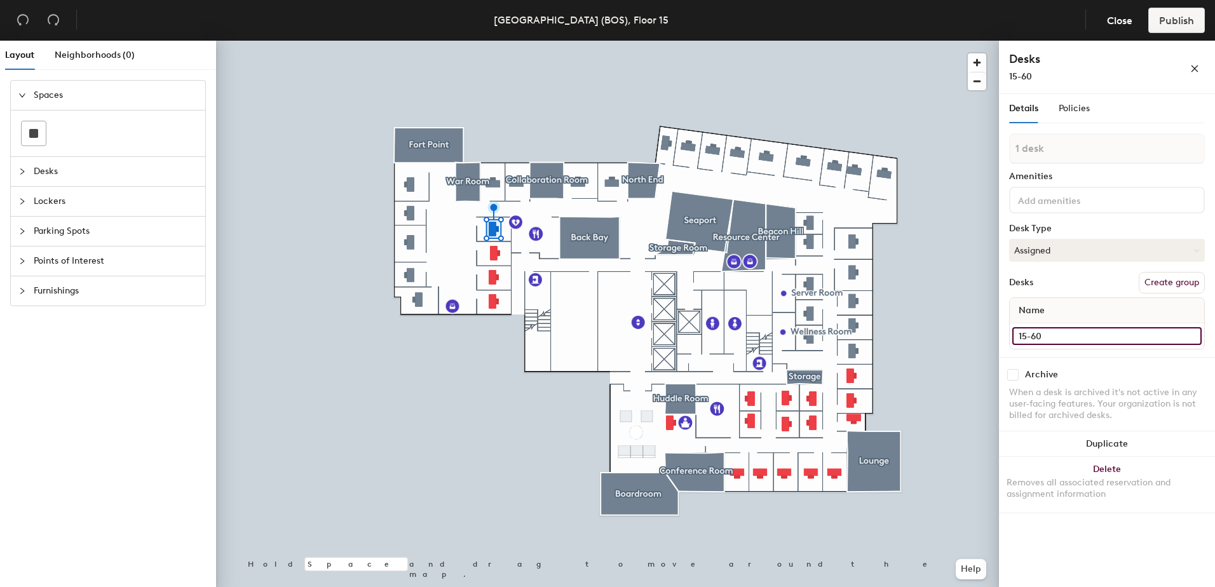
type input "15-60"
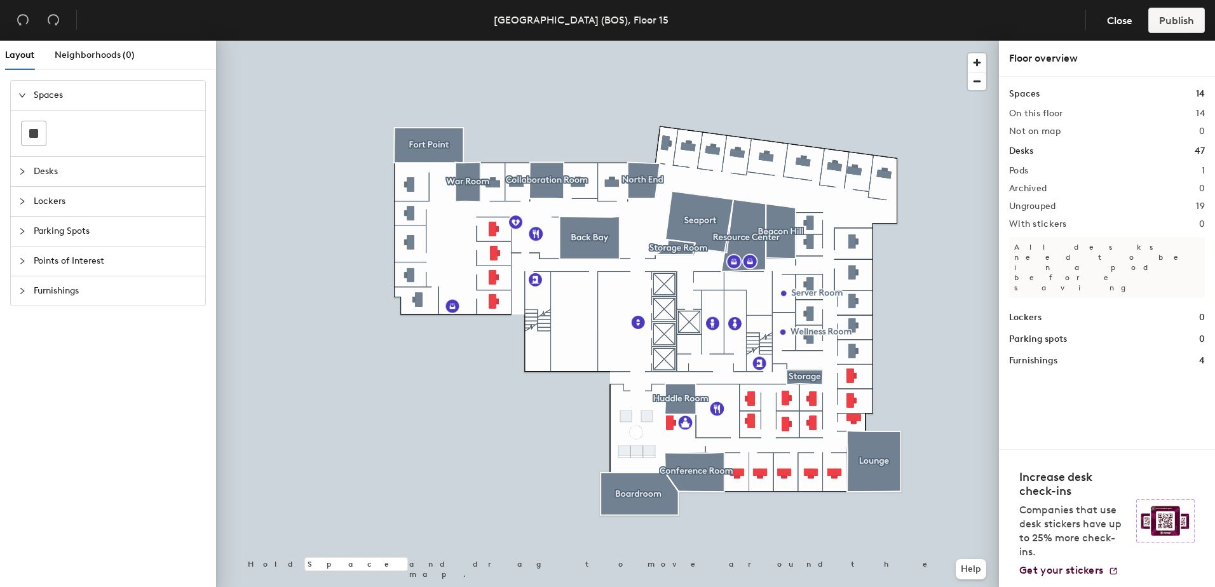
click at [590, 41] on div at bounding box center [607, 41] width 783 height 0
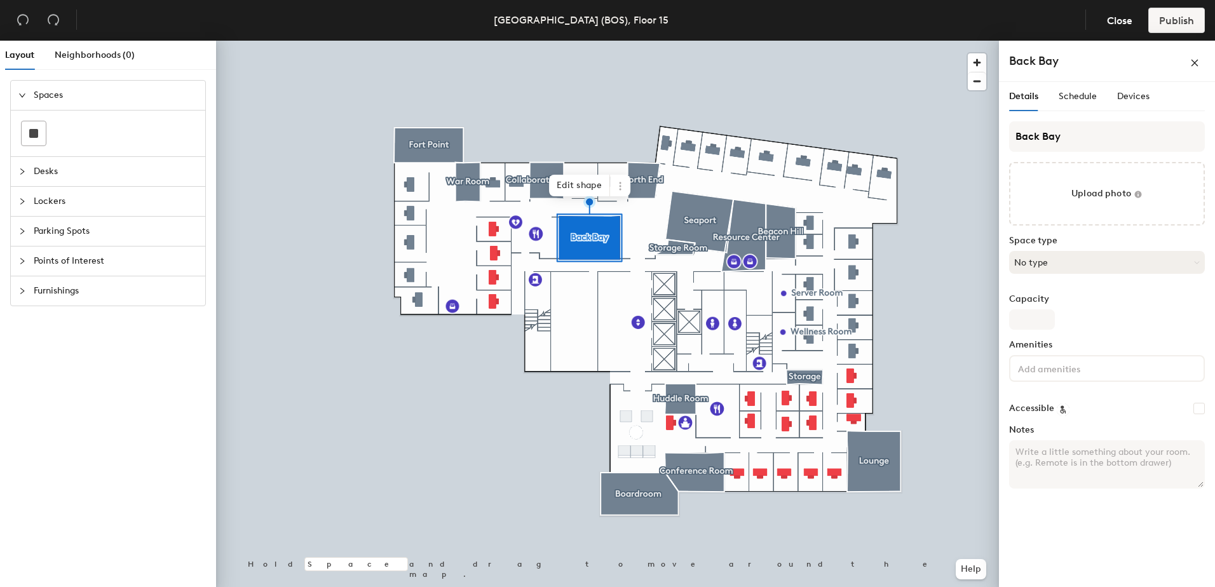
click at [1066, 264] on button "No type" at bounding box center [1107, 262] width 196 height 23
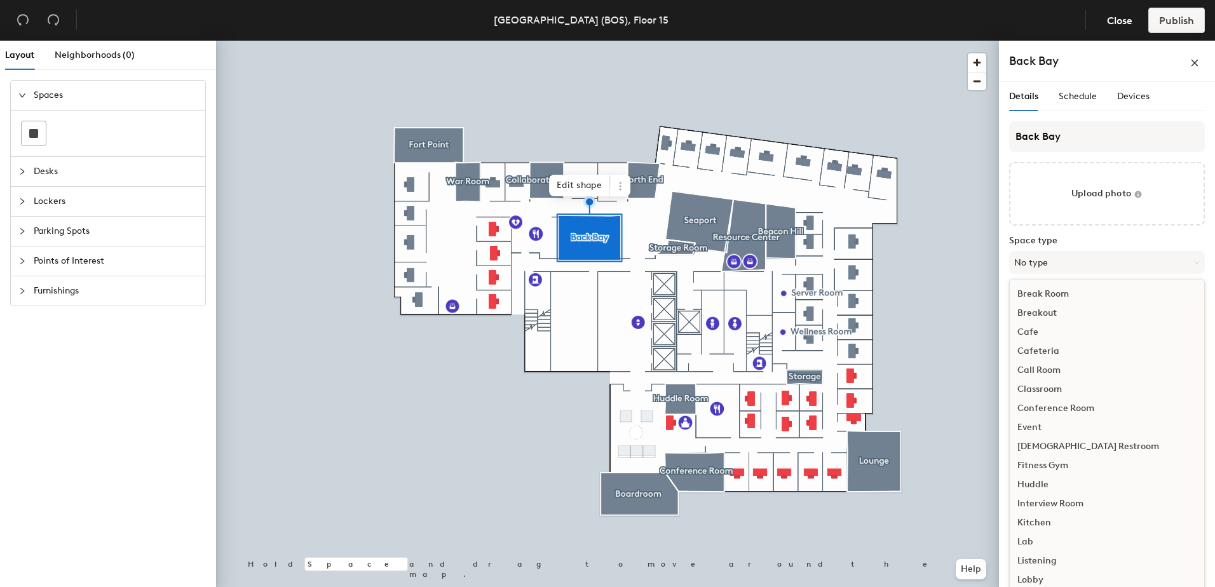
click at [1049, 406] on div "Conference Room" at bounding box center [1107, 408] width 195 height 19
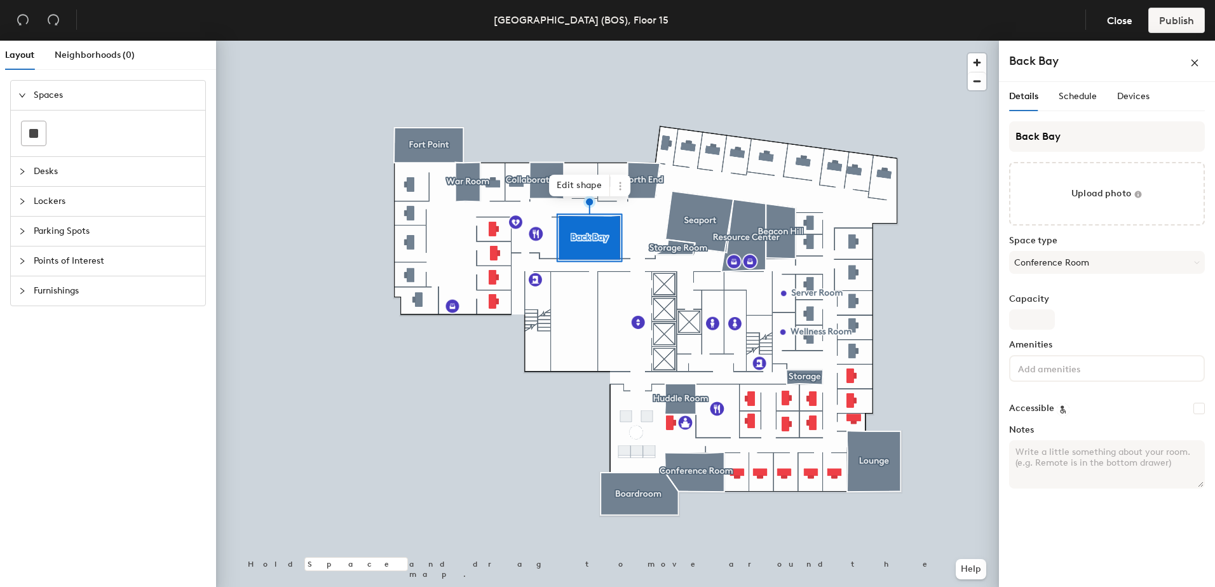
click at [1063, 374] on input at bounding box center [1073, 367] width 114 height 15
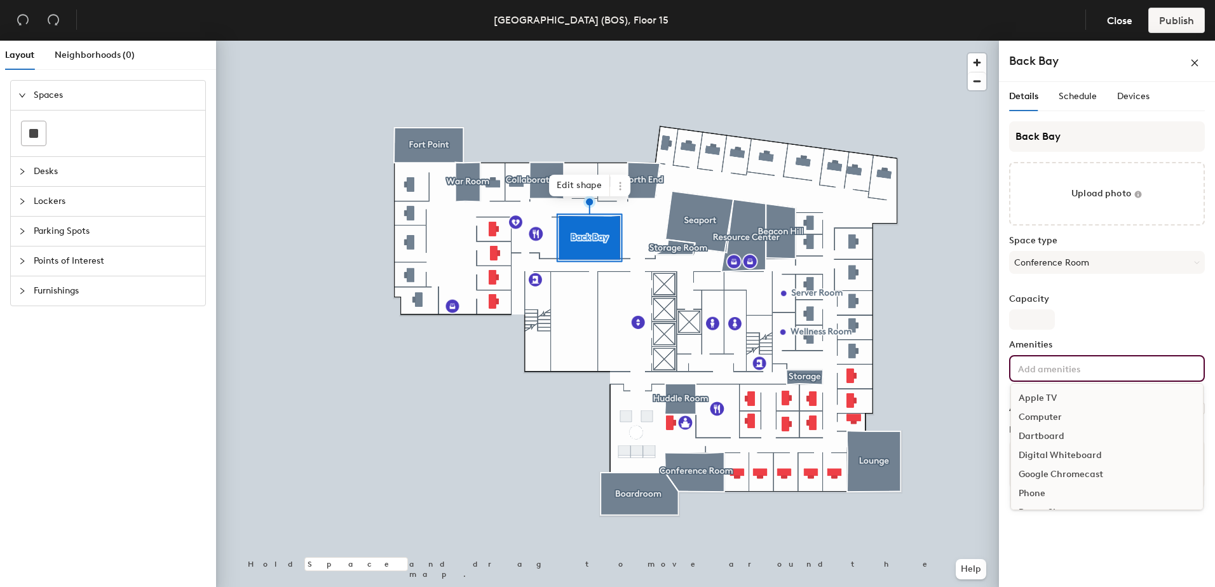
click at [1048, 396] on div "Apple TV" at bounding box center [1107, 398] width 192 height 19
click at [1038, 475] on div "Phone" at bounding box center [1107, 477] width 192 height 19
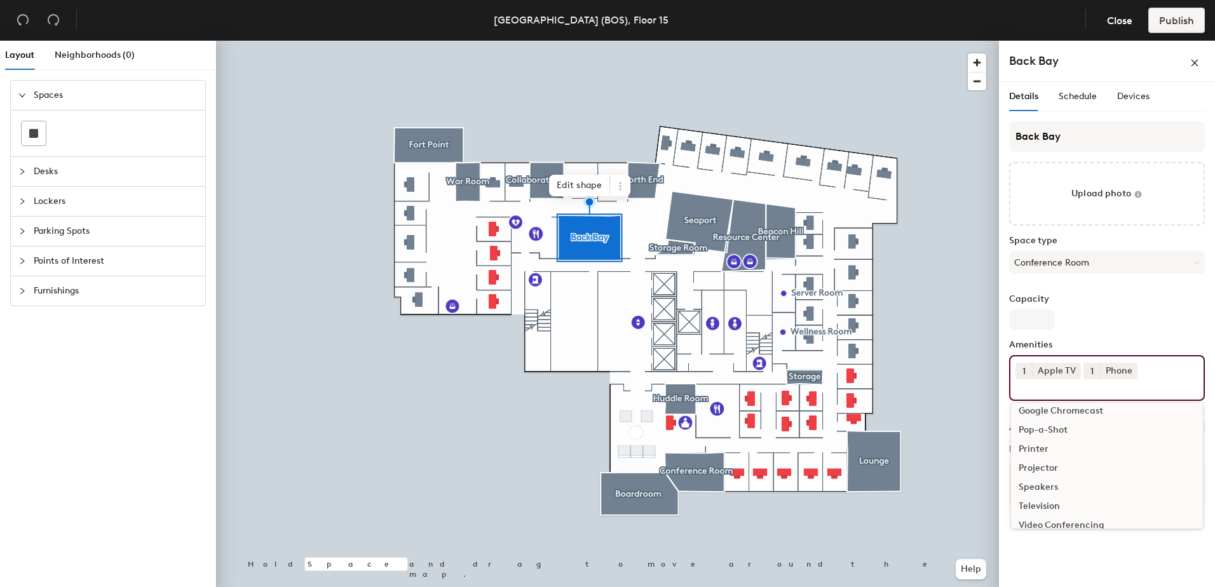
click at [1046, 484] on div "Speakers" at bounding box center [1107, 487] width 192 height 19
click at [1046, 497] on div "Television" at bounding box center [1107, 506] width 192 height 19
click at [1052, 500] on div "Video Conferencing" at bounding box center [1107, 506] width 192 height 19
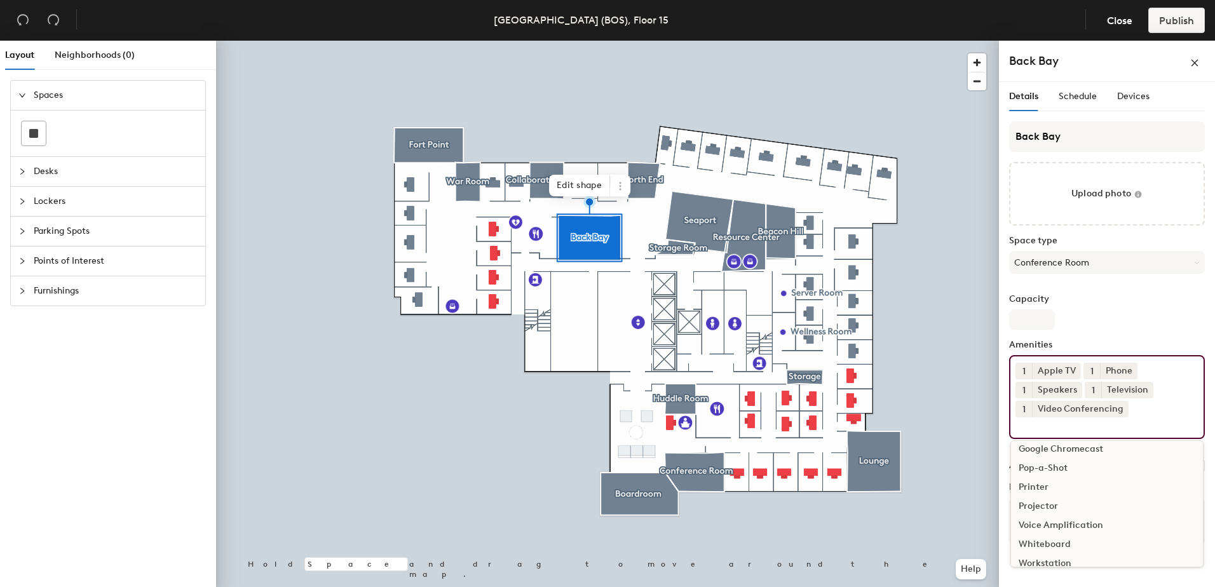
scroll to position [75, 0]
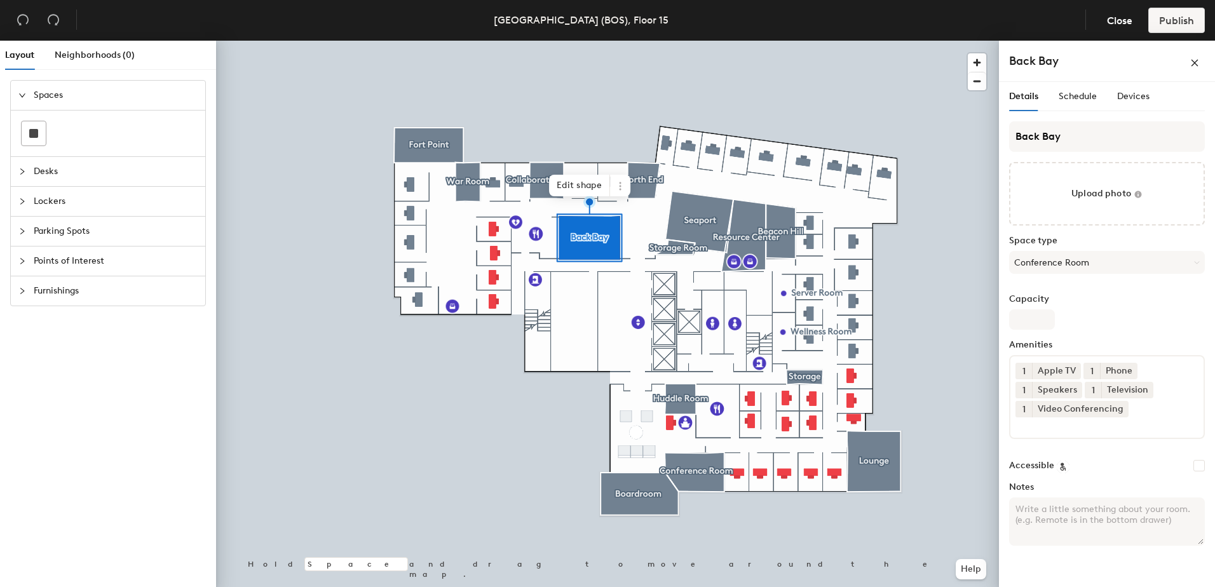
click at [1130, 318] on div "Capacity" at bounding box center [1107, 312] width 196 height 36
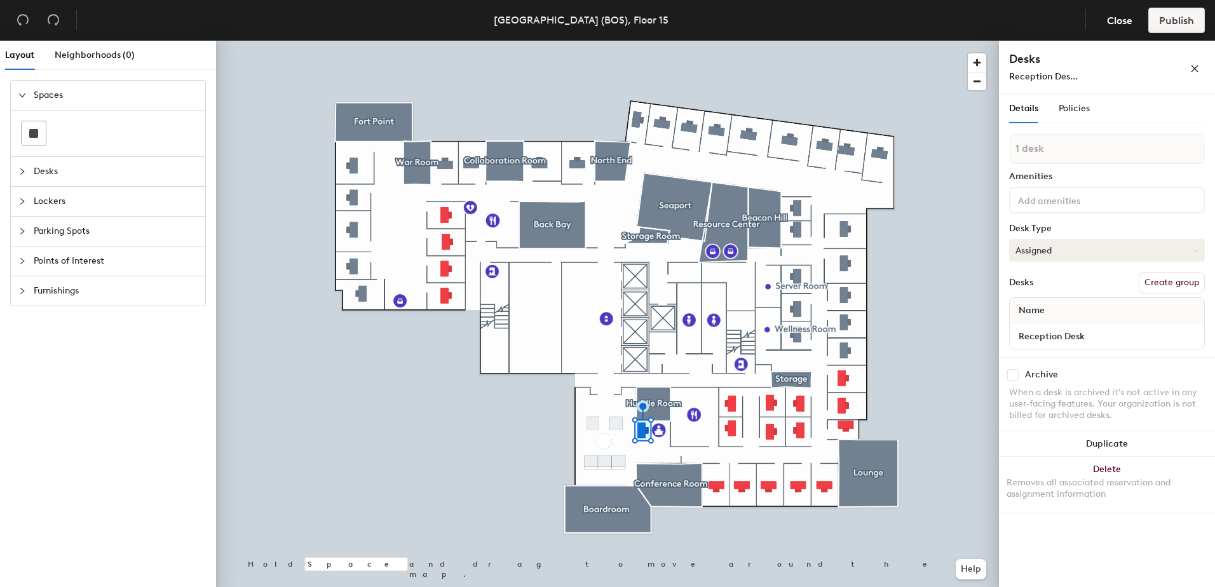
click at [1083, 248] on button "Assigned" at bounding box center [1107, 250] width 196 height 23
click at [1166, 282] on button "Create group" at bounding box center [1172, 283] width 66 height 22
click at [969, 147] on div "Layout Neighborhoods (0) Spaces Desks Lockers Parking Spots Points of Interest …" at bounding box center [607, 317] width 1215 height 552
type input "Assigned Desks"
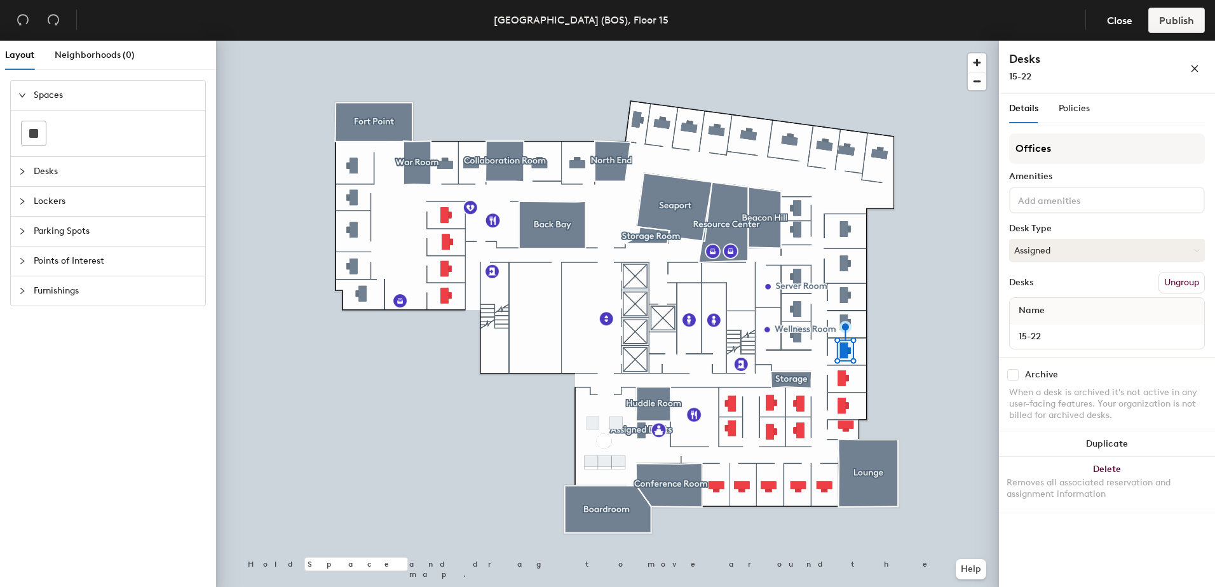
click at [1167, 282] on button "Ungroup" at bounding box center [1182, 283] width 46 height 22
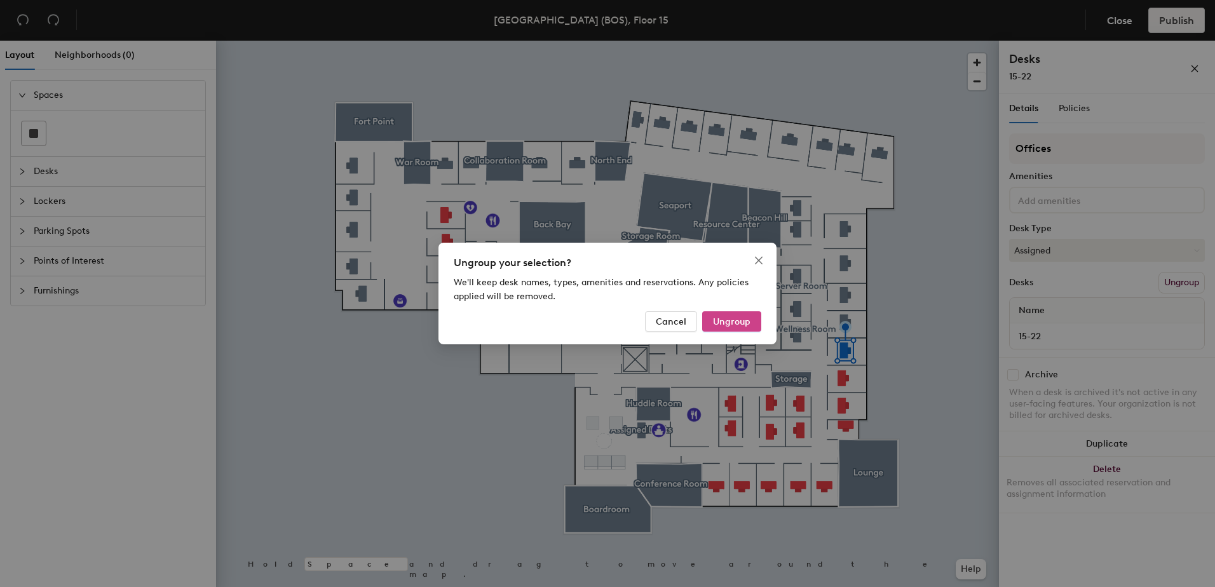
click at [739, 322] on span "Ungroup" at bounding box center [732, 322] width 38 height 11
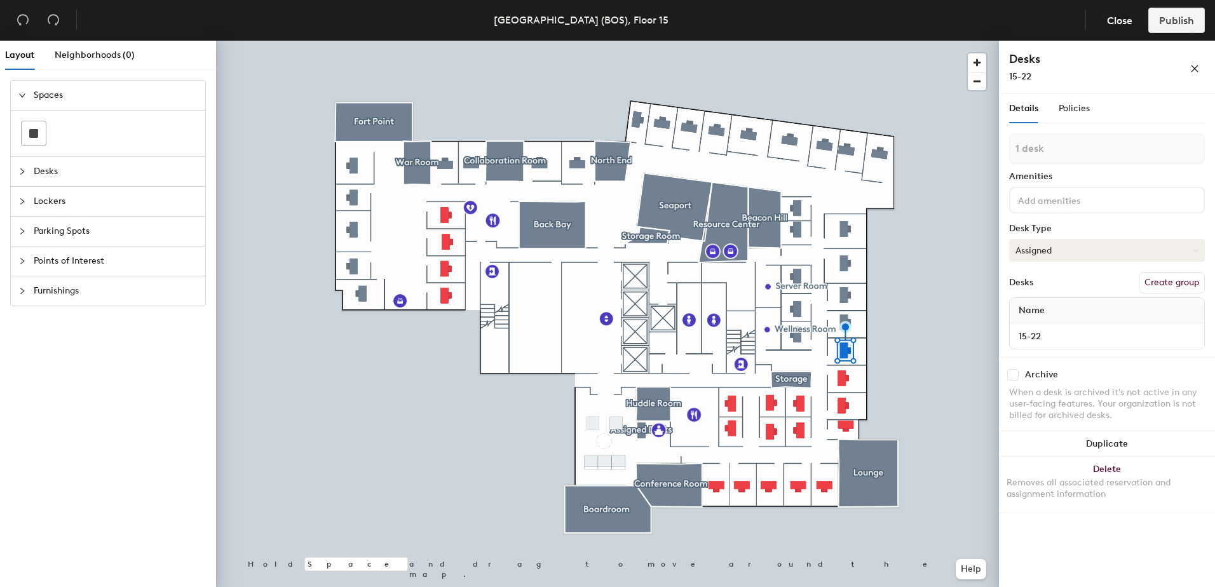
click at [1125, 252] on button "Assigned" at bounding box center [1107, 250] width 196 height 23
click at [1162, 282] on button "Create group" at bounding box center [1172, 283] width 66 height 22
click at [978, 153] on div "Layout Neighborhoods (0) Spaces Desks Lockers Parking Spots Points of Interest …" at bounding box center [607, 317] width 1215 height 552
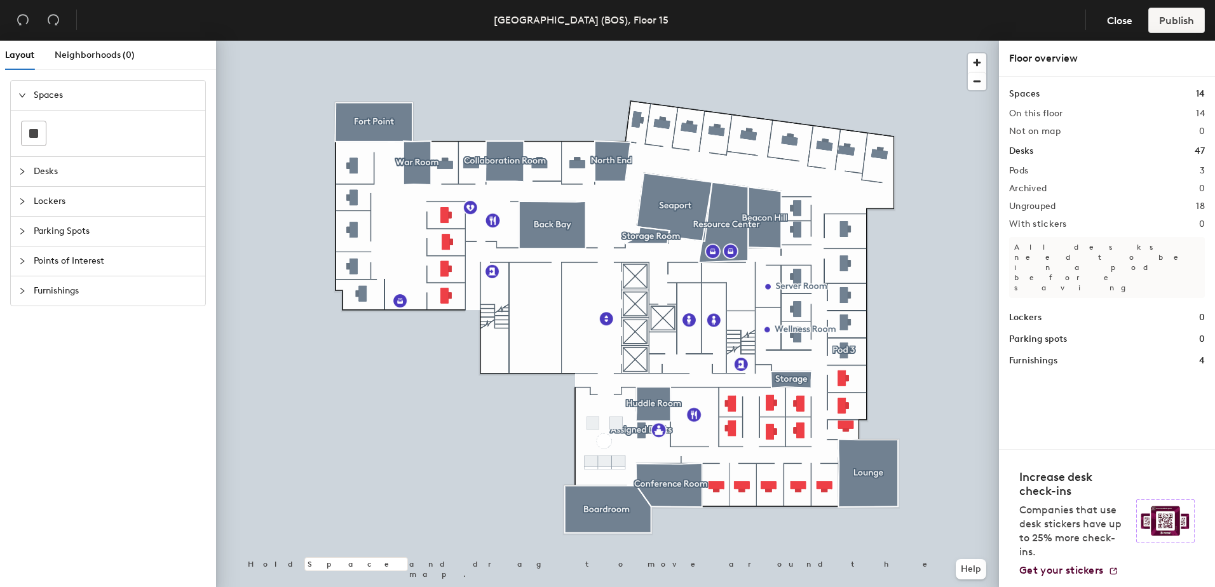
click at [1026, 151] on h1 "Desks" at bounding box center [1021, 151] width 24 height 14
click at [1022, 113] on h2 "On this floor" at bounding box center [1036, 114] width 54 height 10
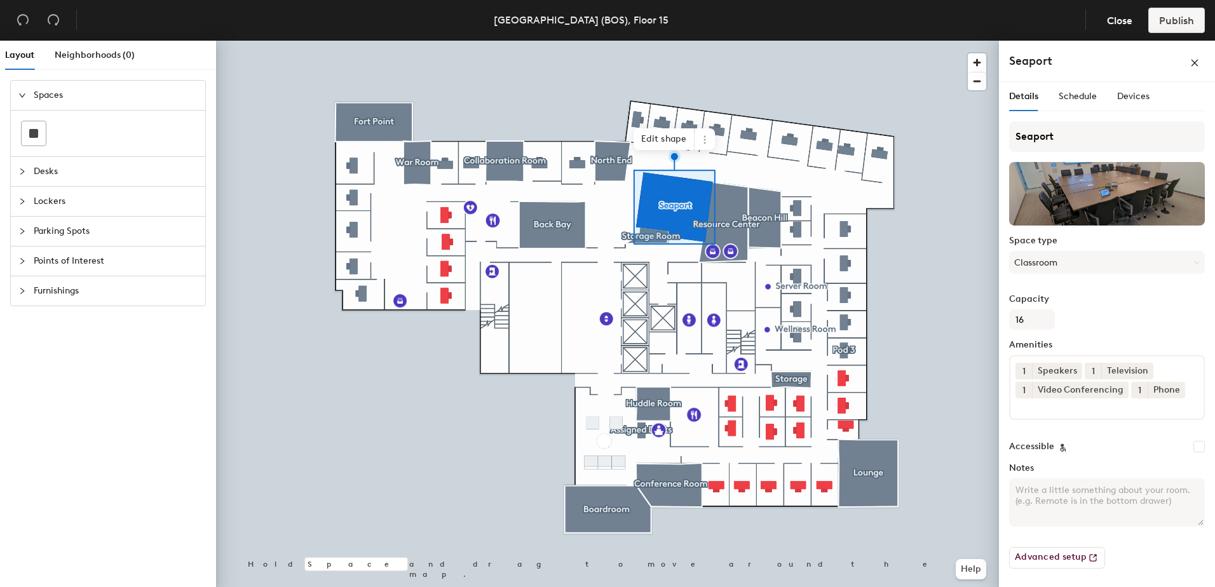
click at [826, 41] on div at bounding box center [607, 41] width 783 height 0
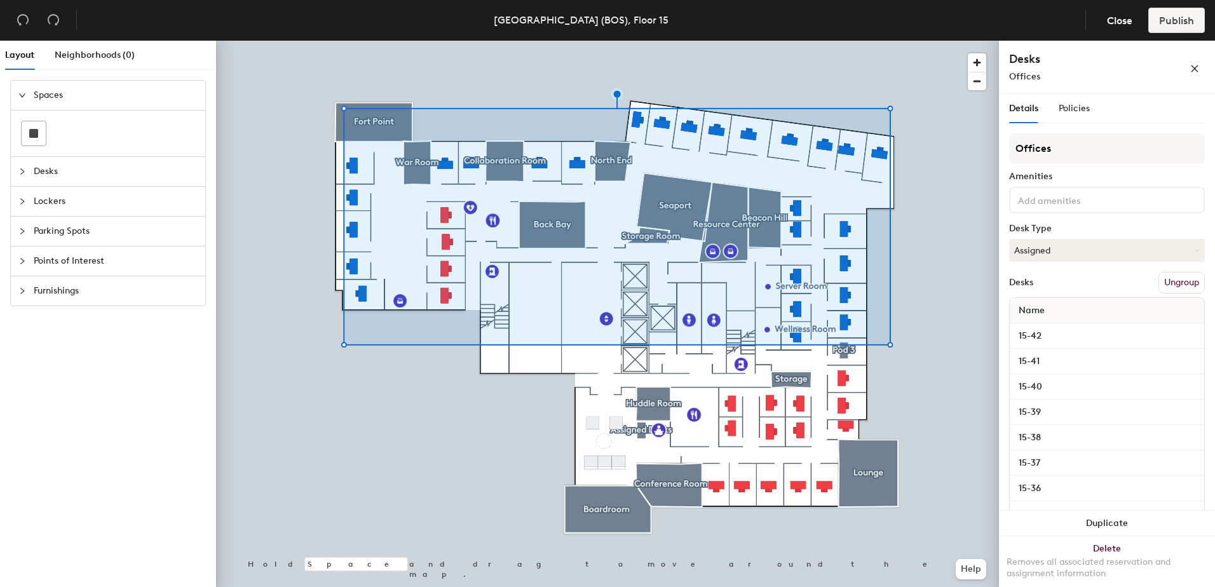
click at [1168, 280] on button "Ungroup" at bounding box center [1182, 283] width 46 height 22
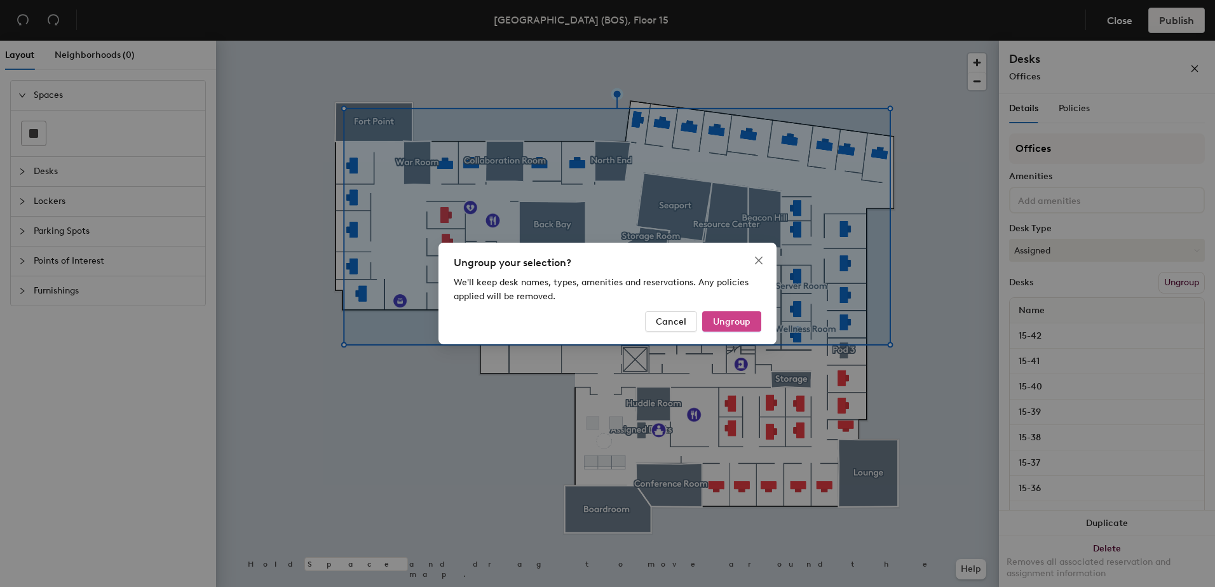
click at [749, 321] on span "Ungroup" at bounding box center [732, 322] width 38 height 11
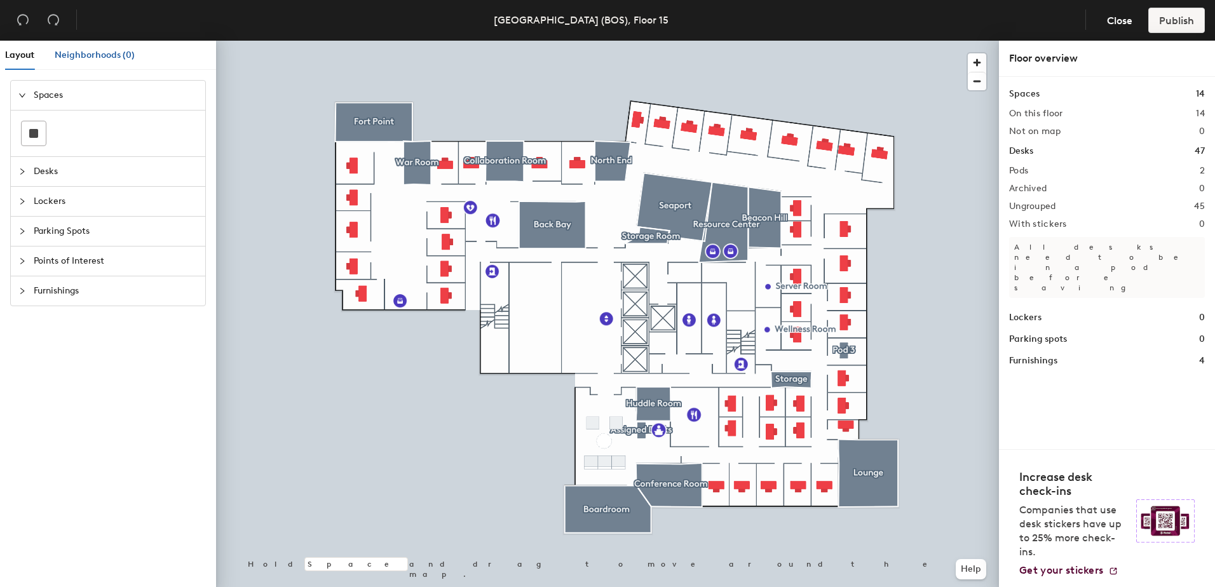
click at [86, 53] on span "Neighborhoods (0)" at bounding box center [95, 55] width 80 height 11
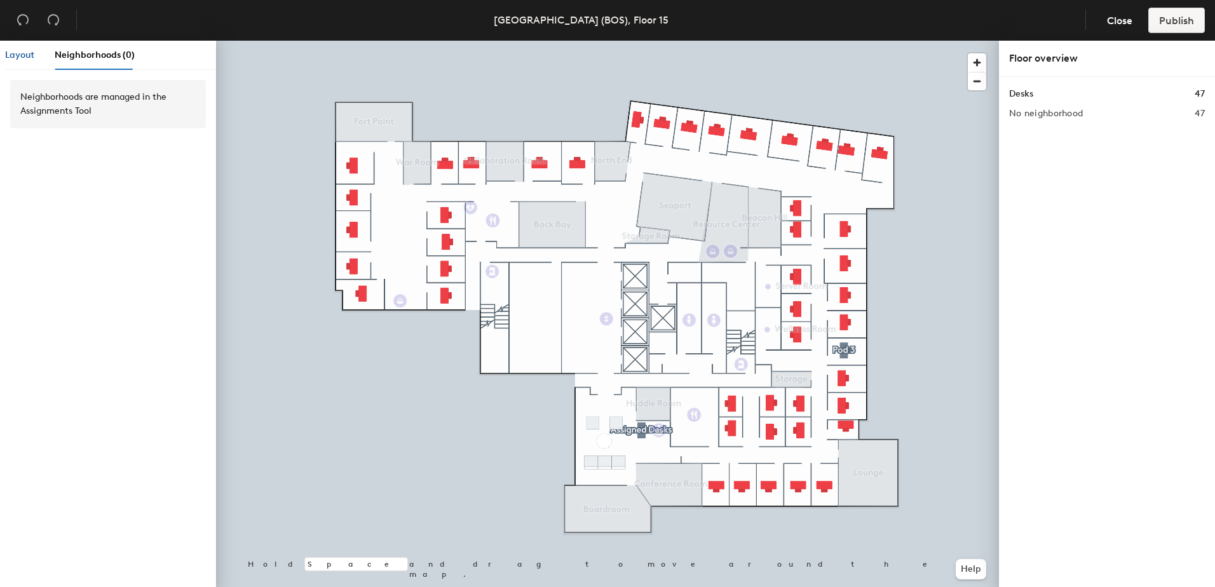
click at [27, 55] on span "Layout" at bounding box center [19, 55] width 29 height 11
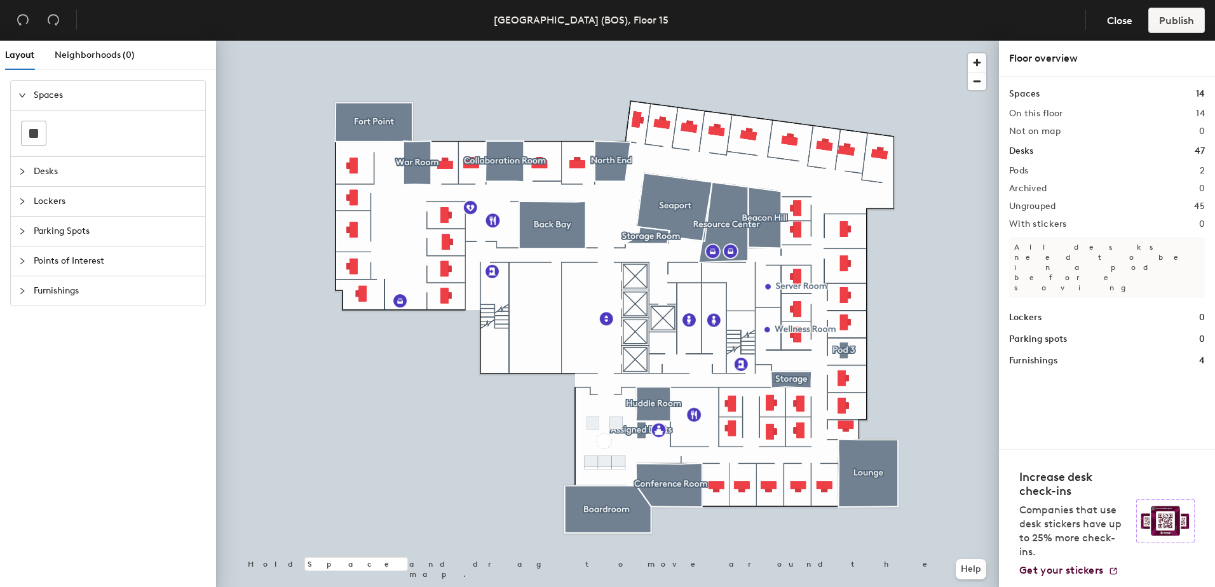
click at [79, 99] on span "Spaces" at bounding box center [116, 95] width 164 height 29
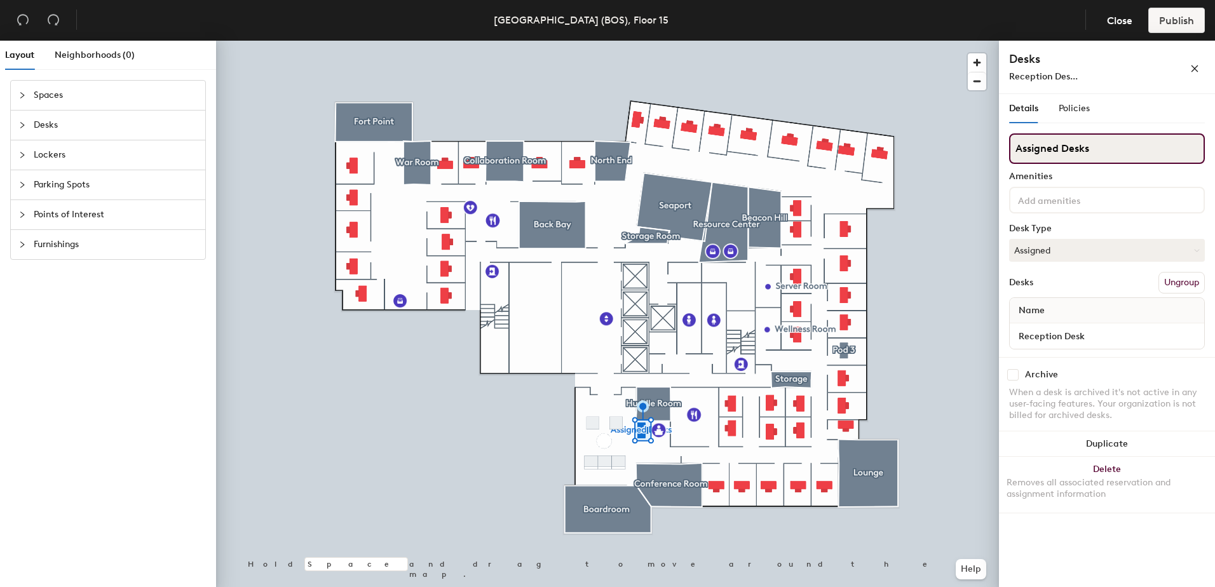
click at [937, 164] on div "Layout Neighborhoods (0) Spaces Desks Lockers Parking Spots Points of Interest …" at bounding box center [607, 317] width 1215 height 552
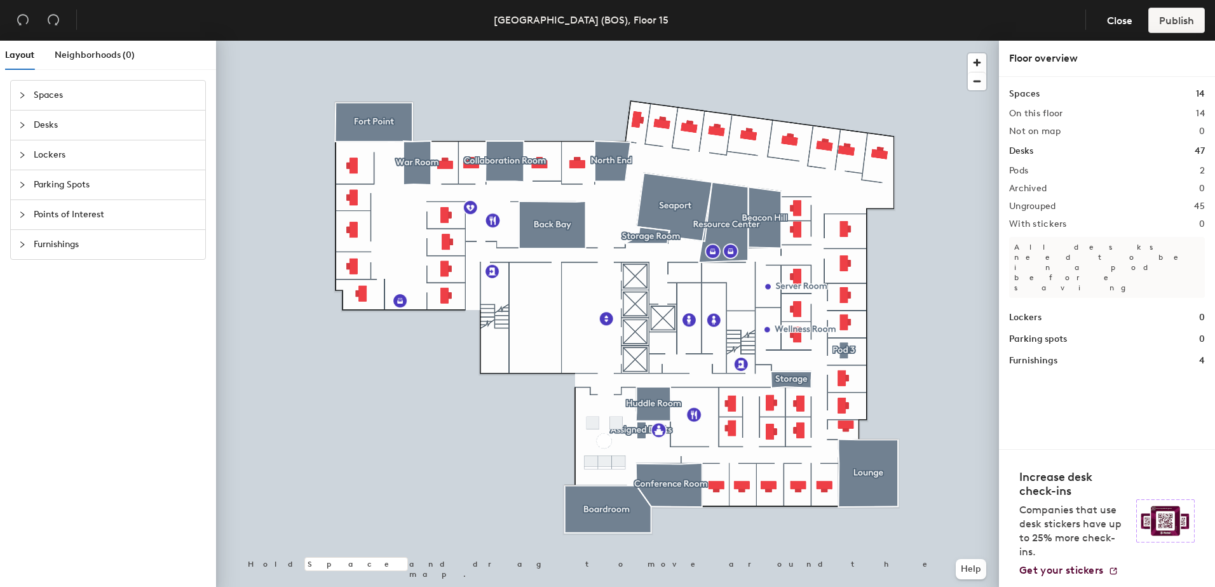
drag, startPoint x: 1120, startPoint y: 150, endPoint x: 1016, endPoint y: 139, distance: 104.9
click at [645, 41] on div at bounding box center [607, 41] width 783 height 0
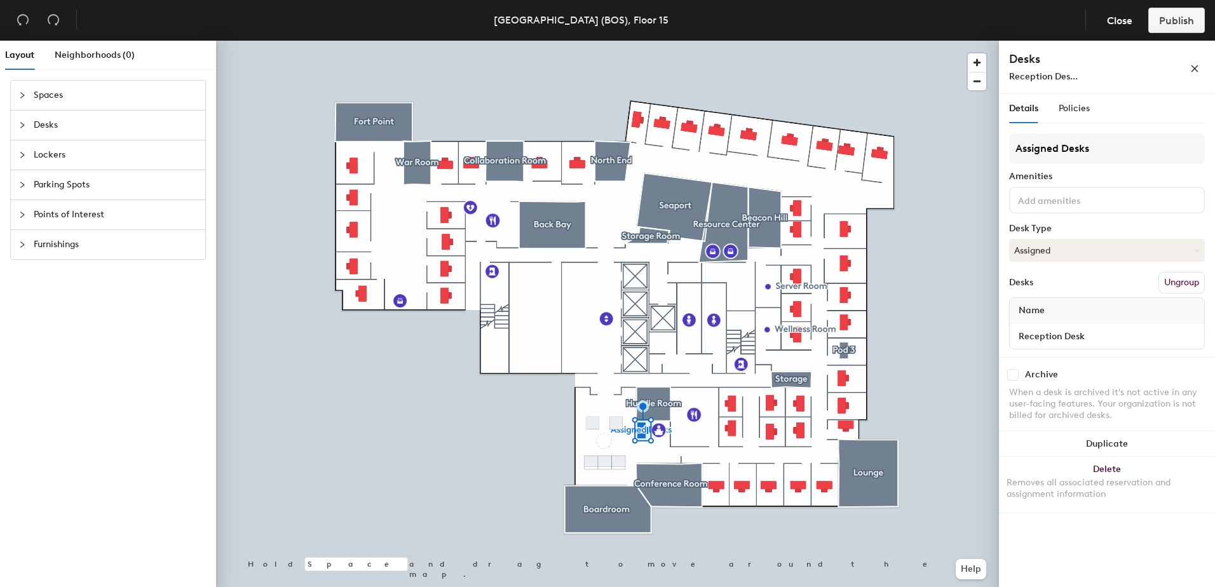
click at [1182, 280] on button "Ungroup" at bounding box center [1182, 283] width 46 height 22
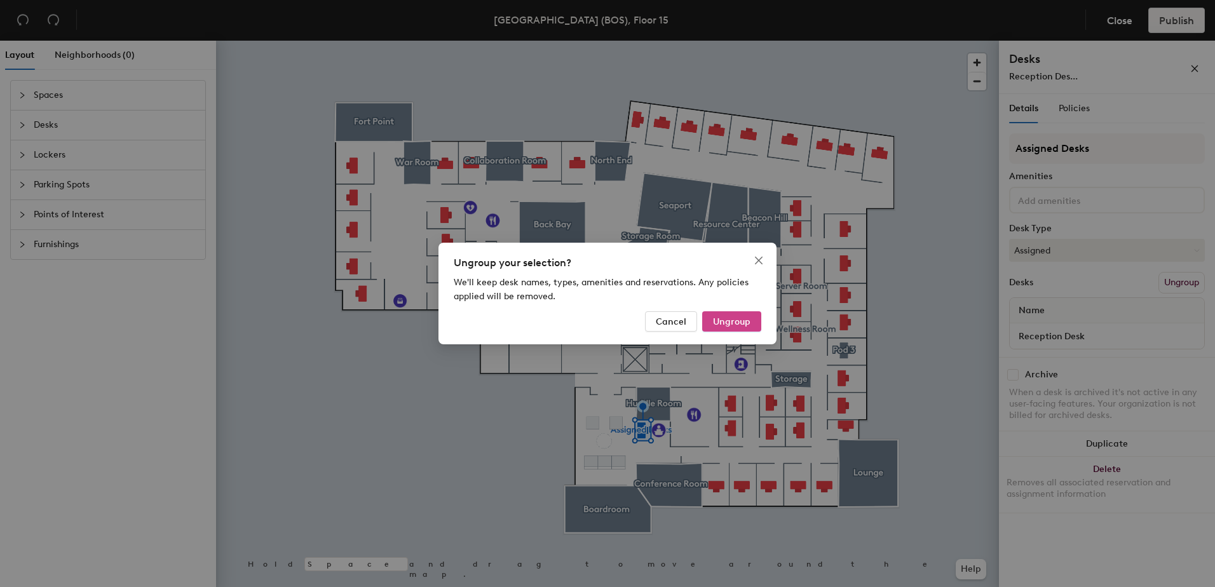
click at [739, 323] on span "Ungroup" at bounding box center [732, 322] width 38 height 11
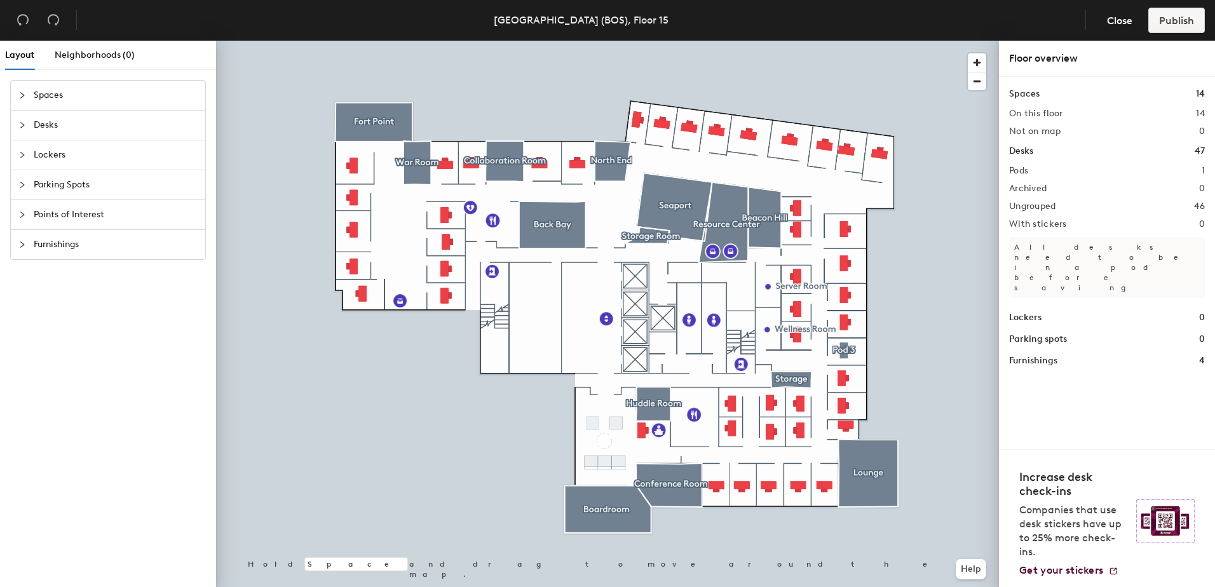
click at [1019, 170] on h2 "Pods" at bounding box center [1018, 171] width 19 height 10
click at [246, 16] on header "Boston (BOS), Floor 15 Close Publish" at bounding box center [607, 20] width 1215 height 41
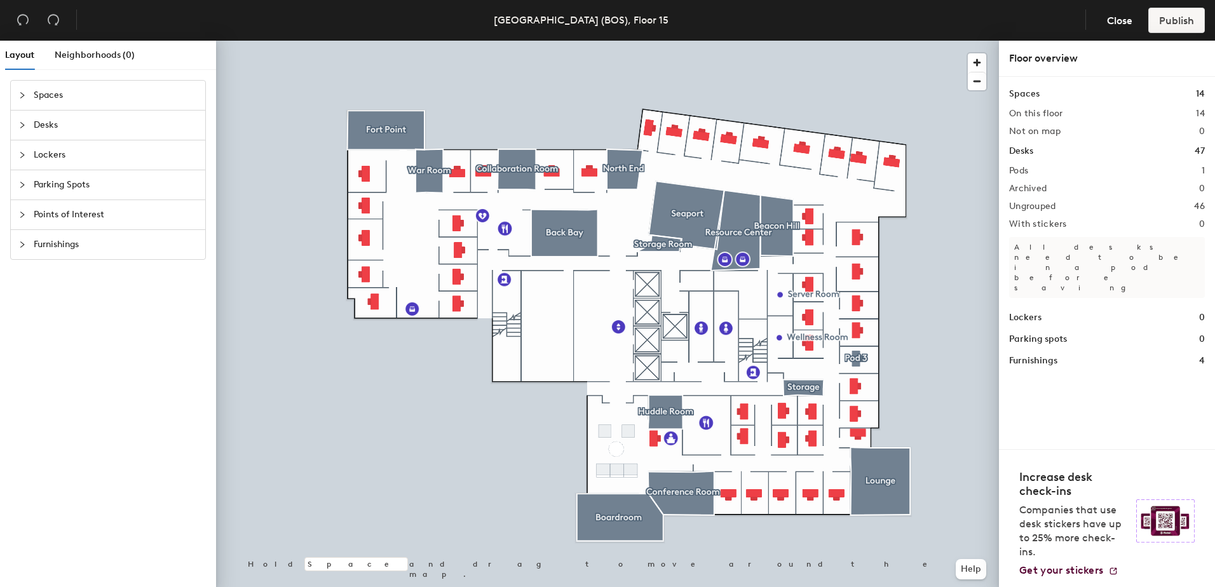
click at [990, 25] on header "Boston (BOS), Floor 15 Close Publish" at bounding box center [607, 20] width 1215 height 41
click at [65, 125] on span "Desks" at bounding box center [116, 125] width 164 height 29
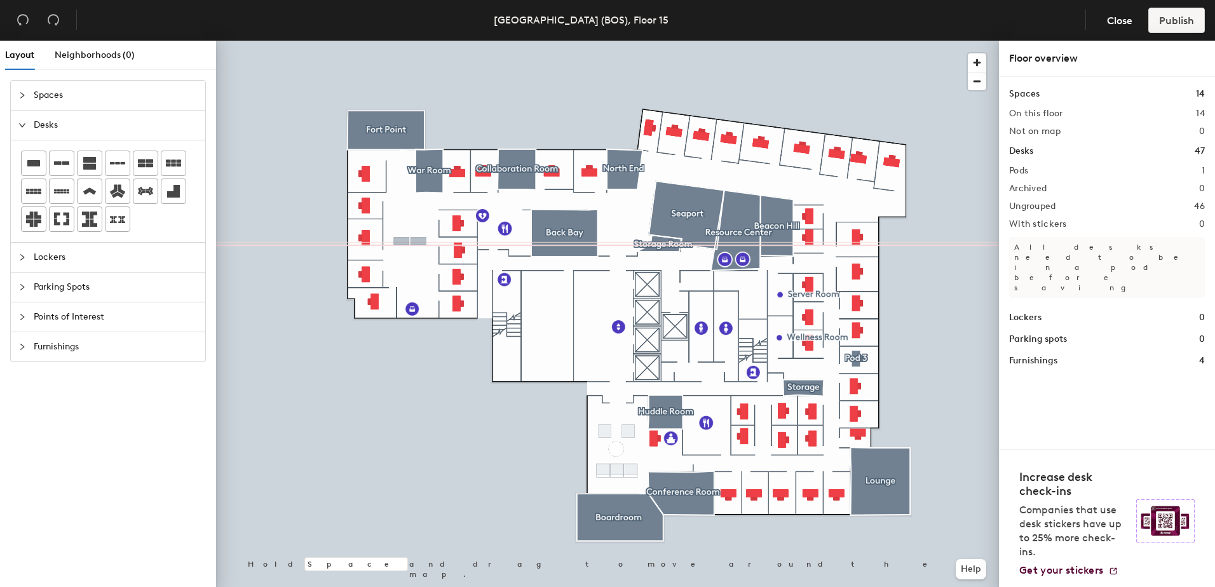
click at [410, 242] on div "Layout Neighborhoods (0) Spaces Desks Lockers Parking Spots Points of Interest …" at bounding box center [607, 317] width 1215 height 552
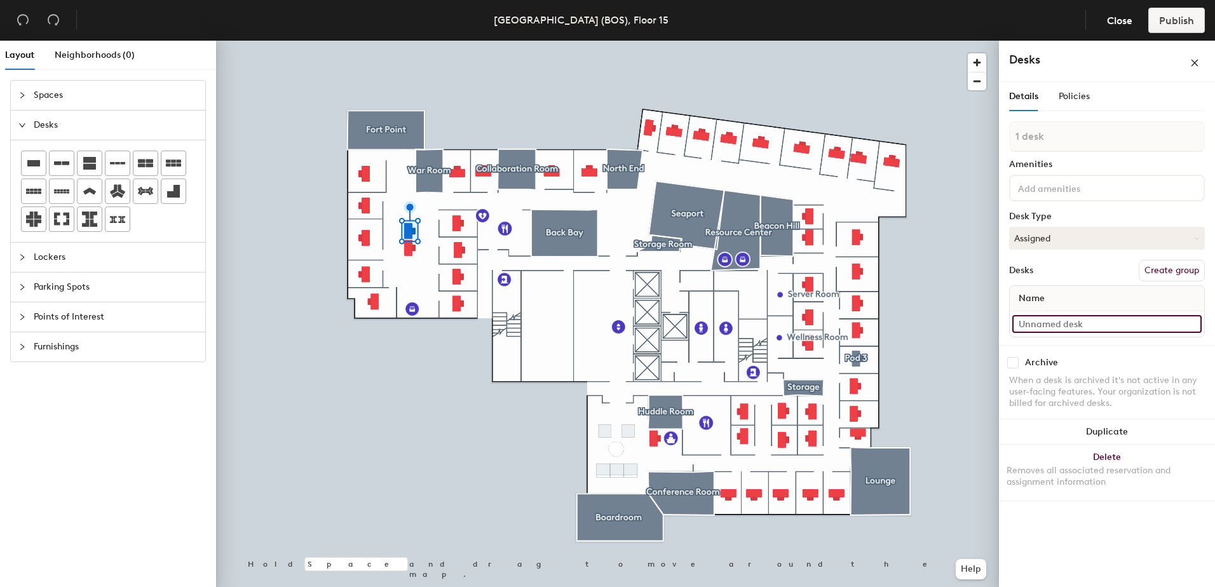
click at [1055, 319] on input at bounding box center [1107, 324] width 189 height 18
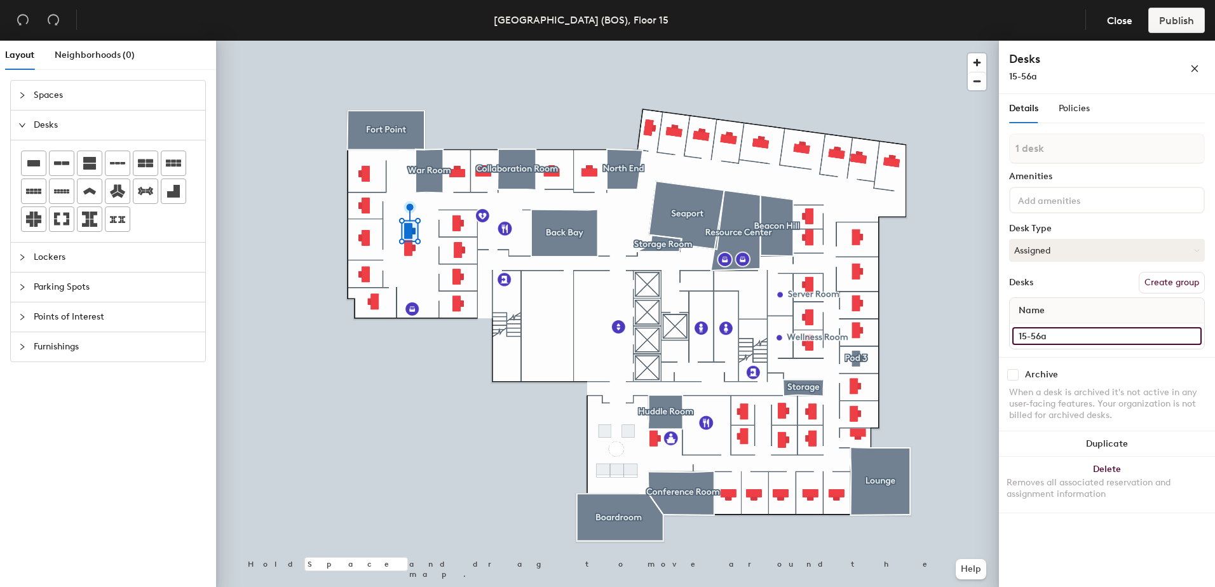
type input "15-56a"
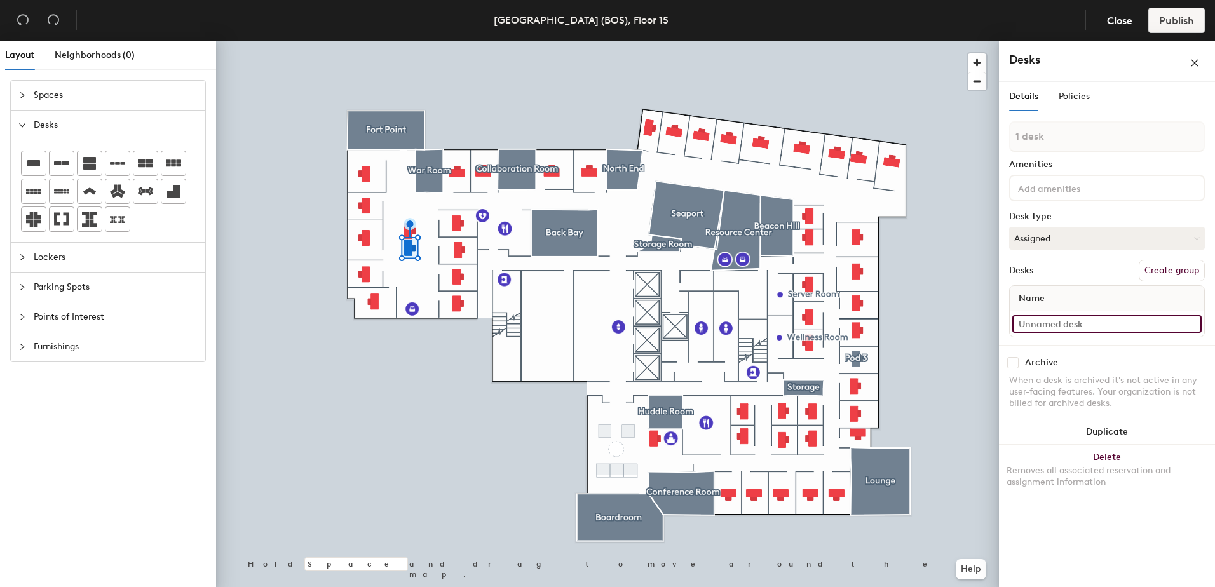
click at [1054, 321] on input at bounding box center [1107, 324] width 189 height 18
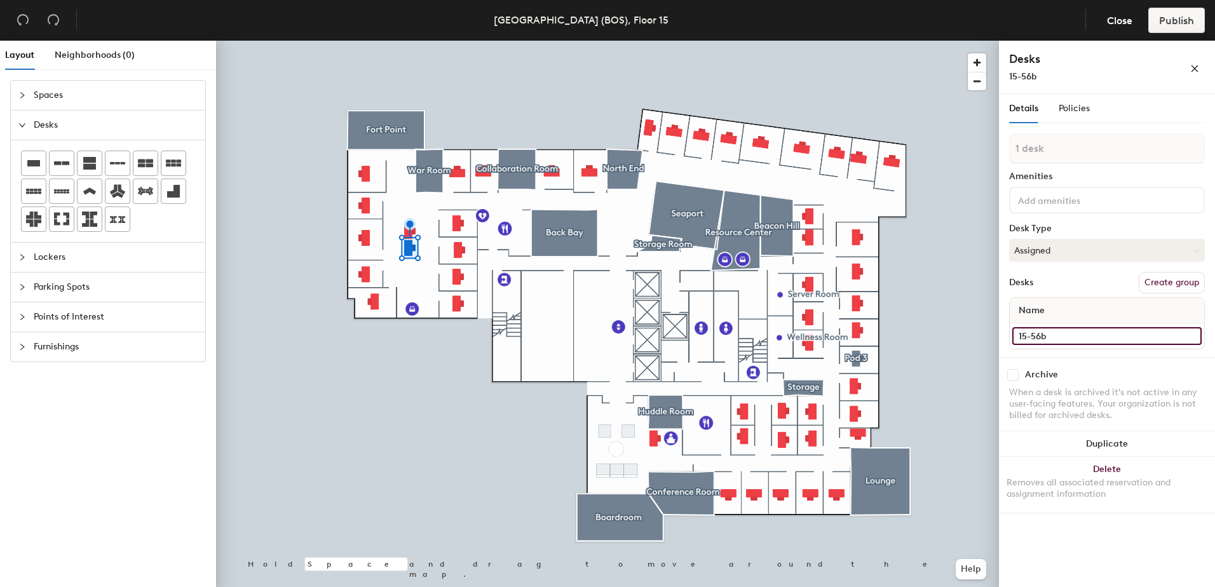
type input "15-56b"
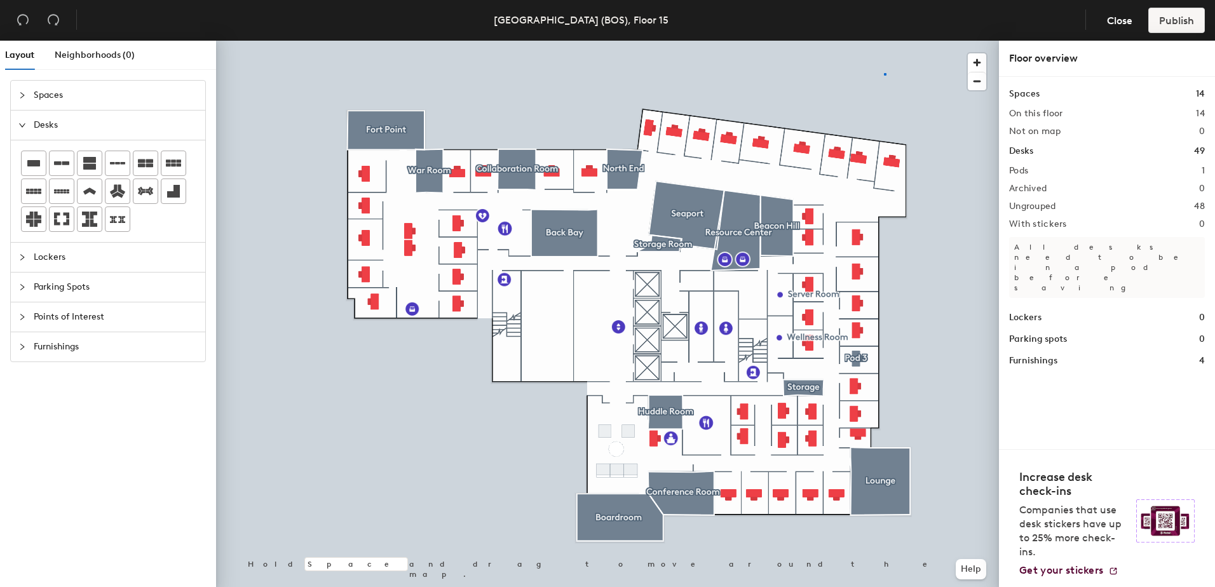
click at [884, 41] on div at bounding box center [607, 41] width 783 height 0
click at [858, 41] on div at bounding box center [607, 41] width 783 height 0
click at [976, 571] on button "Help" at bounding box center [971, 569] width 31 height 20
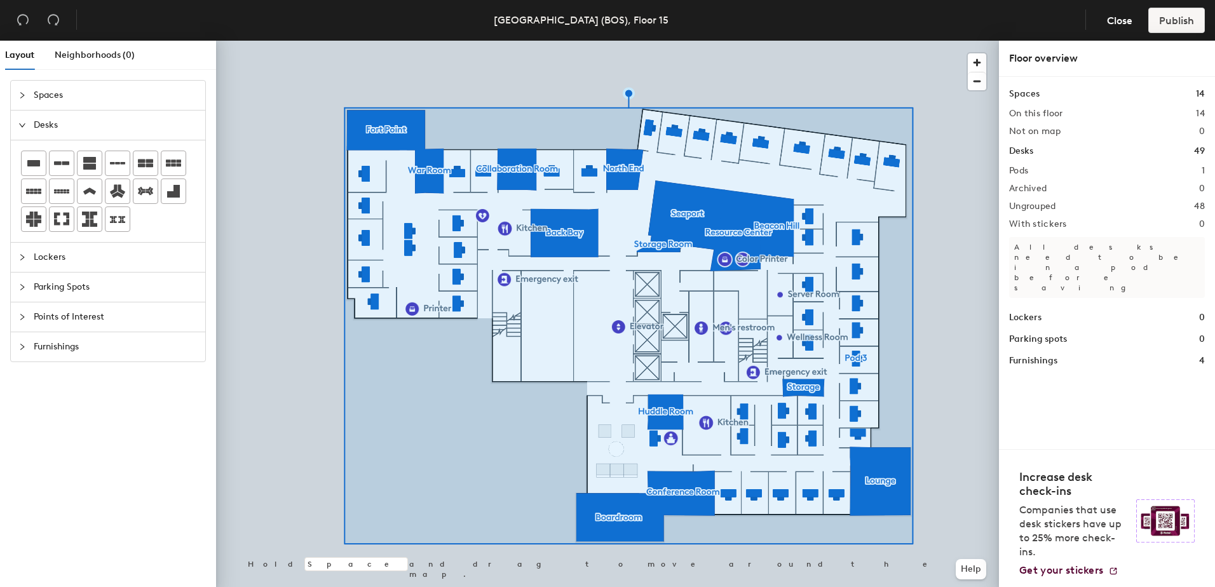
click at [1018, 162] on div "Spaces 14 On this floor 14 Not on map 0 Desks 49 Pods 1 Archived 0 Ungrouped 48…" at bounding box center [1107, 227] width 196 height 281
click at [1020, 170] on h2 "Pods" at bounding box center [1018, 171] width 19 height 10
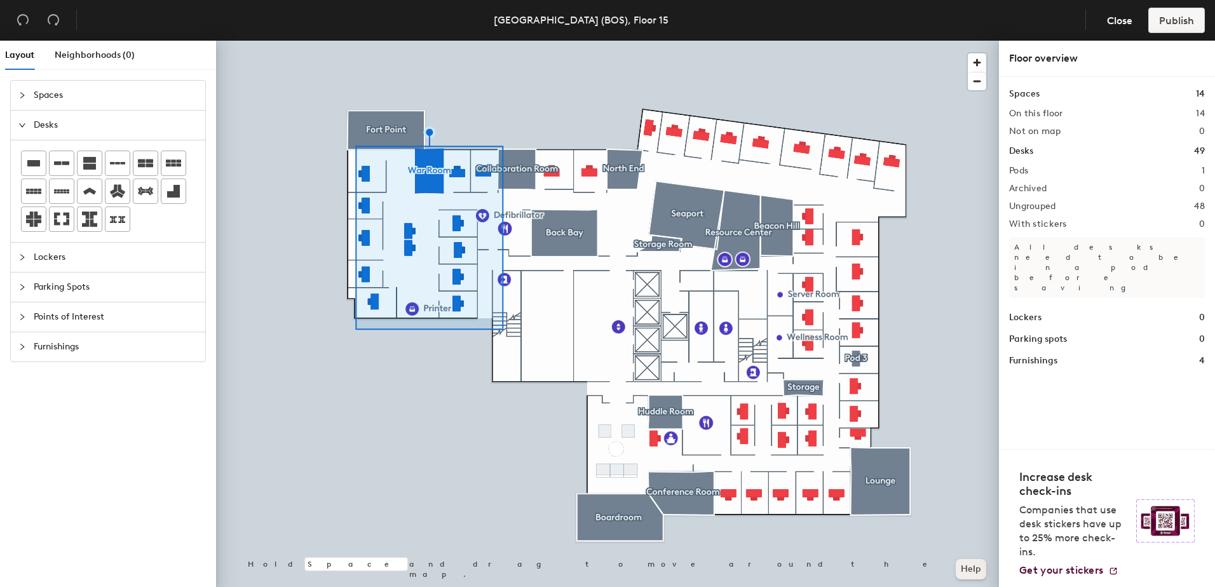
click at [973, 572] on button "Help" at bounding box center [971, 569] width 31 height 20
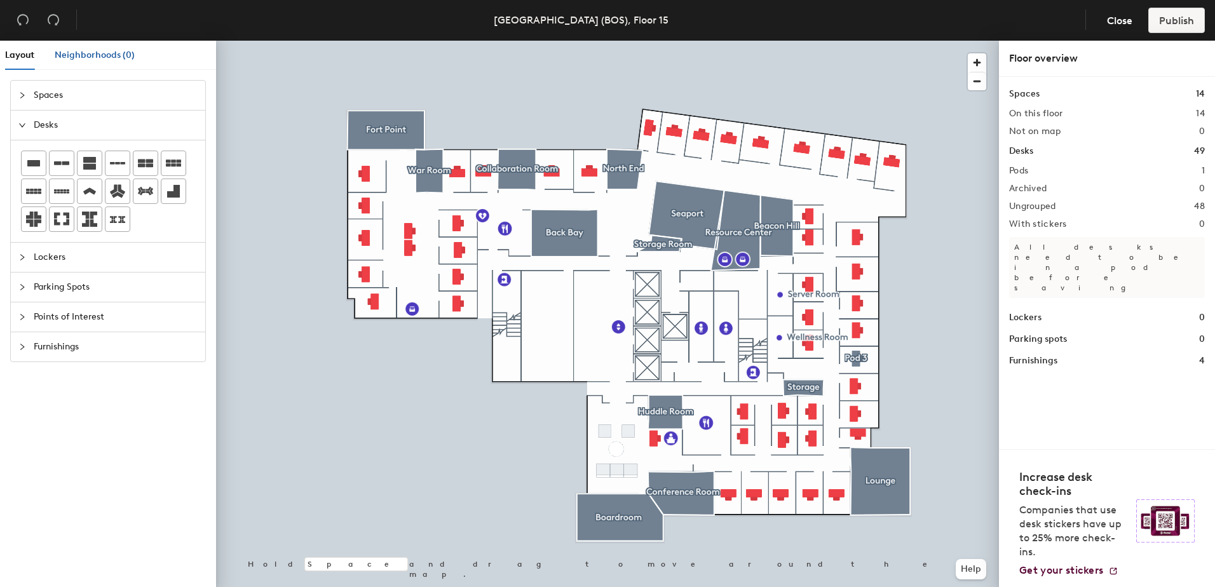
click at [98, 54] on span "Neighborhoods (0)" at bounding box center [95, 55] width 80 height 11
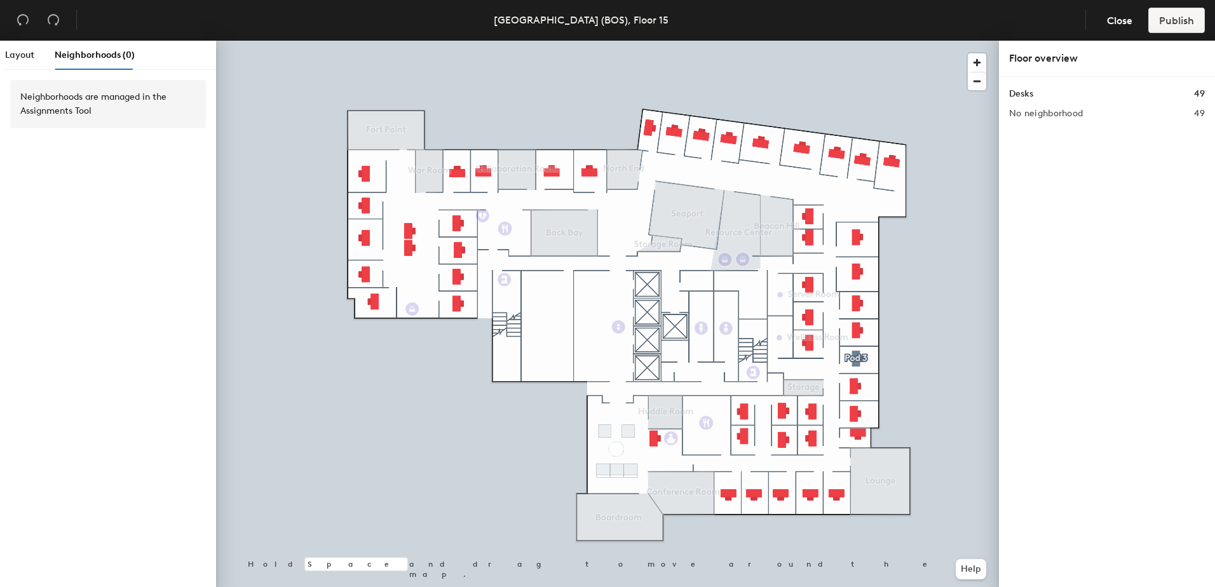
click at [1139, 97] on div "Desks 49" at bounding box center [1107, 94] width 196 height 14
click at [1074, 118] on h2 "No neighborhood" at bounding box center [1046, 114] width 74 height 10
click at [1030, 97] on h1 "Desks" at bounding box center [1021, 94] width 24 height 14
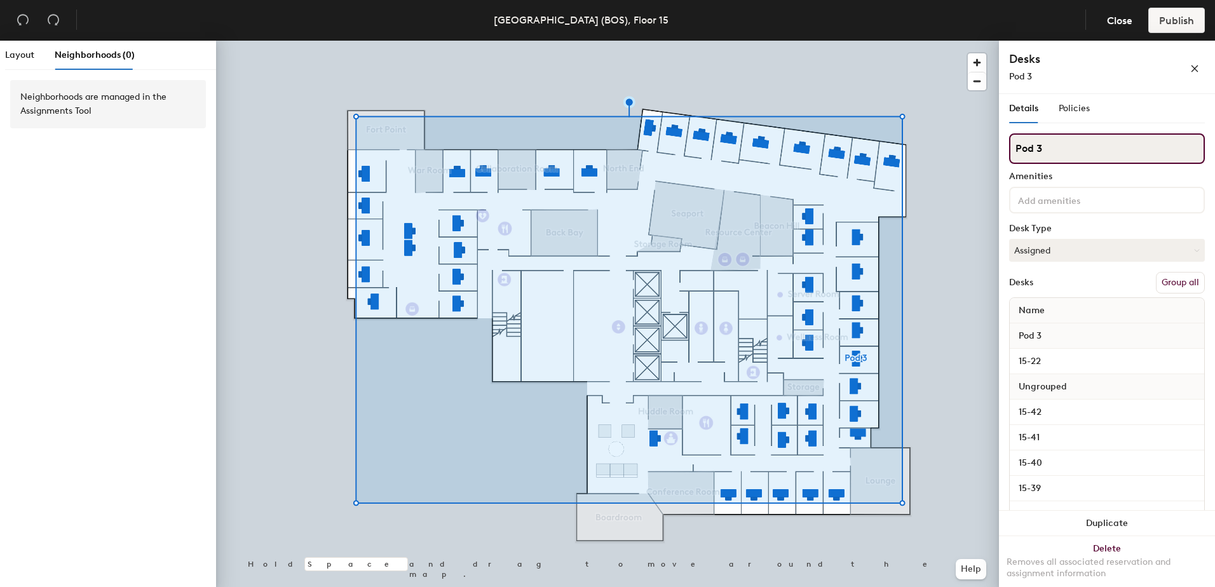
click at [1070, 142] on input "Pod 3" at bounding box center [1107, 148] width 196 height 31
click at [983, 139] on div "Layout Neighborhoods (0) Neighborhoods are managed in the Assignments Tool Hold…" at bounding box center [607, 317] width 1215 height 552
type input "Assigned Desks"
click at [1168, 280] on button "Group all" at bounding box center [1180, 283] width 49 height 22
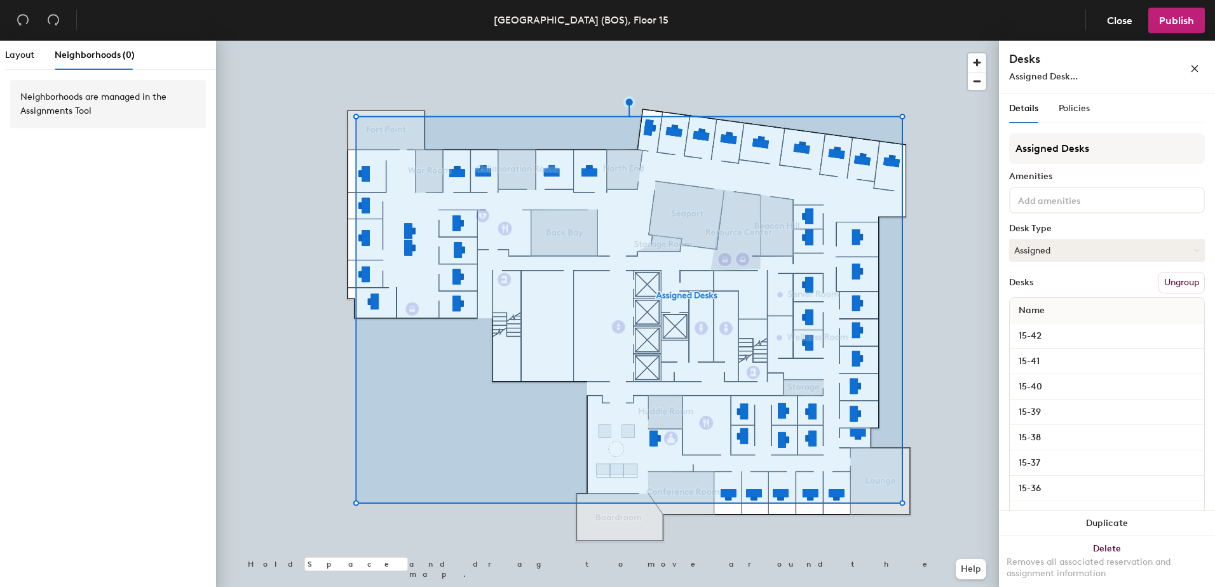
click at [926, 41] on div at bounding box center [607, 41] width 783 height 0
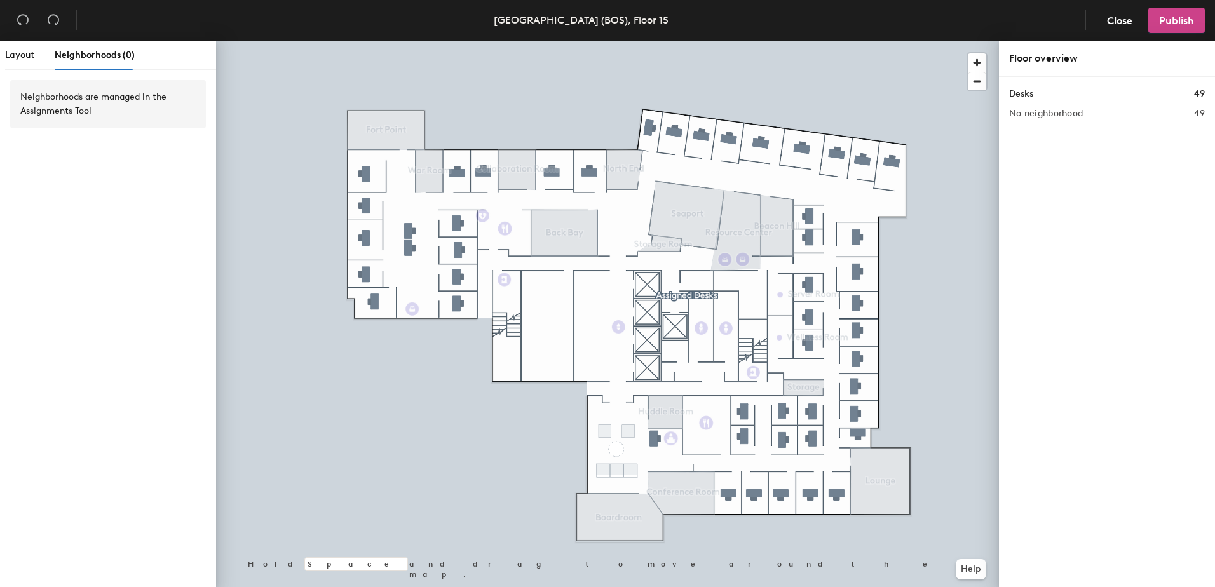
click at [1174, 15] on span "Publish" at bounding box center [1176, 21] width 35 height 12
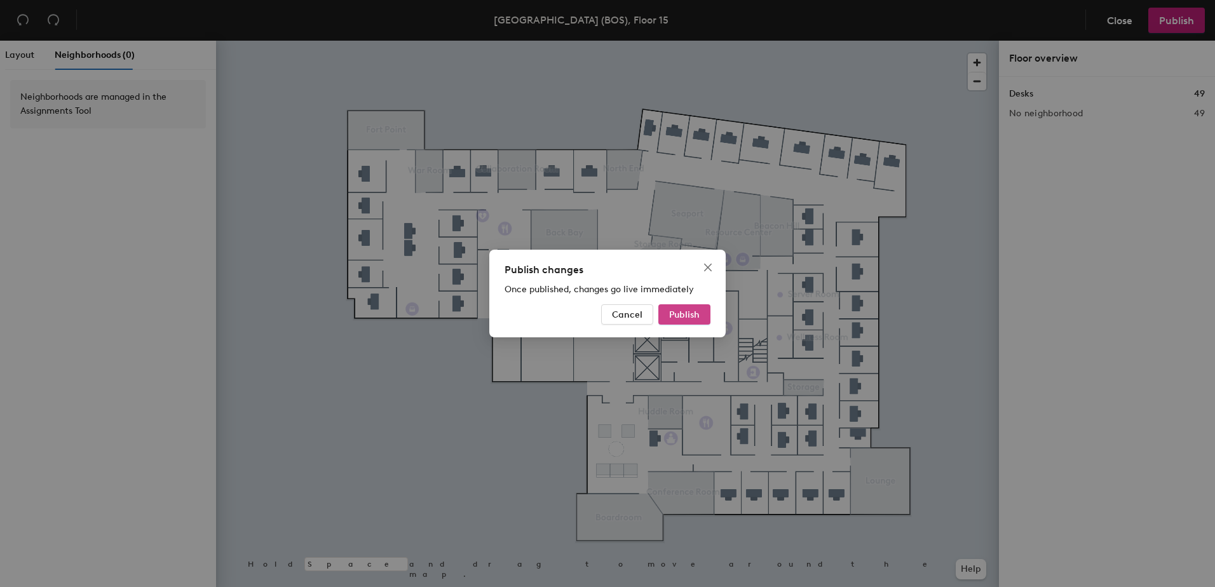
click at [687, 317] on span "Publish" at bounding box center [684, 315] width 31 height 11
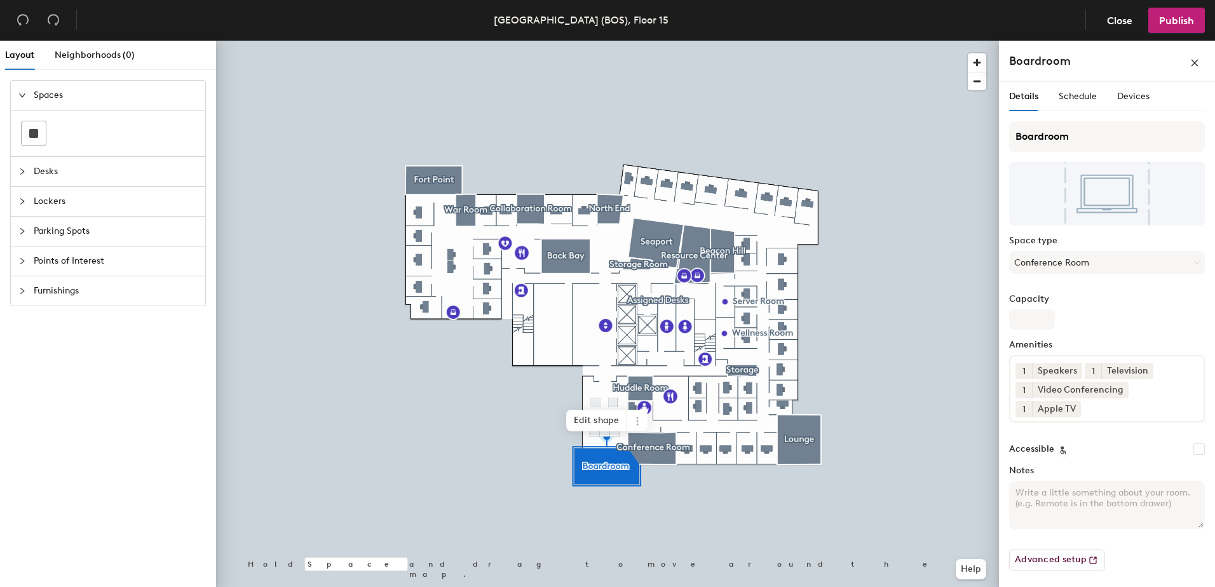
click at [1116, 408] on input at bounding box center [1141, 406] width 114 height 15
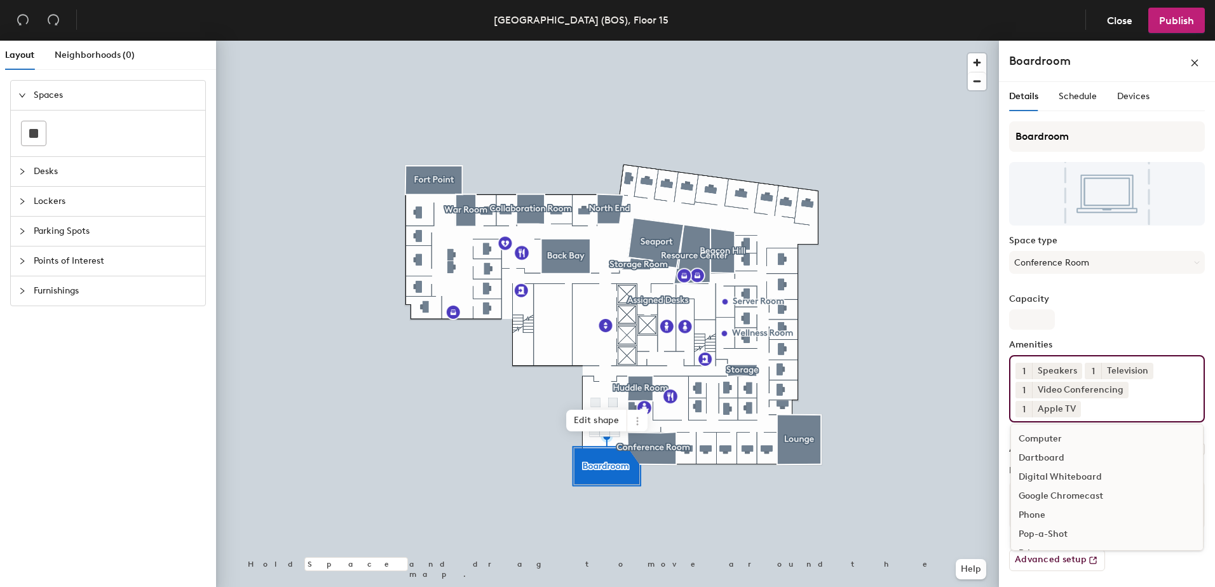
click at [1028, 512] on div "Phone" at bounding box center [1107, 515] width 192 height 19
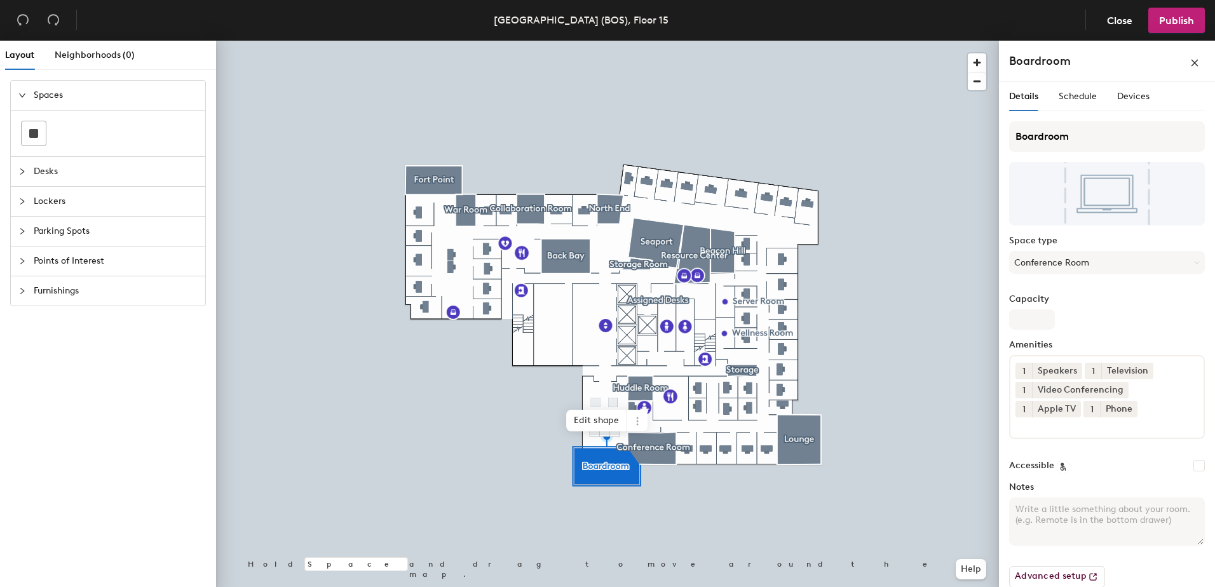
click at [1135, 330] on div "Boardroom Space type Conference Room Capacity Amenities 1 Speakers 1 Television…" at bounding box center [1107, 359] width 196 height 477
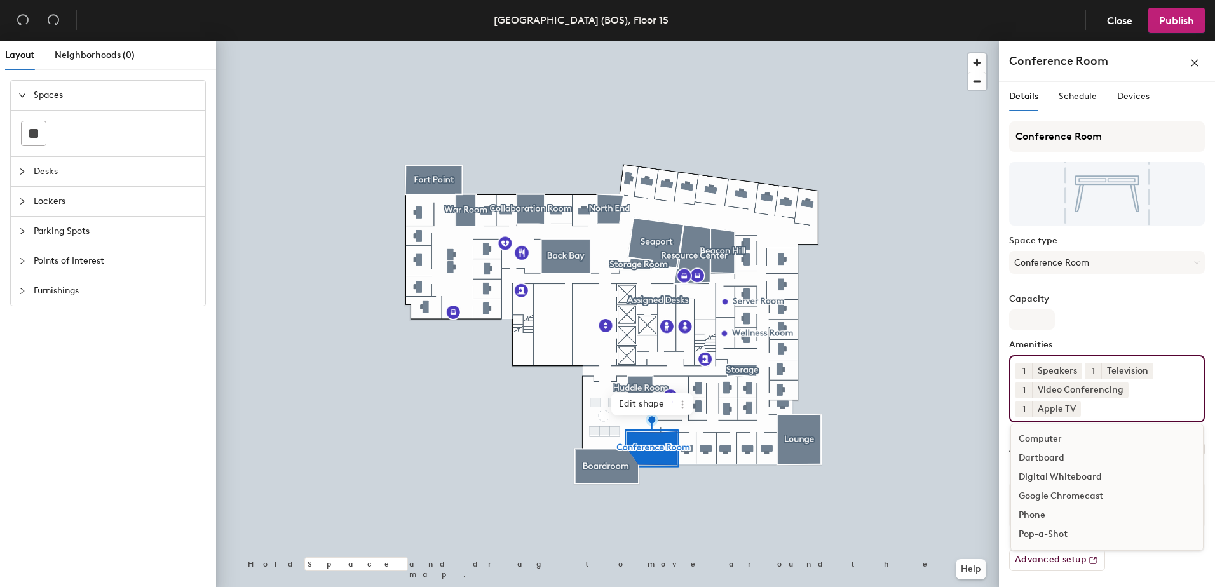
click at [1084, 408] on input at bounding box center [1141, 406] width 114 height 15
click at [1034, 510] on div "Phone" at bounding box center [1107, 515] width 192 height 19
click at [1150, 315] on div "Capacity" at bounding box center [1107, 312] width 196 height 36
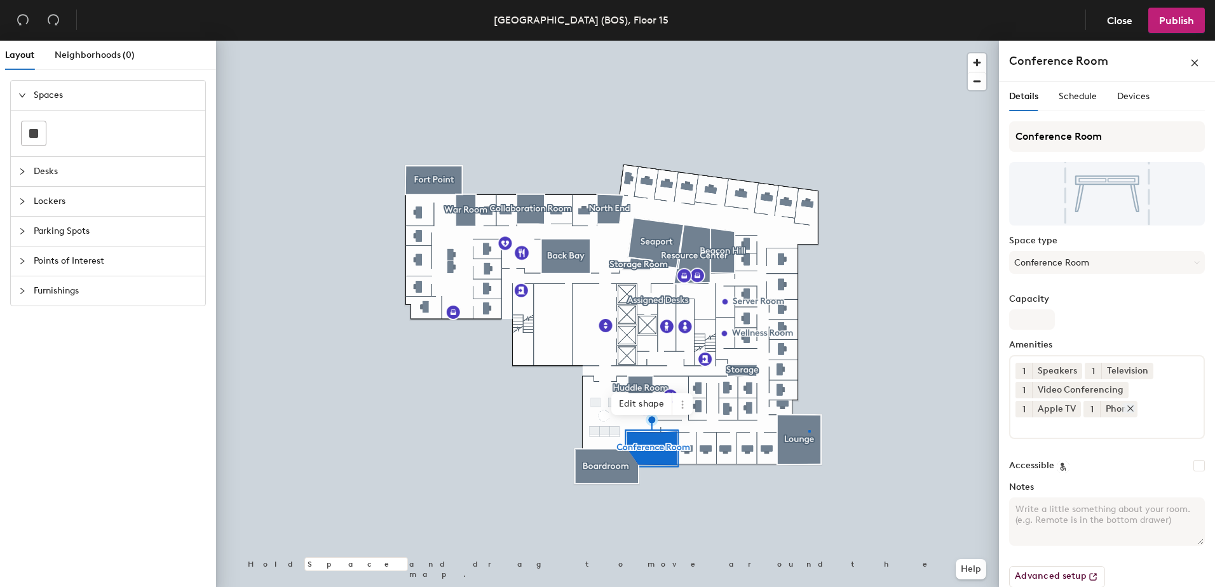
click at [809, 41] on div at bounding box center [607, 41] width 783 height 0
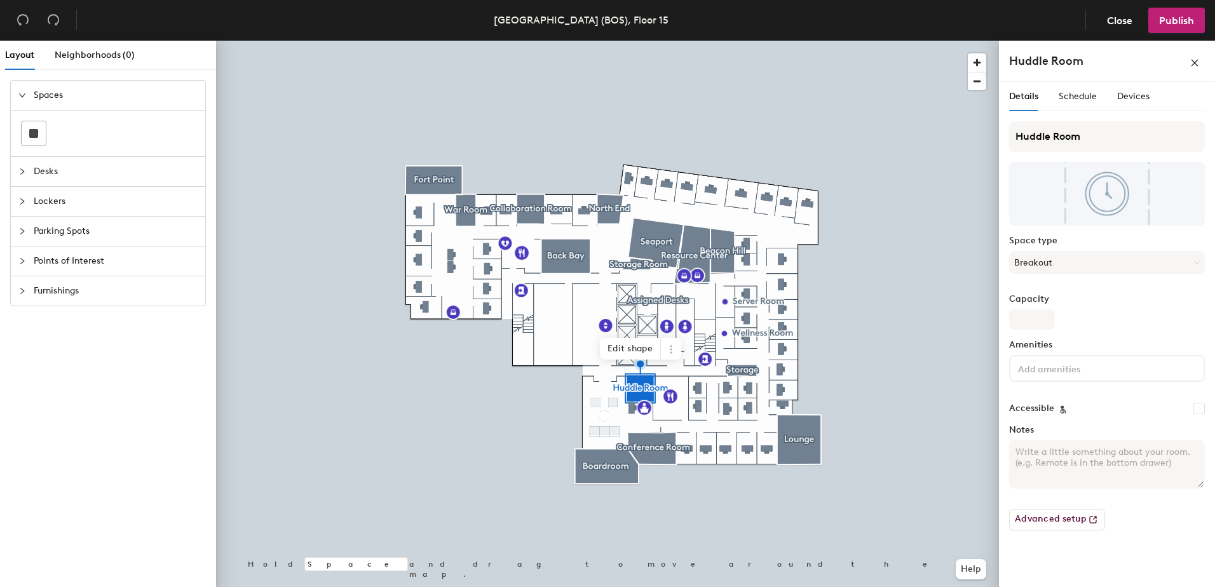
click at [1083, 368] on input at bounding box center [1073, 367] width 114 height 15
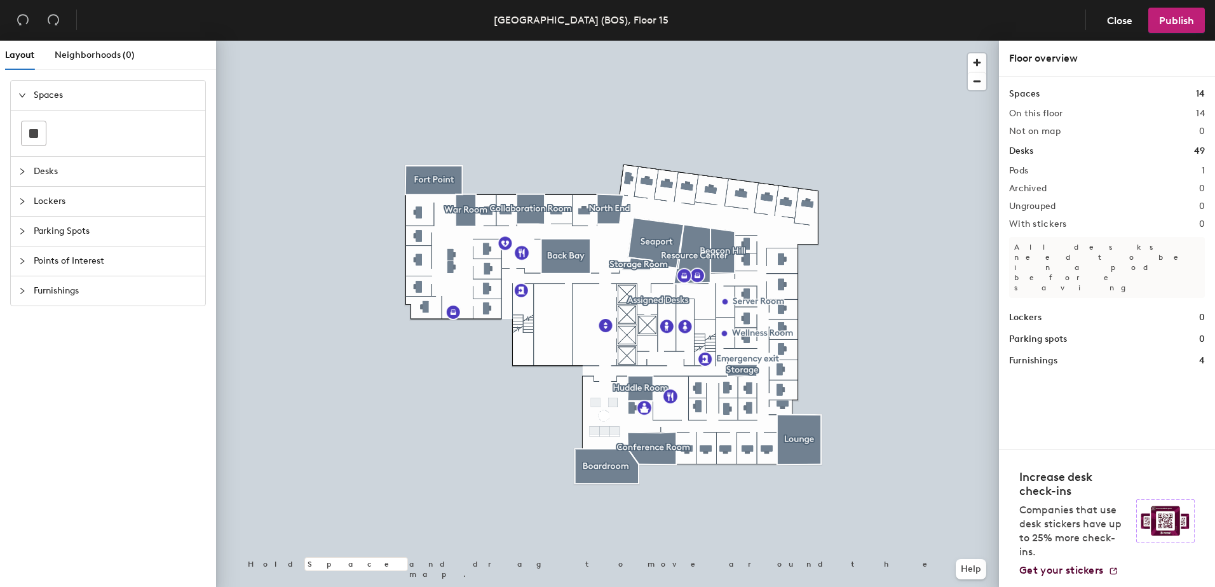
click at [725, 41] on div at bounding box center [607, 41] width 783 height 0
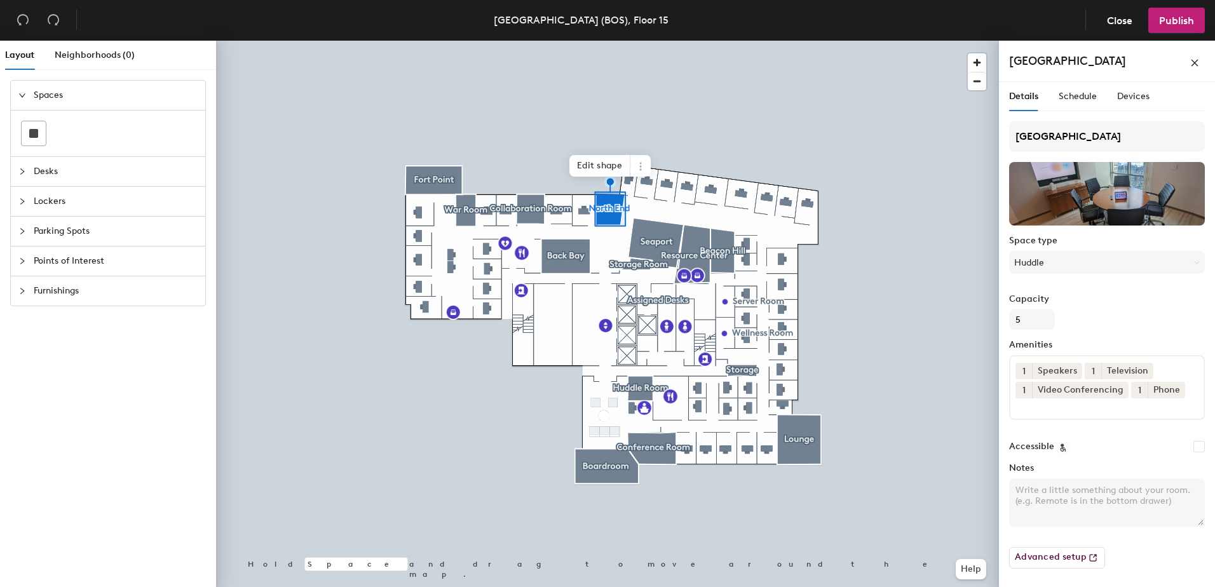
click at [574, 41] on div at bounding box center [607, 41] width 783 height 0
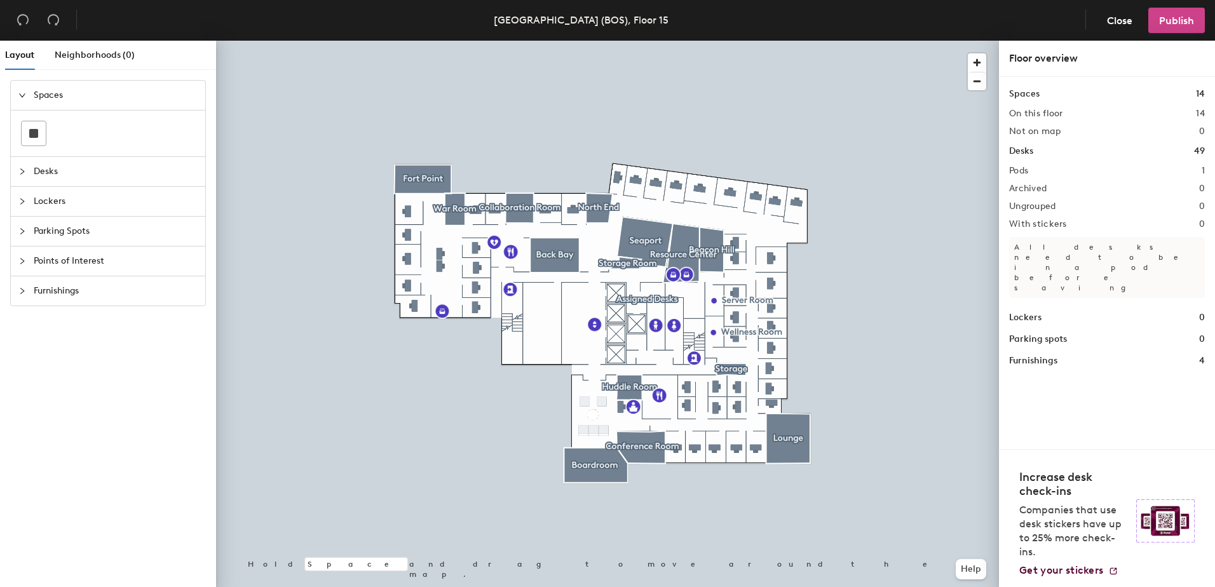
click at [1178, 22] on span "Publish" at bounding box center [1176, 21] width 35 height 12
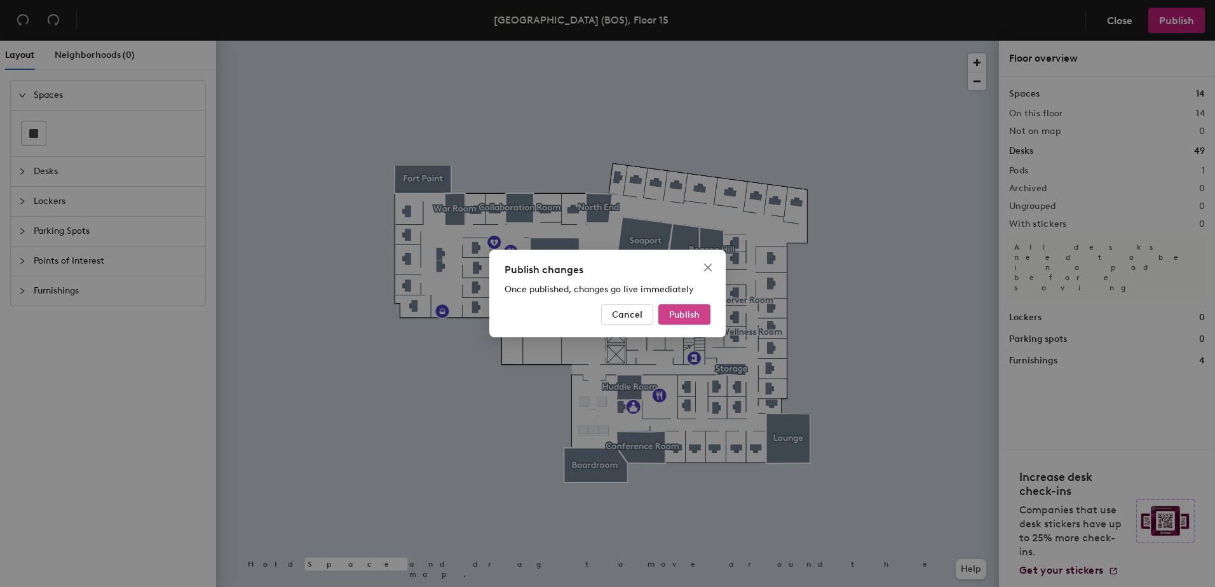
click at [686, 314] on span "Publish" at bounding box center [684, 315] width 31 height 11
